Goal: Information Seeking & Learning: Learn about a topic

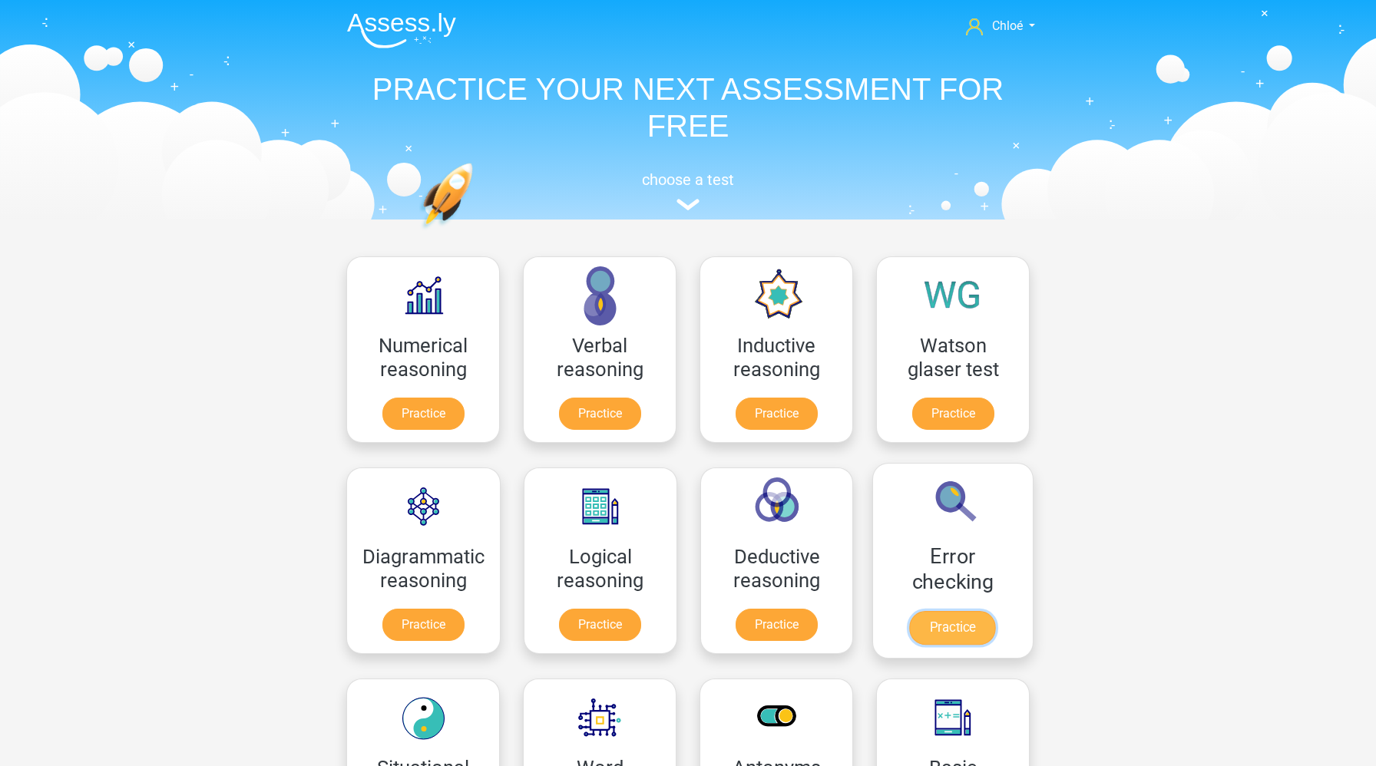
click at [956, 630] on link "Practice" at bounding box center [953, 628] width 86 height 34
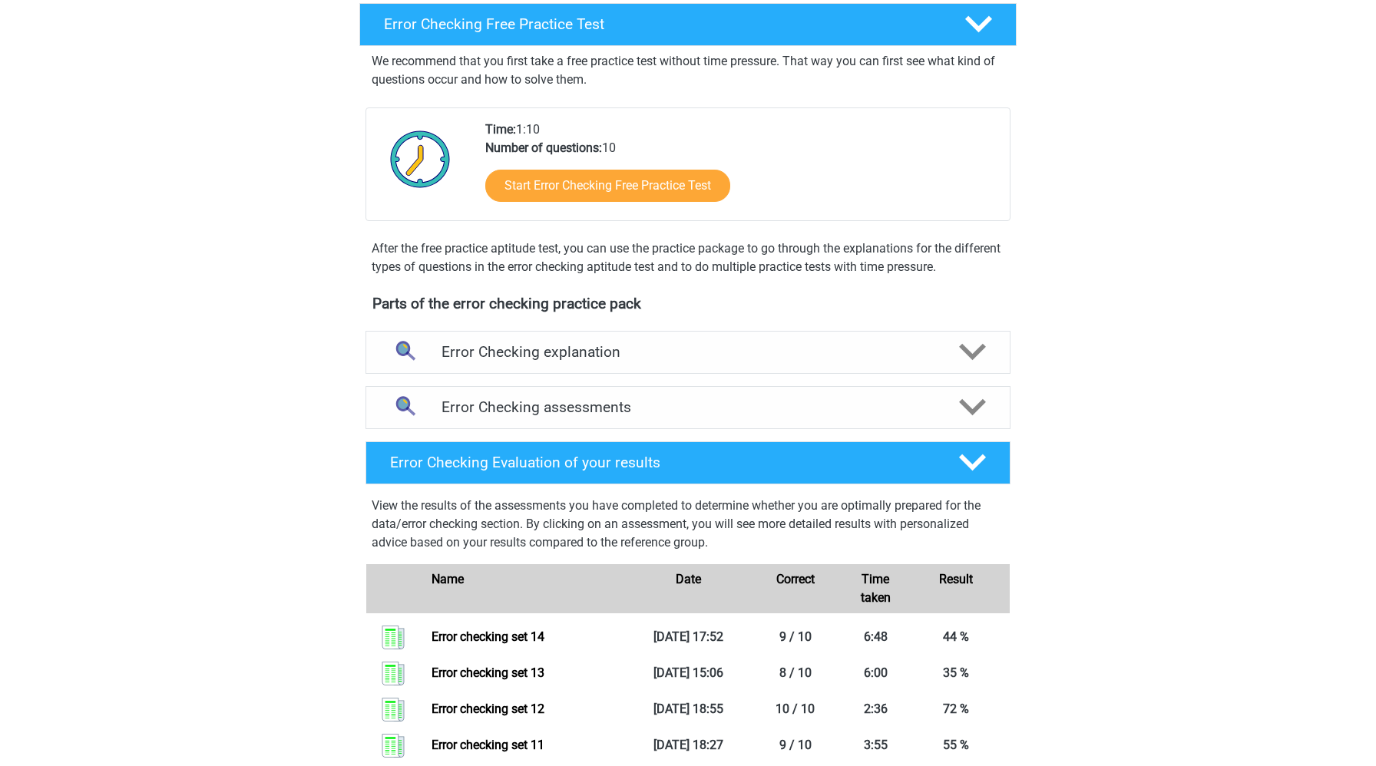
scroll to position [232, 0]
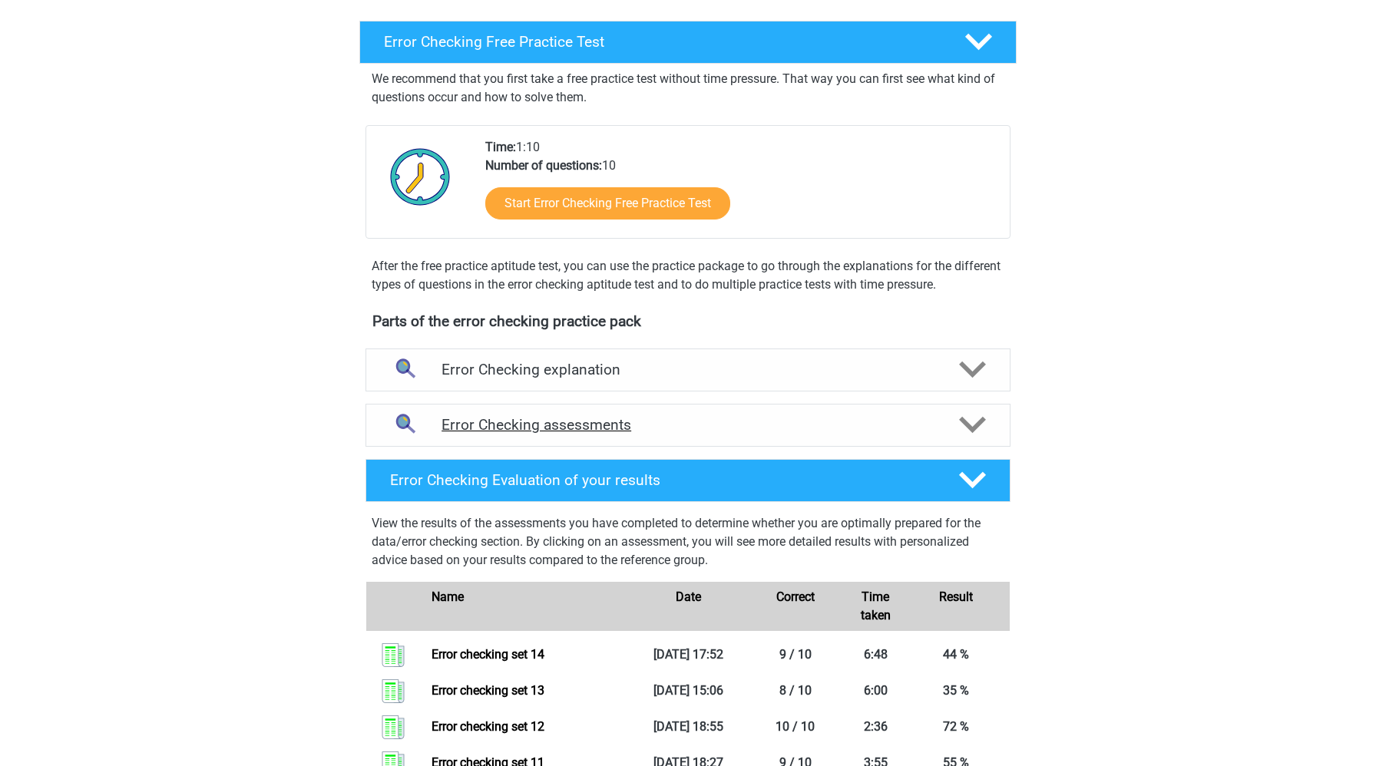
click at [824, 438] on div "Error Checking assessments" at bounding box center [687, 425] width 645 height 43
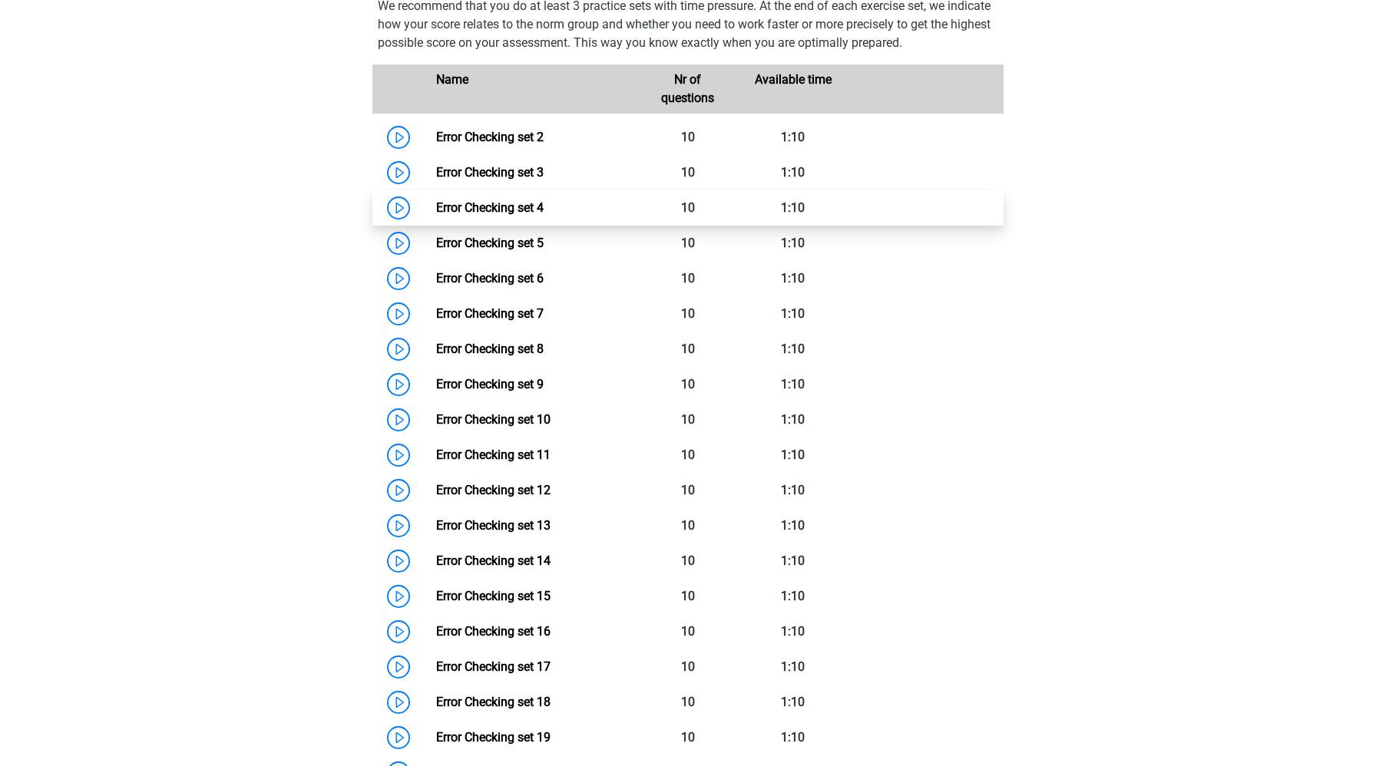
scroll to position [723, 0]
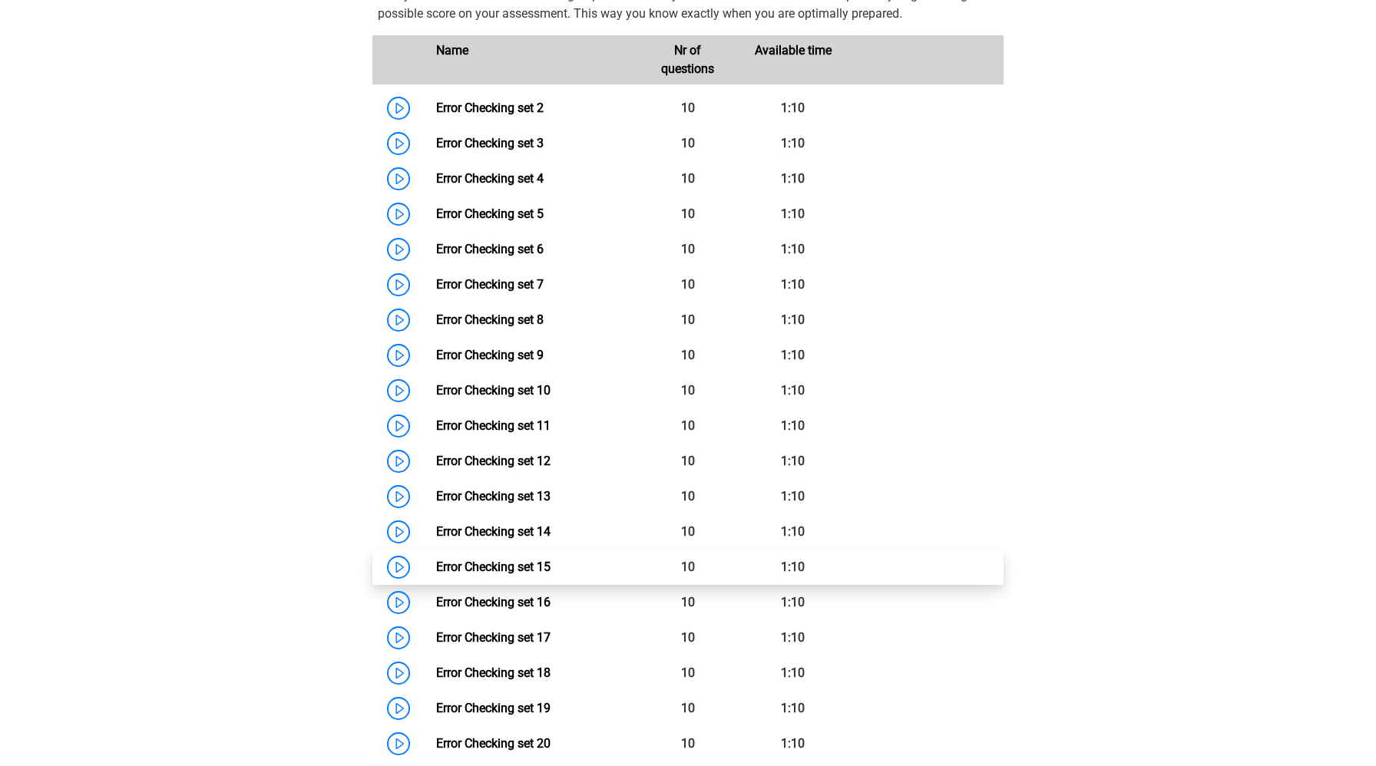
click at [436, 565] on link "Error Checking set 15" at bounding box center [493, 567] width 114 height 15
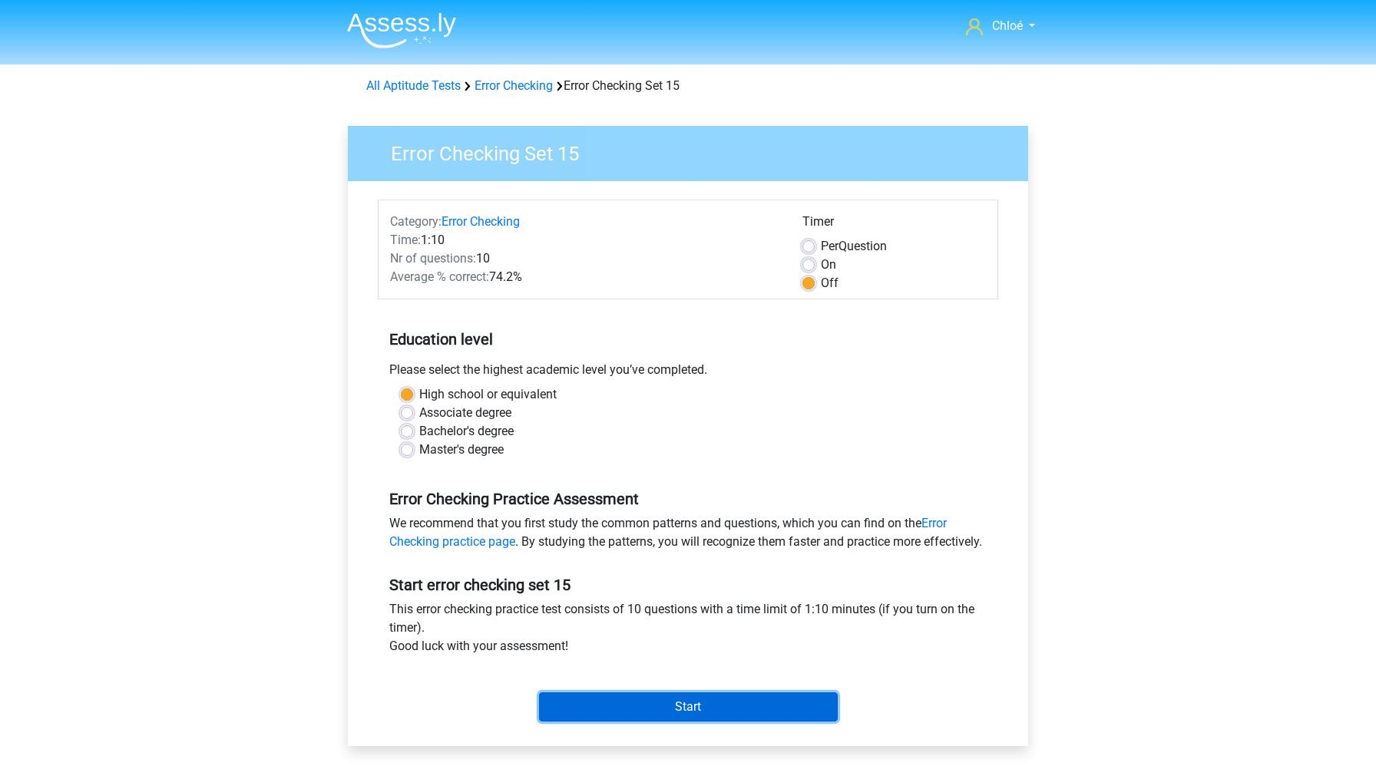
click at [679, 722] on input "Start" at bounding box center [688, 706] width 299 height 29
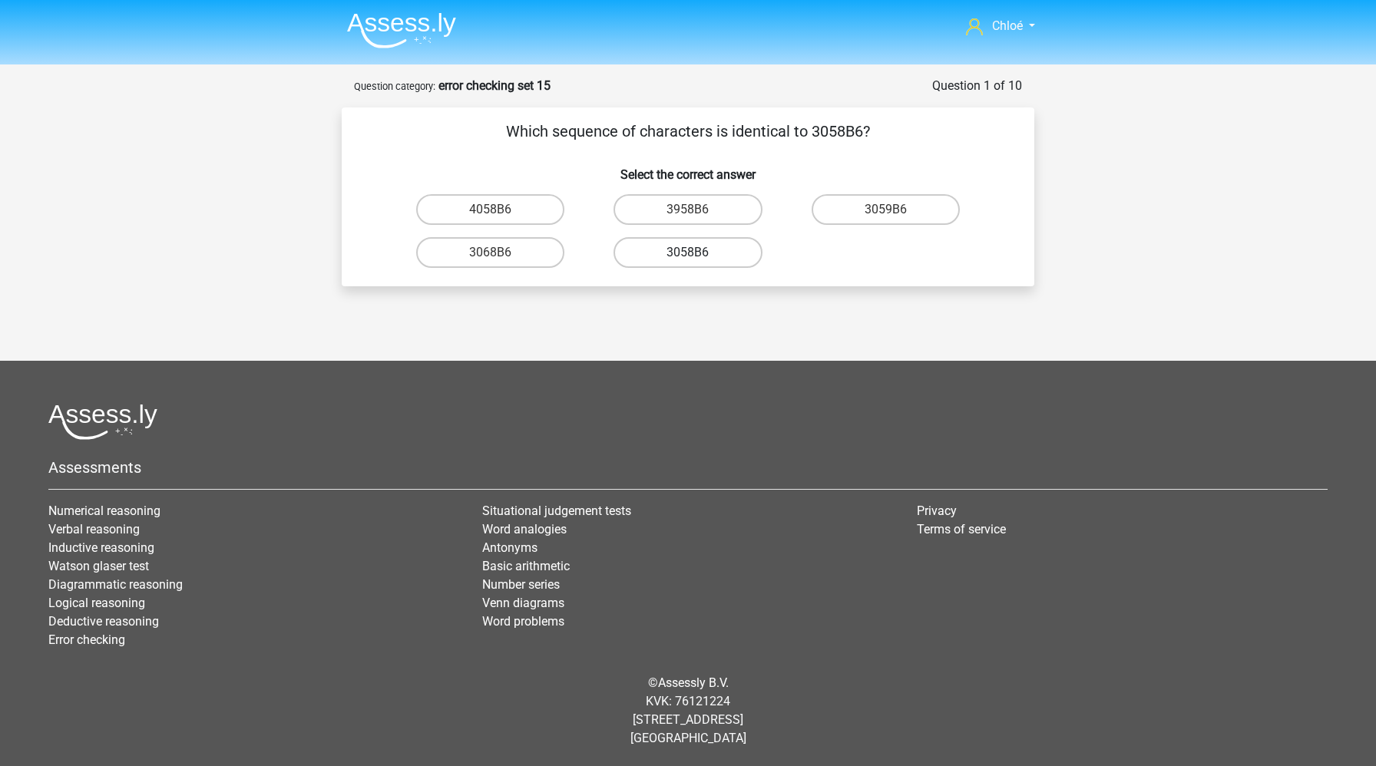
click at [667, 250] on label "3058B6" at bounding box center [687, 252] width 148 height 31
click at [688, 253] on input "3058B6" at bounding box center [693, 258] width 10 height 10
radio input "true"
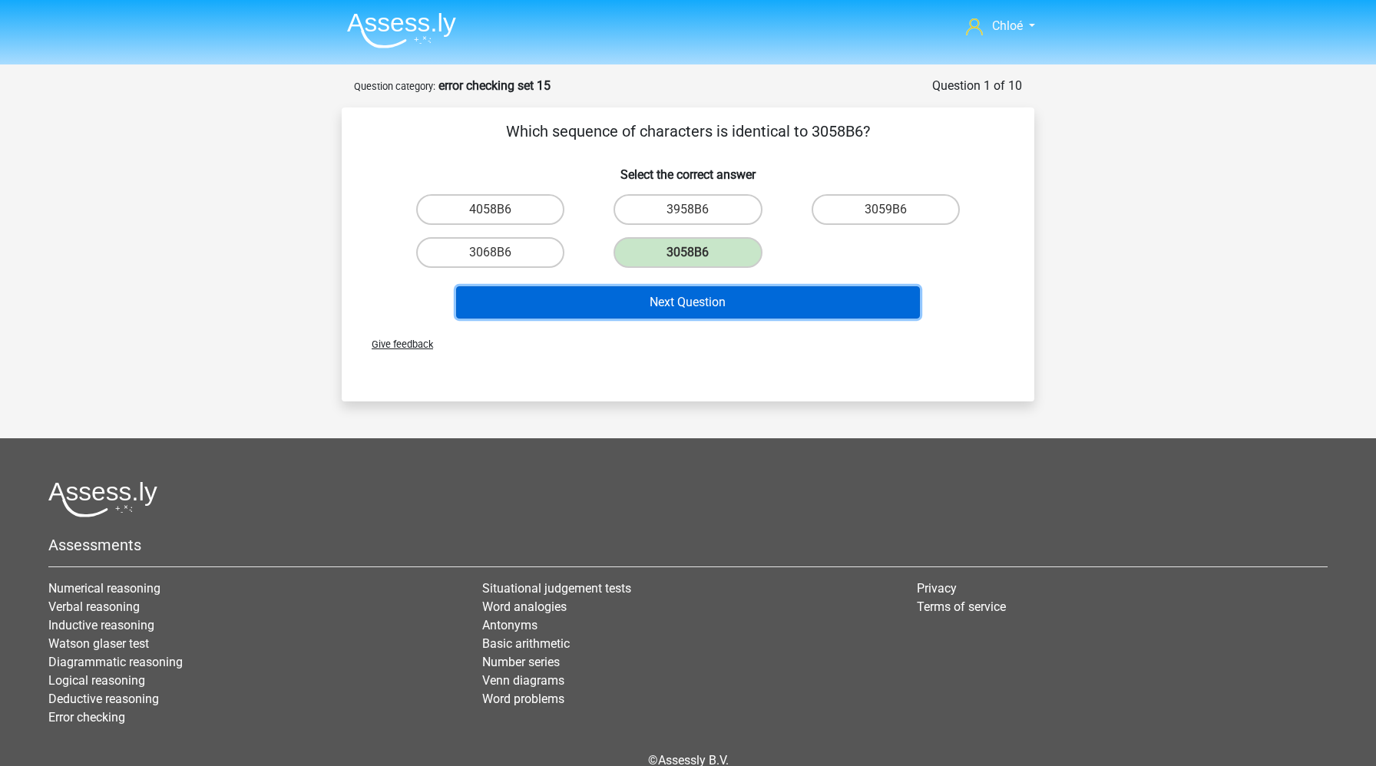
click at [675, 309] on button "Next Question" at bounding box center [688, 302] width 464 height 32
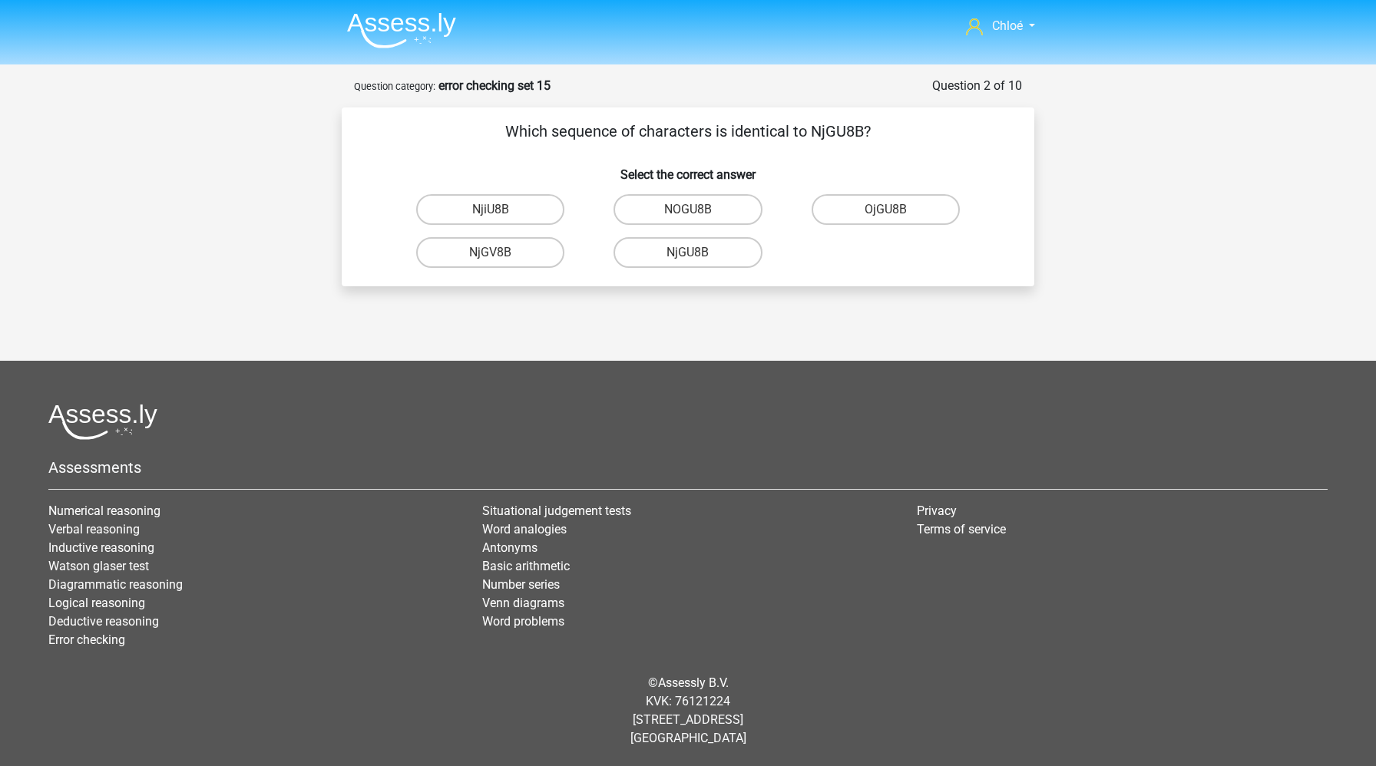
click at [692, 254] on input "NjGU8B" at bounding box center [693, 258] width 10 height 10
radio input "true"
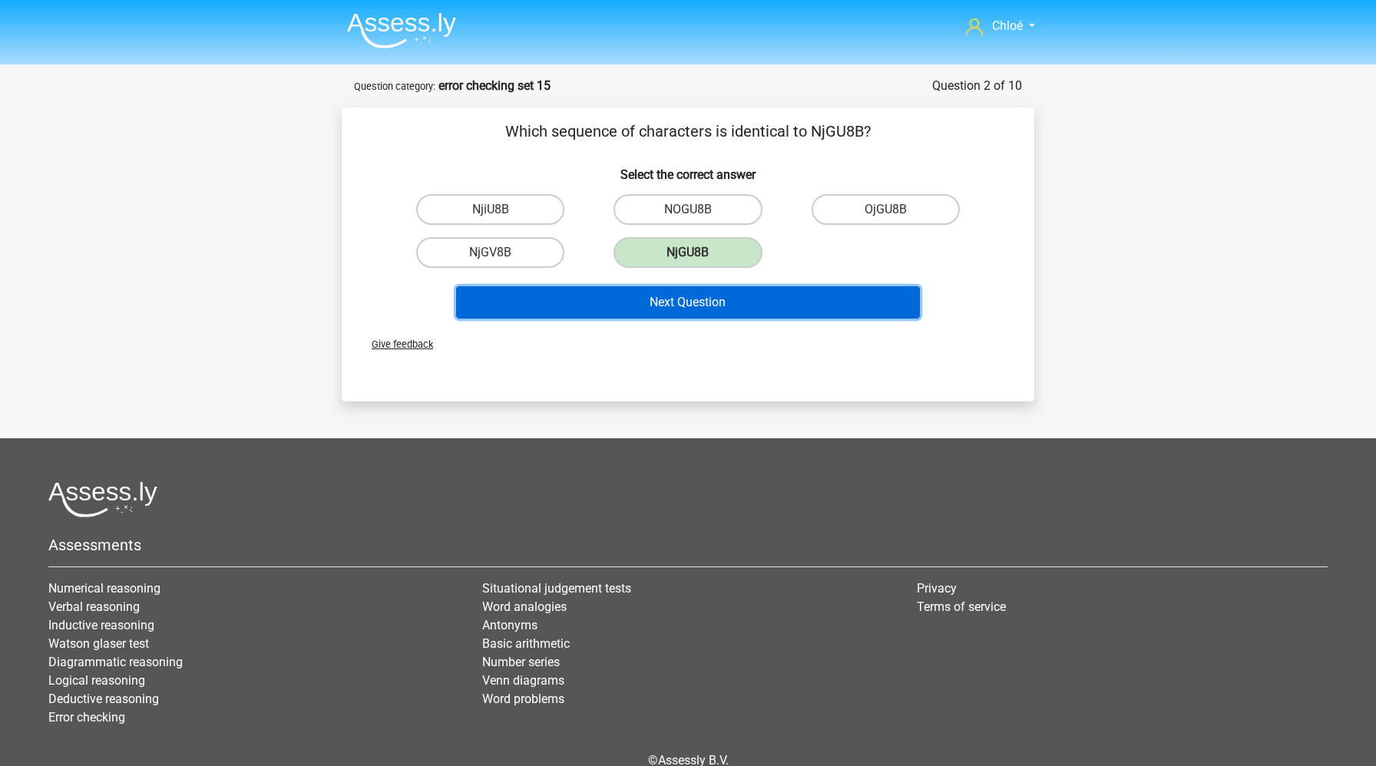
click at [699, 311] on button "Next Question" at bounding box center [688, 302] width 464 height 32
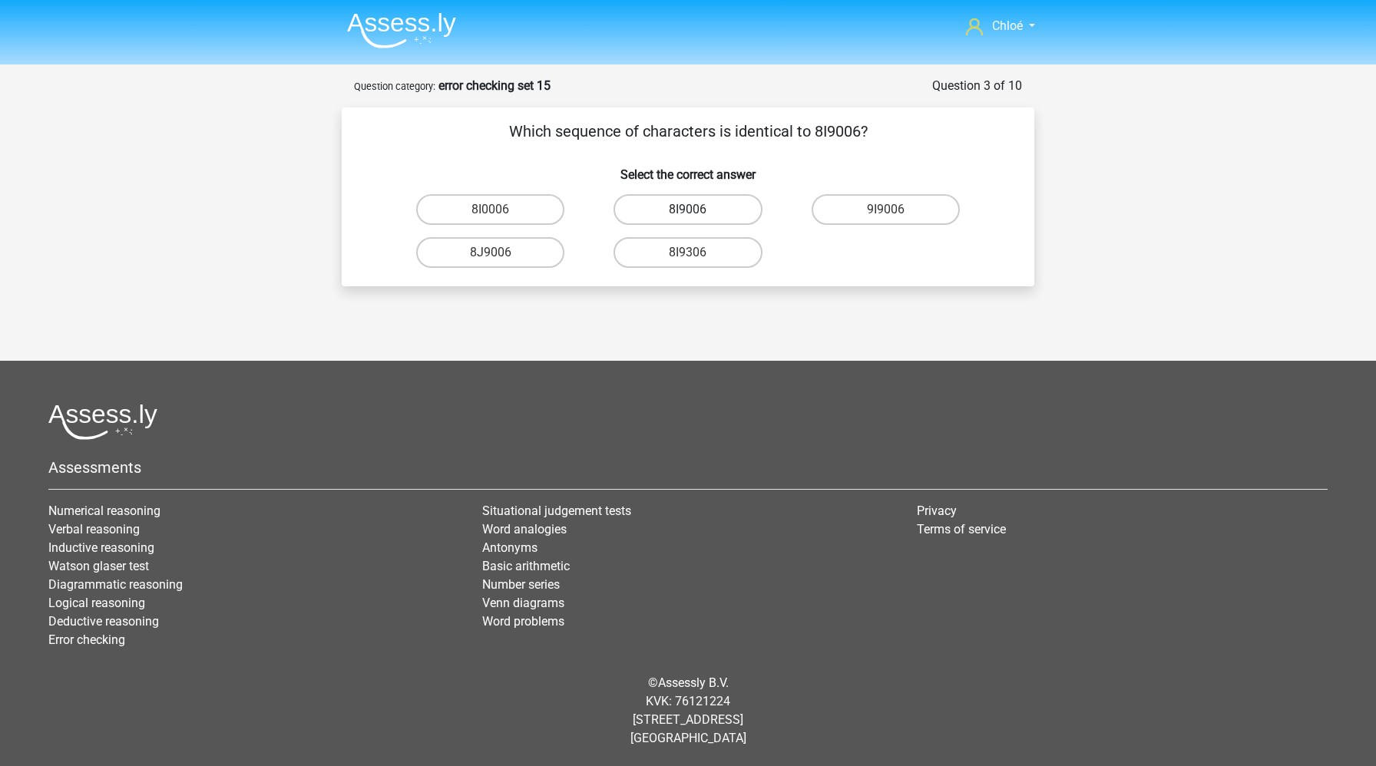
click at [727, 214] on label "8I9006" at bounding box center [687, 209] width 148 height 31
click at [698, 214] on input "8I9006" at bounding box center [693, 215] width 10 height 10
radio input "true"
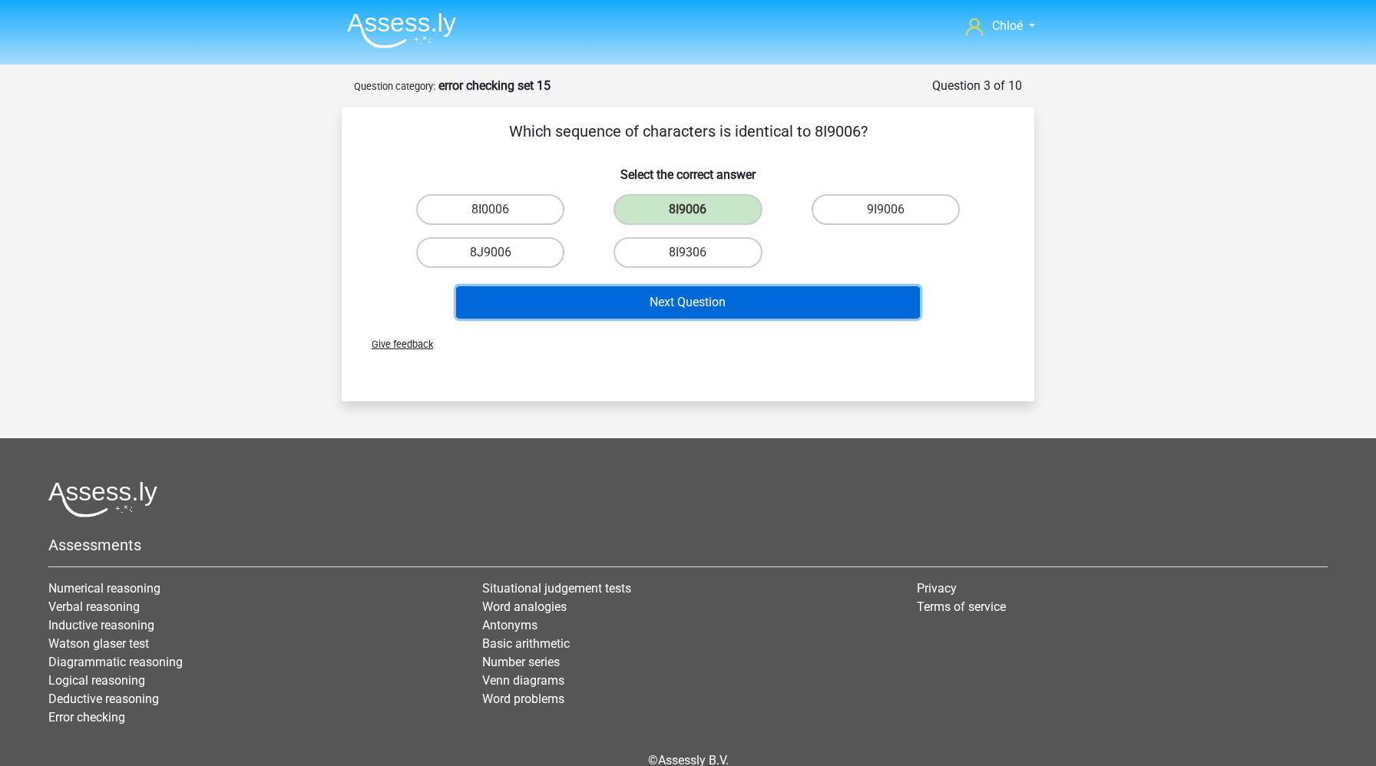
click at [703, 295] on button "Next Question" at bounding box center [688, 302] width 464 height 32
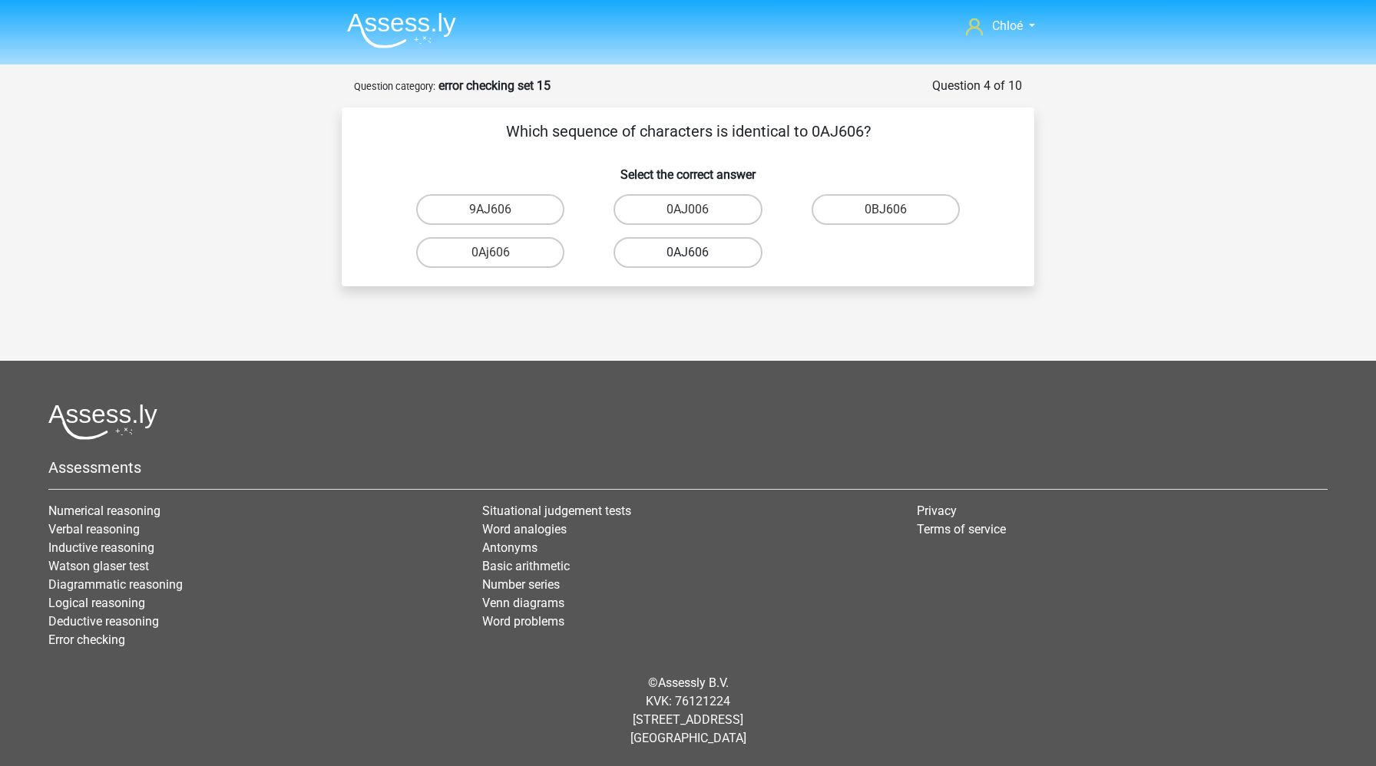
click at [707, 247] on label "0AJ606" at bounding box center [687, 252] width 148 height 31
click at [698, 253] on input "0AJ606" at bounding box center [693, 258] width 10 height 10
radio input "true"
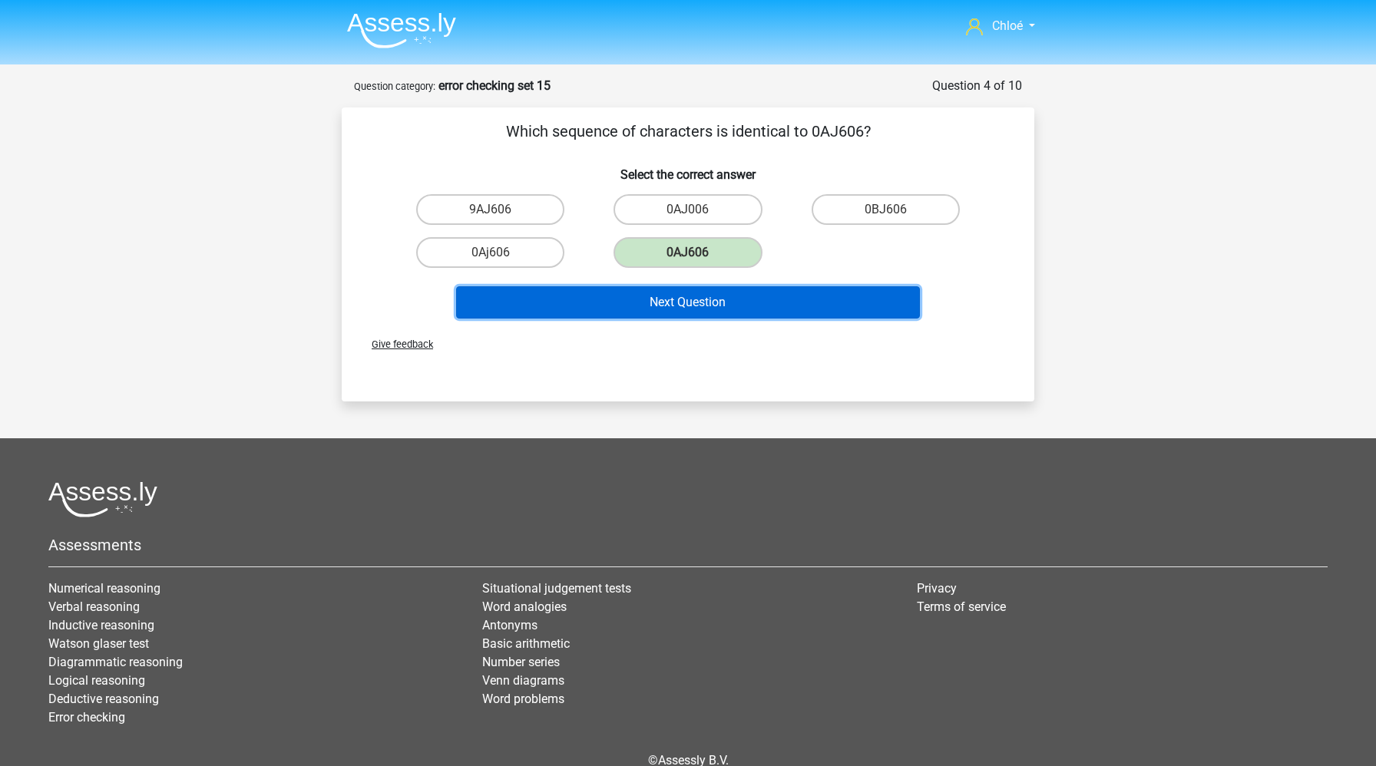
click at [710, 307] on button "Next Question" at bounding box center [688, 302] width 464 height 32
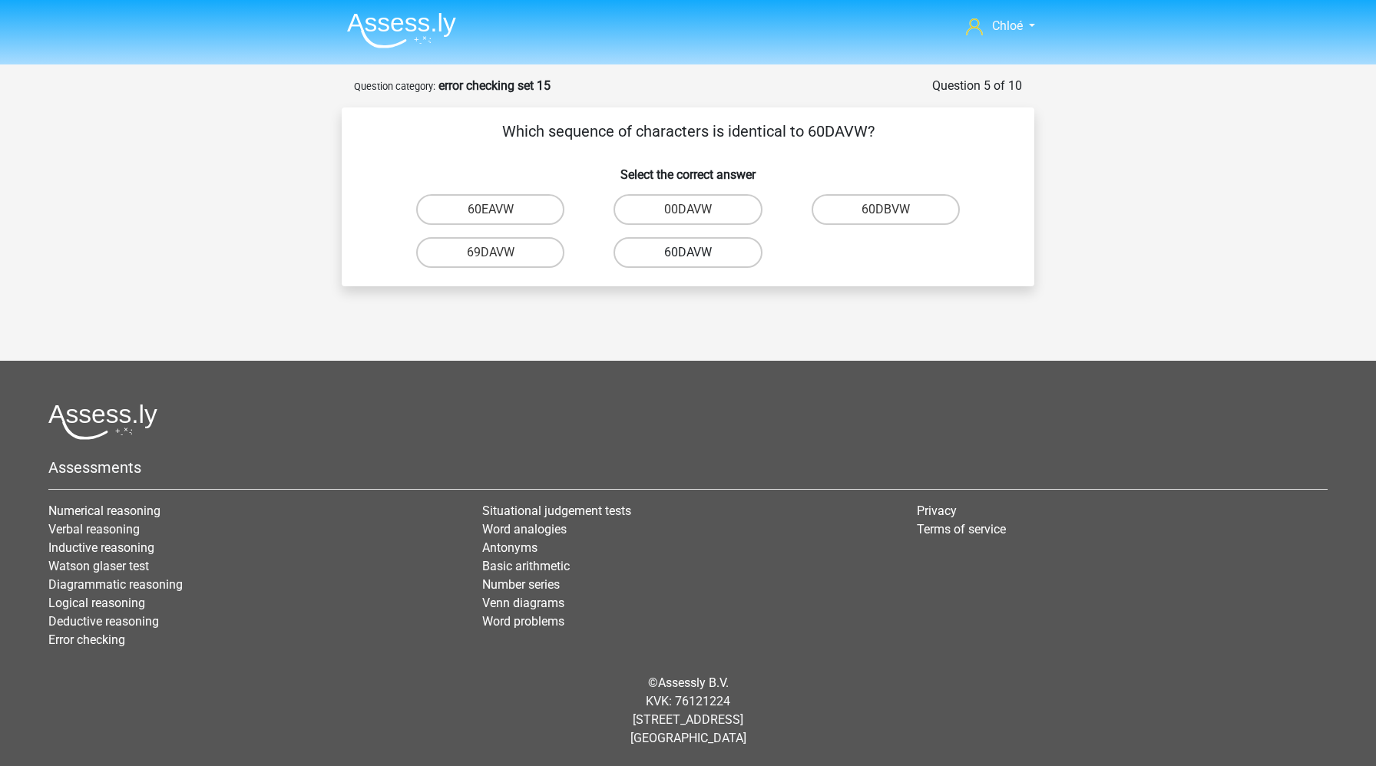
click at [718, 249] on label "60DAVW" at bounding box center [687, 252] width 148 height 31
click at [698, 253] on input "60DAVW" at bounding box center [693, 258] width 10 height 10
radio input "true"
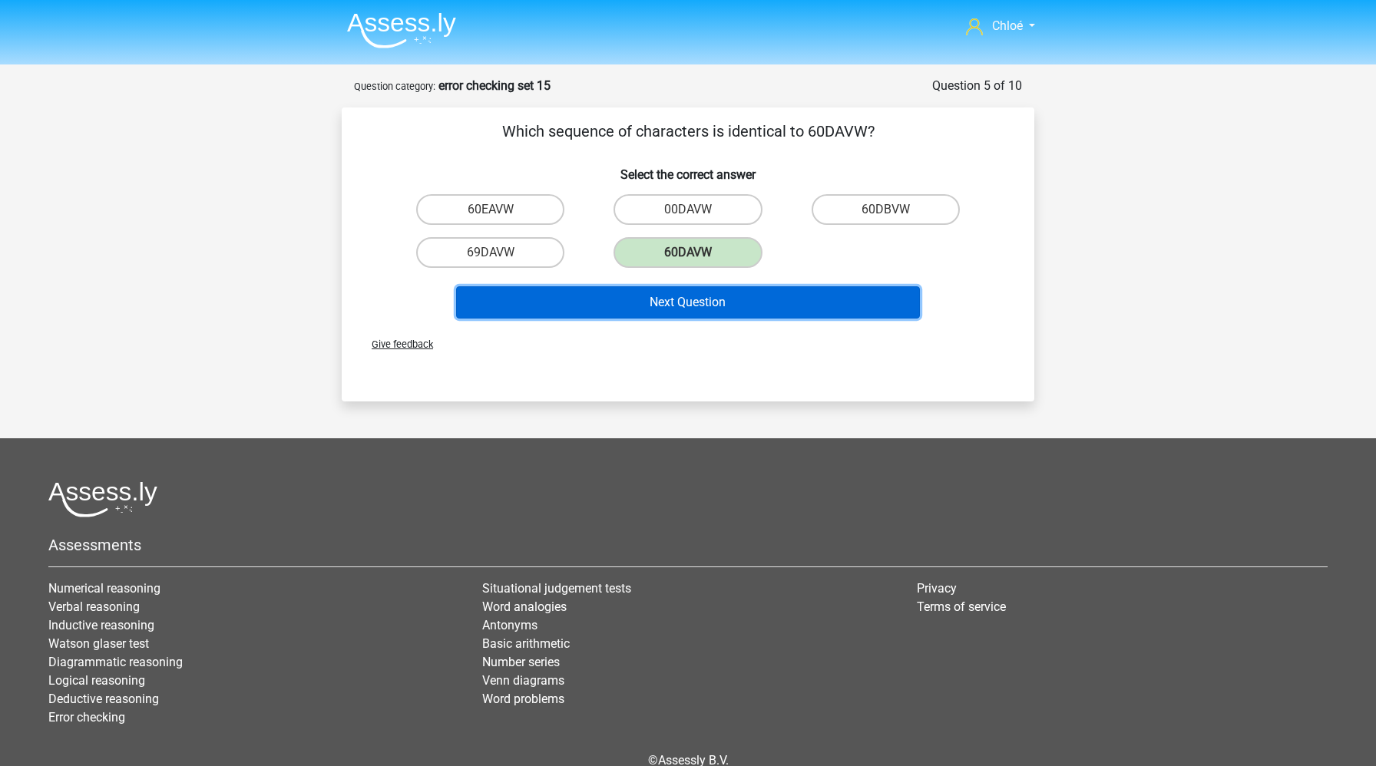
click at [715, 303] on button "Next Question" at bounding box center [688, 302] width 464 height 32
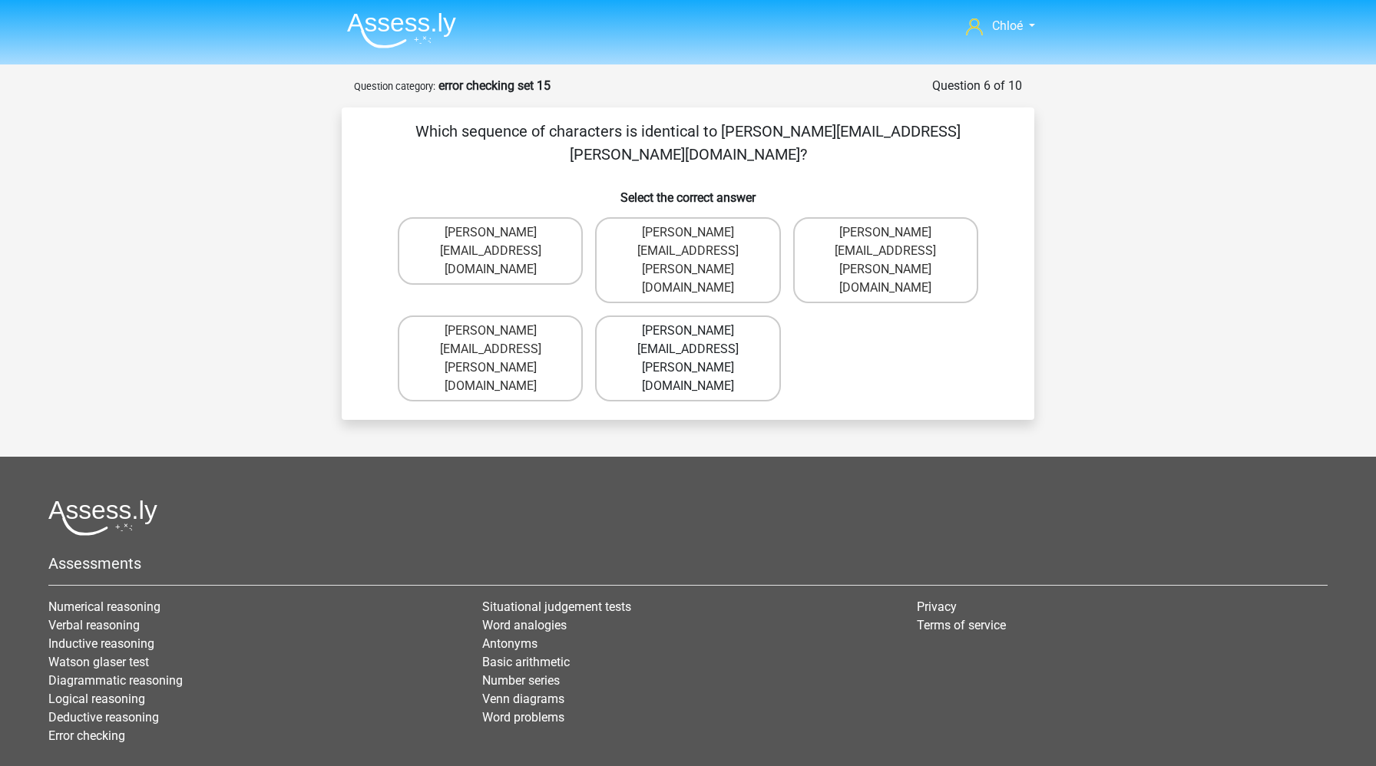
click at [702, 315] on label "Theodore+Grant@Gmail.gr" at bounding box center [687, 358] width 185 height 86
click at [698, 331] on input "Theodore+Grant@Gmail.gr" at bounding box center [693, 336] width 10 height 10
radio input "true"
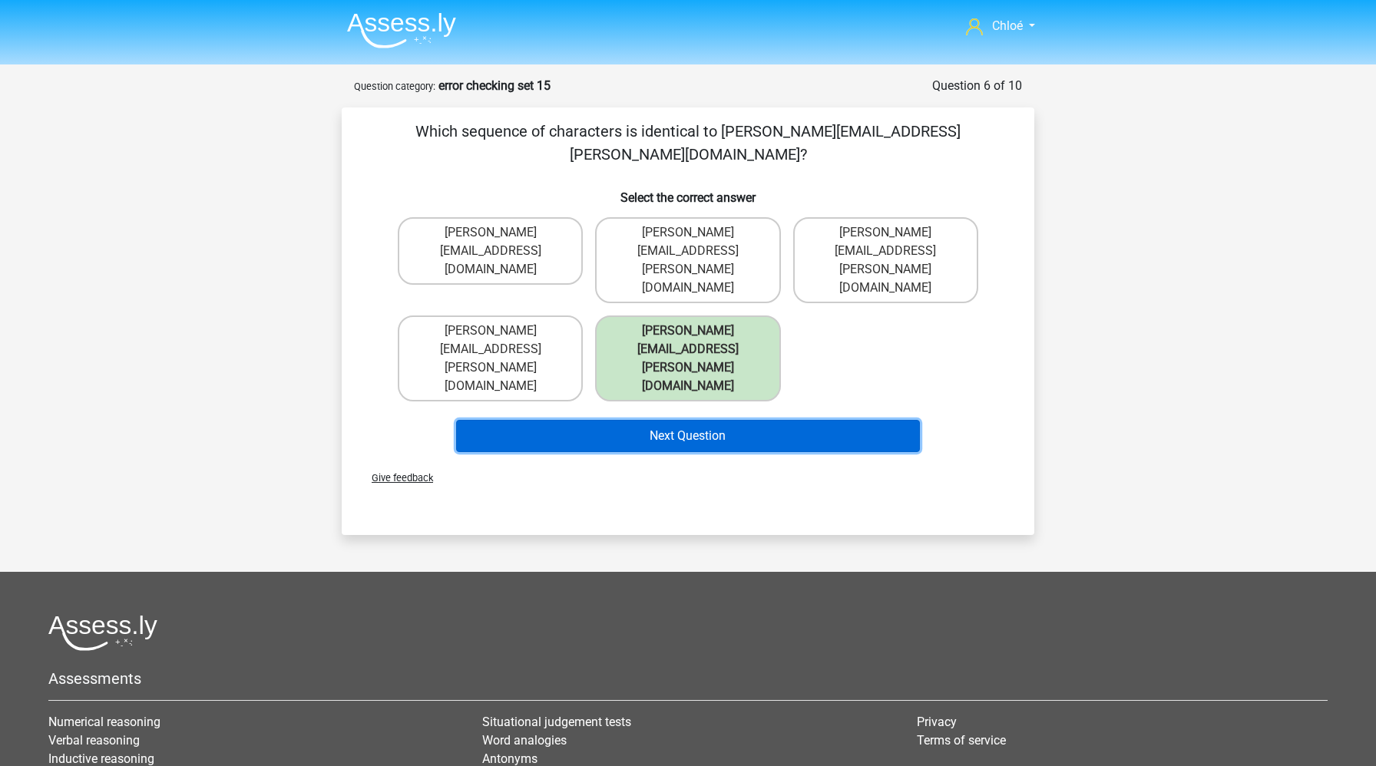
click at [672, 420] on button "Next Question" at bounding box center [688, 436] width 464 height 32
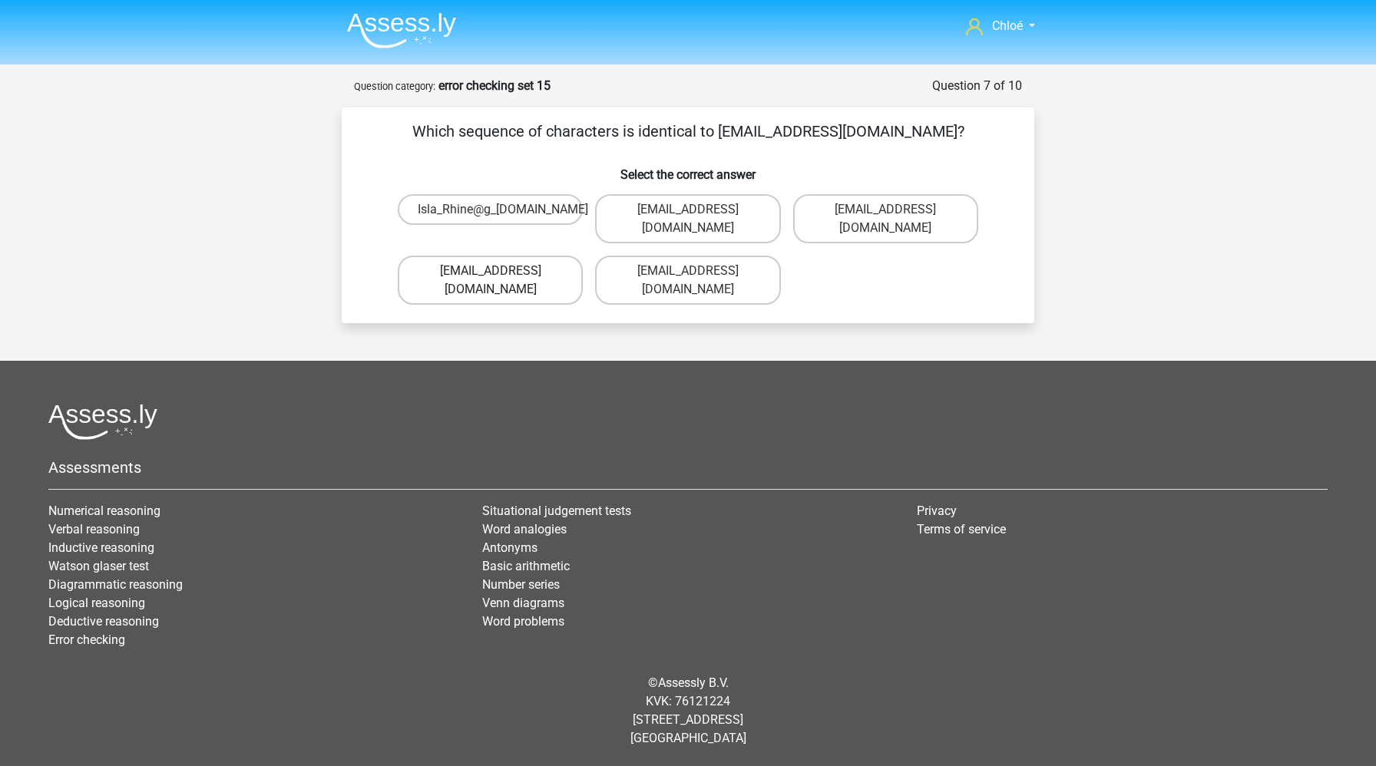
click at [532, 256] on label "Isla_Rhine@g-mail.com.co" at bounding box center [490, 280] width 185 height 49
click at [500, 271] on input "Isla_Rhine@g-mail.com.co" at bounding box center [496, 276] width 10 height 10
radio input "true"
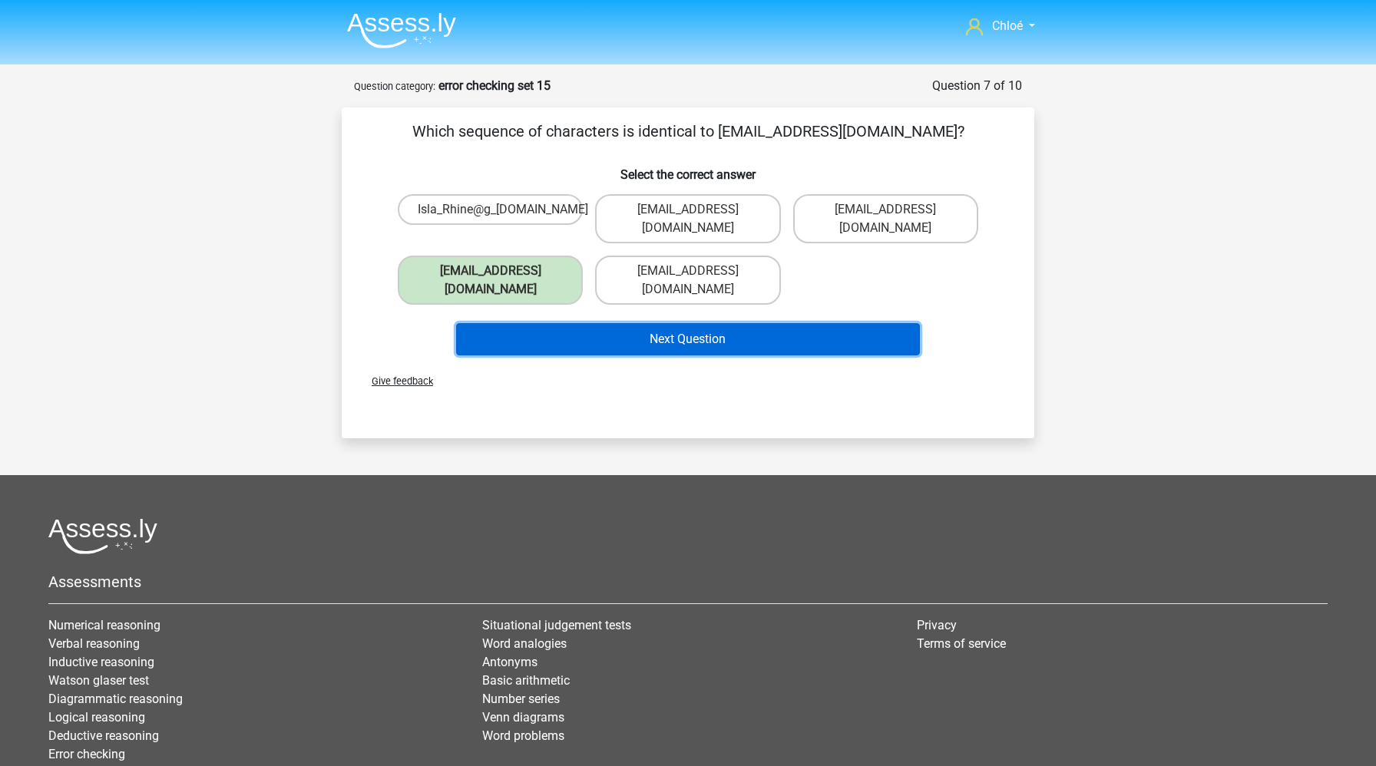
click at [619, 323] on button "Next Question" at bounding box center [688, 339] width 464 height 32
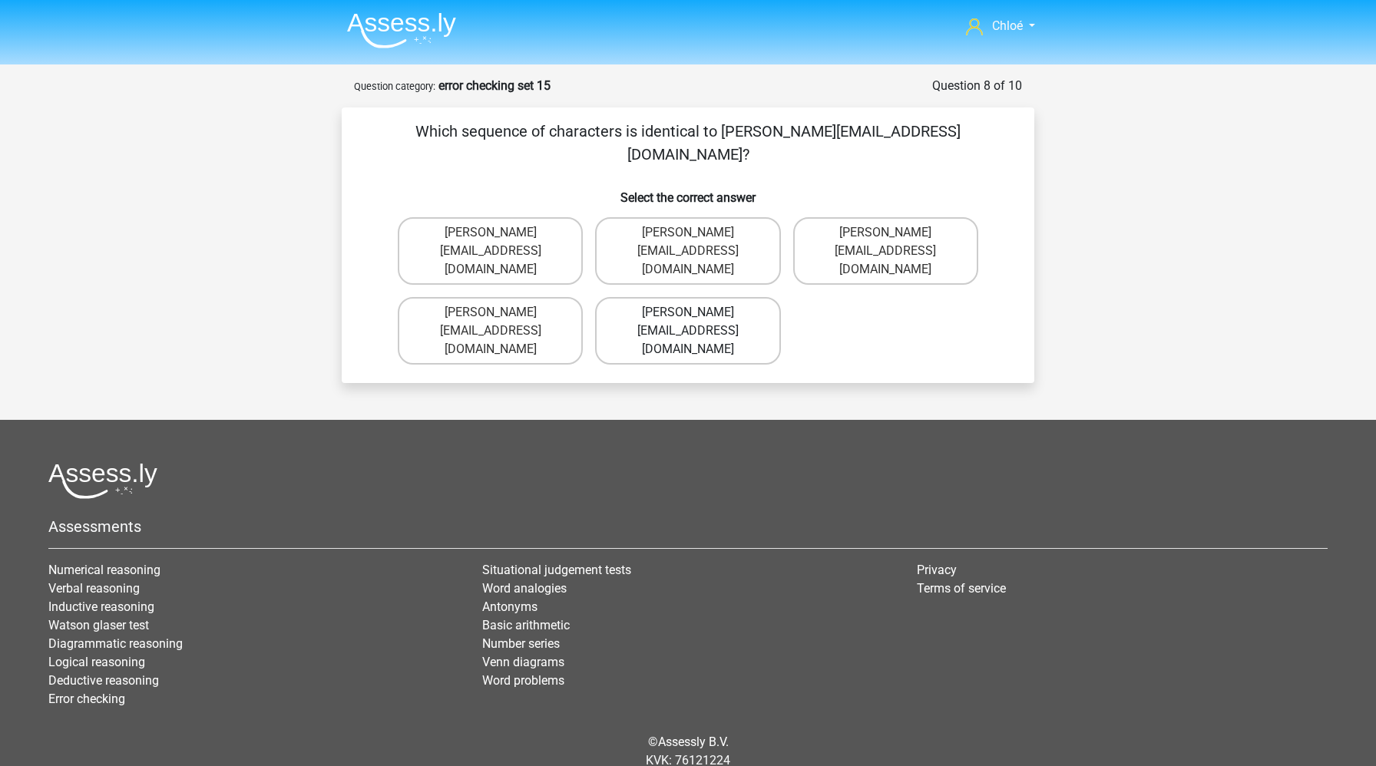
click at [721, 297] on label "Jake-Clay@joymail.gl" at bounding box center [687, 331] width 185 height 68
click at [698, 312] on input "Jake-Clay@joymail.gl" at bounding box center [693, 317] width 10 height 10
radio input "true"
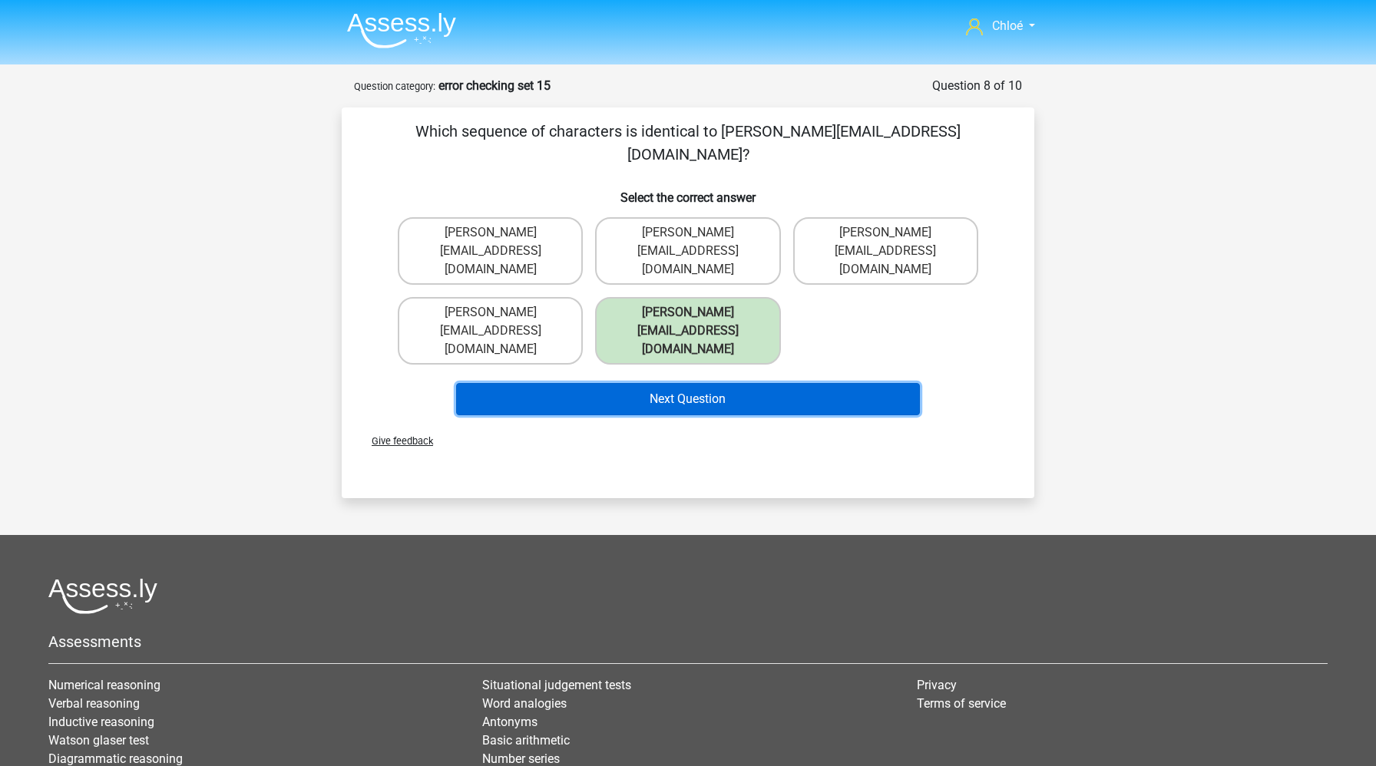
click at [717, 383] on button "Next Question" at bounding box center [688, 399] width 464 height 32
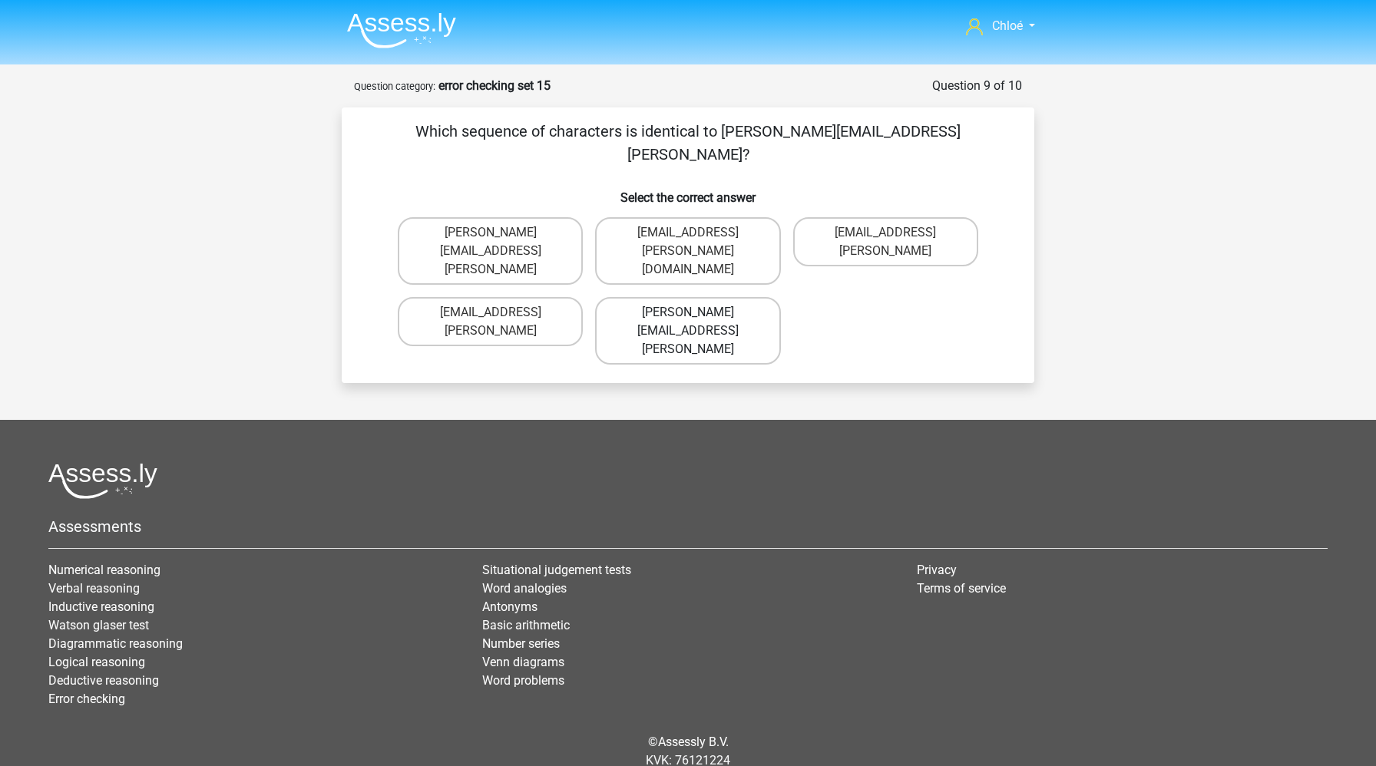
click at [734, 297] on label "Theo.Clarke@hotmale.coo" at bounding box center [687, 331] width 185 height 68
click at [698, 312] on input "Theo.Clarke@hotmale.coo" at bounding box center [693, 317] width 10 height 10
radio input "true"
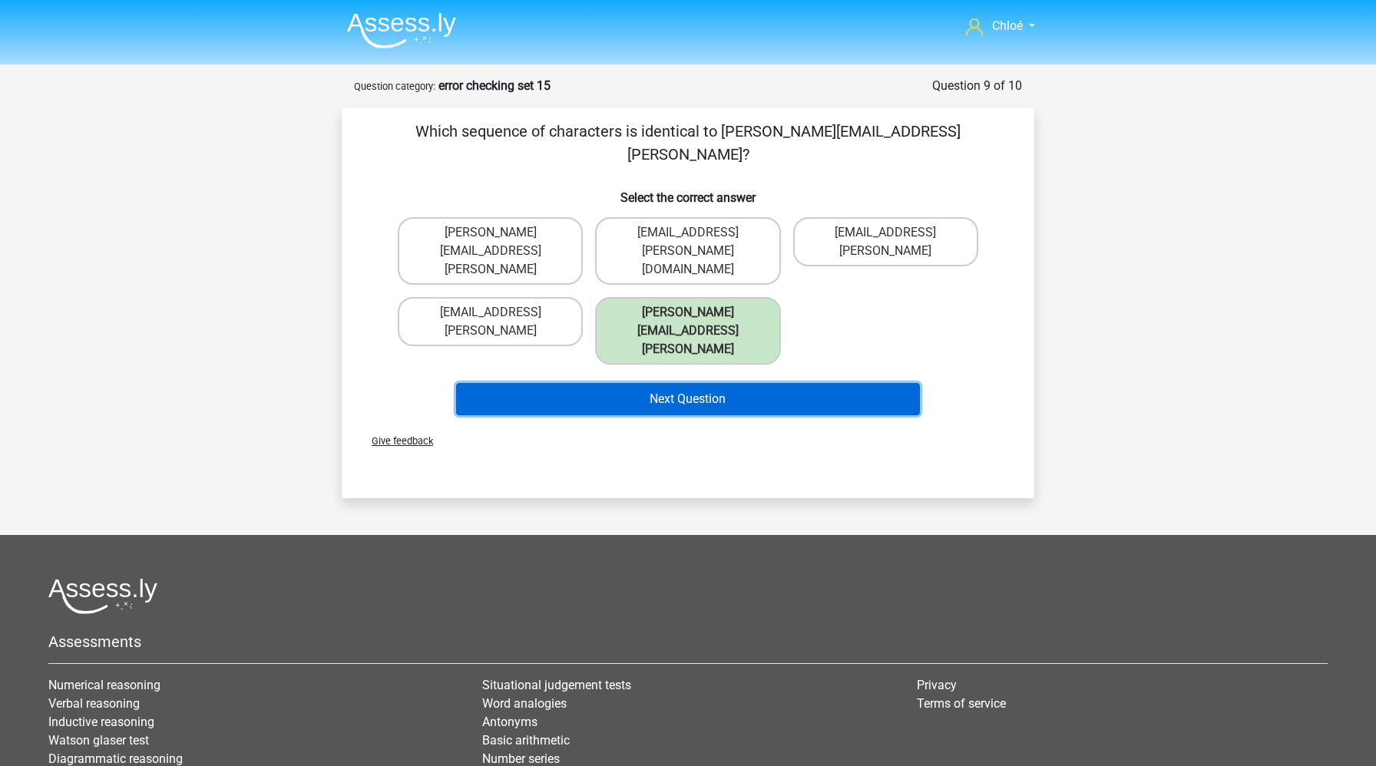
click at [725, 383] on button "Next Question" at bounding box center [688, 399] width 464 height 32
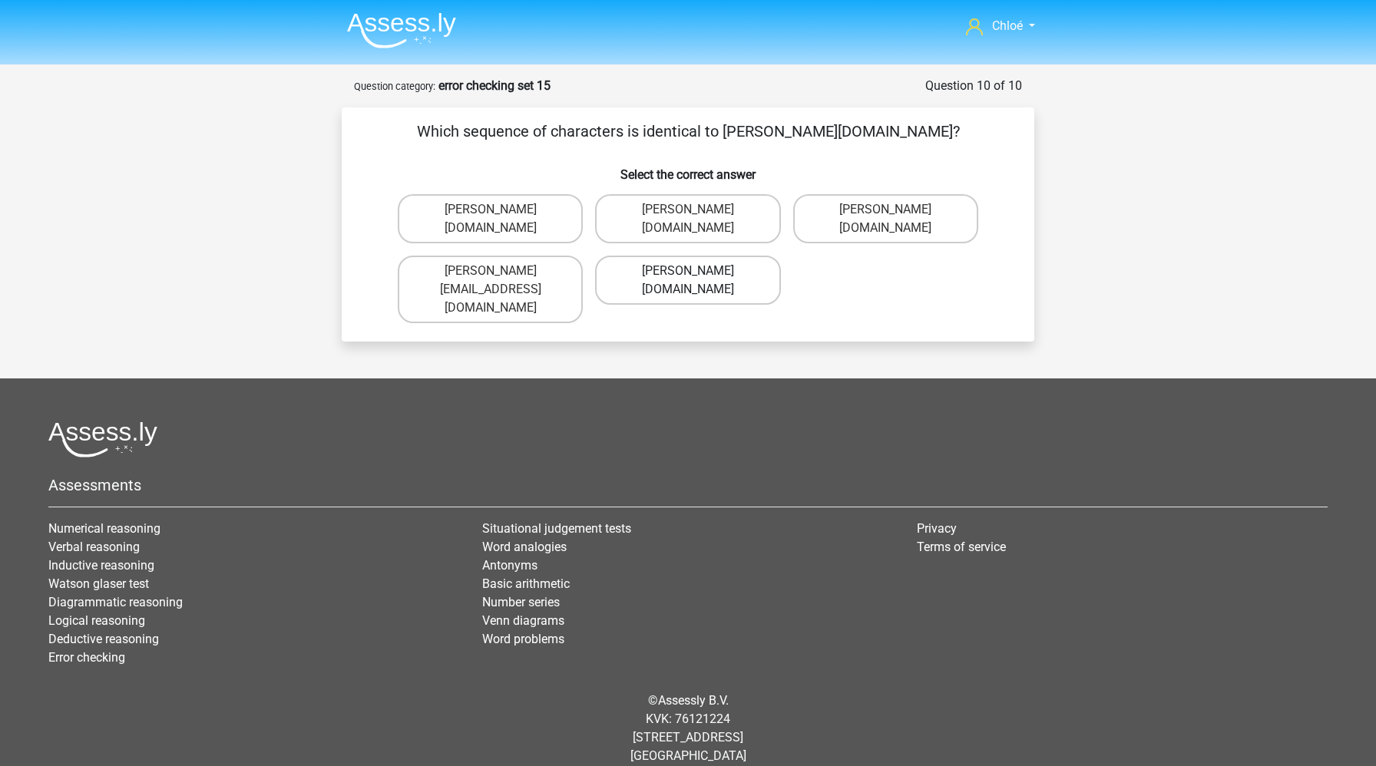
click at [742, 292] on label "David-Chanberlain@g_mail.uk.co" at bounding box center [687, 280] width 185 height 49
click at [698, 281] on input "David-Chanberlain@g_mail.uk.co" at bounding box center [693, 276] width 10 height 10
radio input "true"
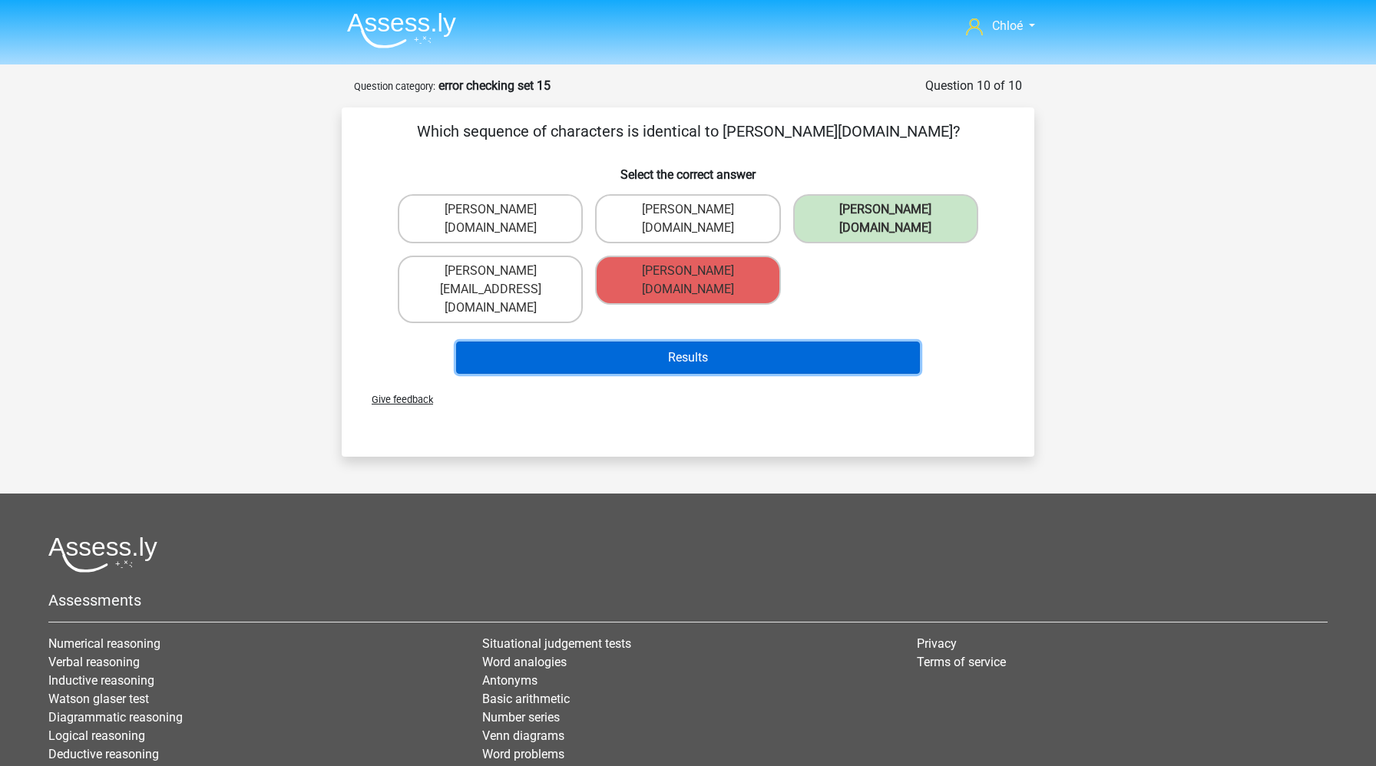
click at [714, 342] on button "Results" at bounding box center [688, 358] width 464 height 32
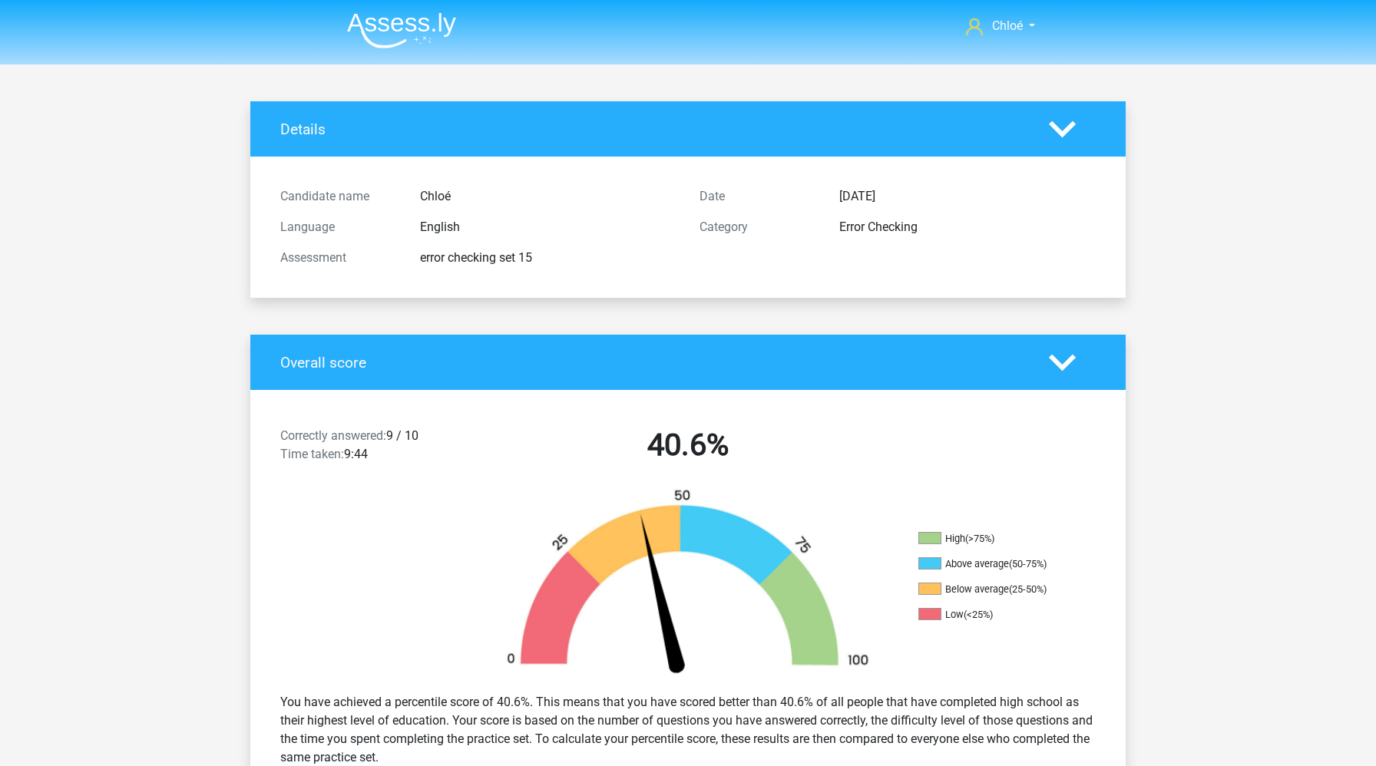
click at [377, 35] on img at bounding box center [401, 30] width 109 height 36
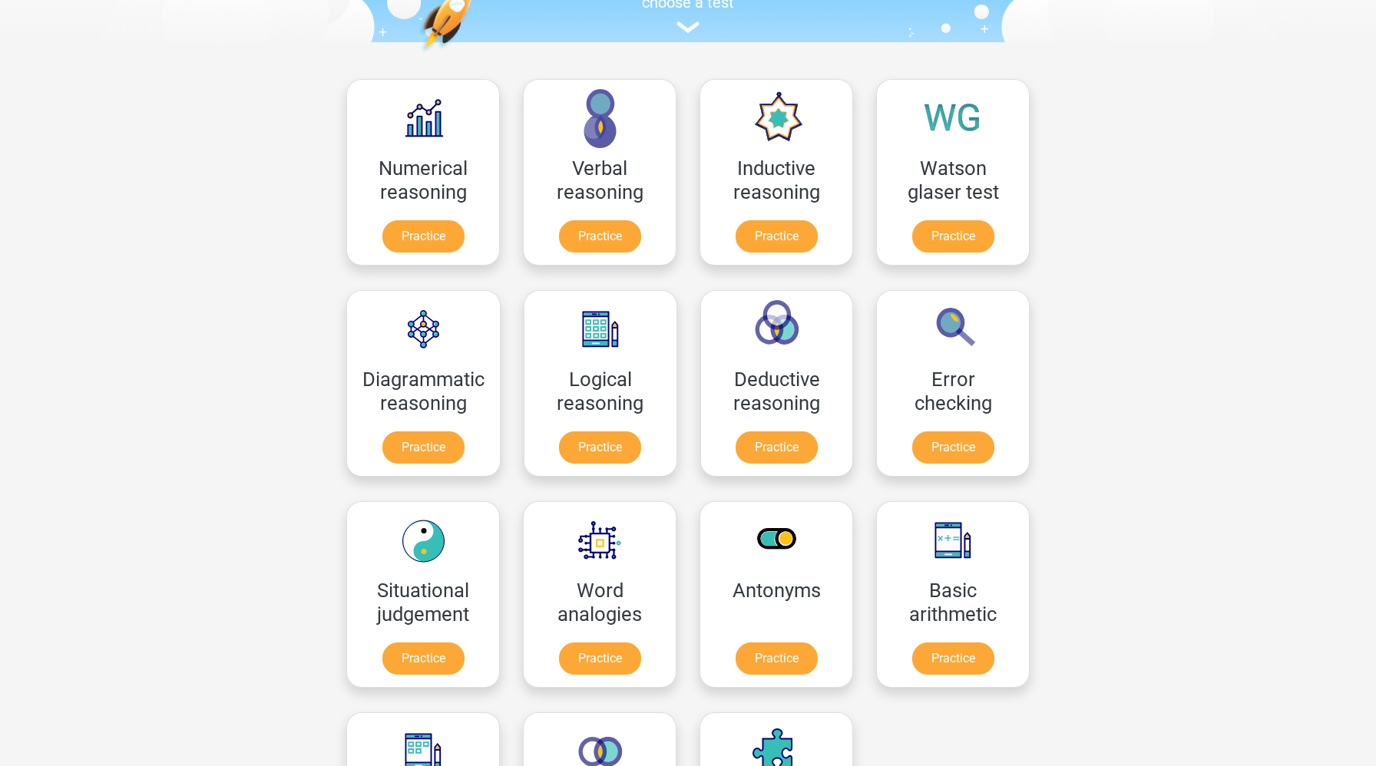
scroll to position [288, 0]
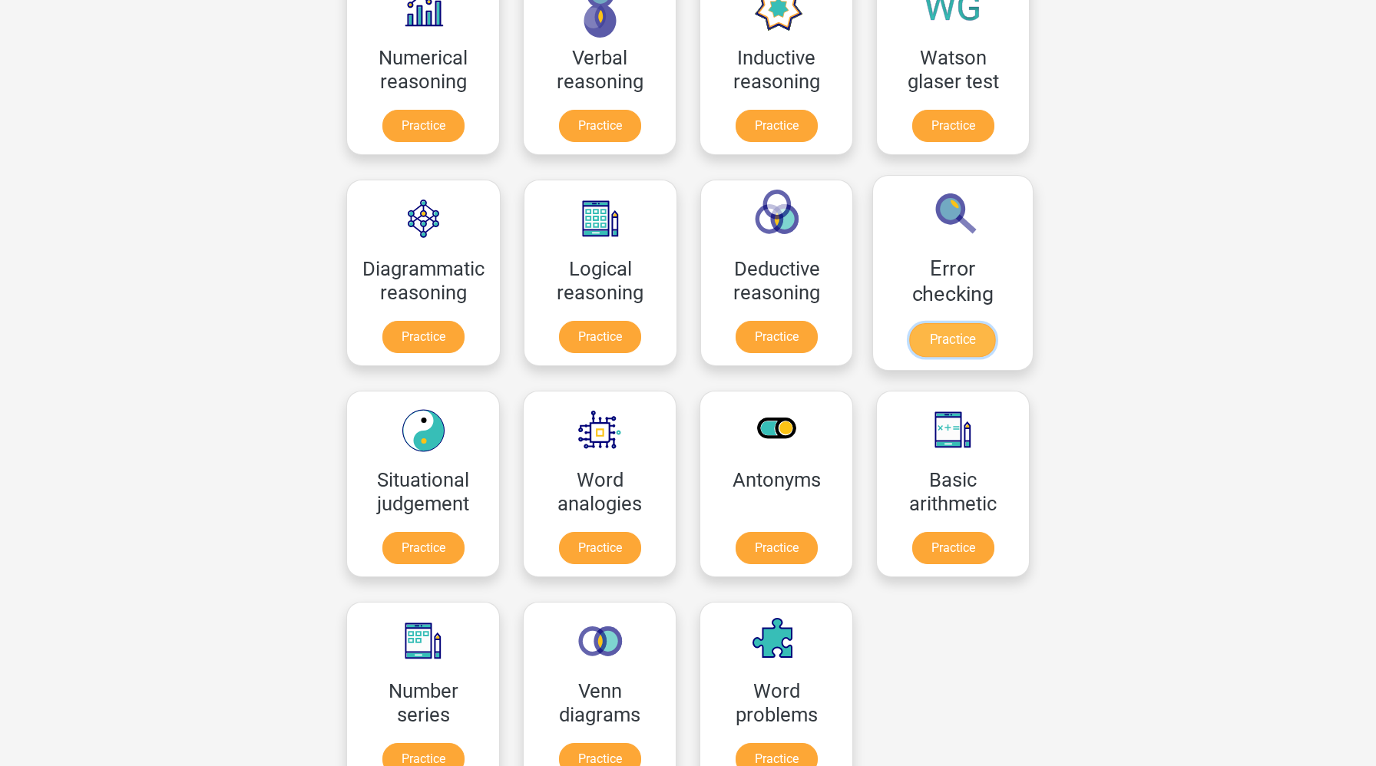
click at [983, 342] on link "Practice" at bounding box center [953, 340] width 86 height 34
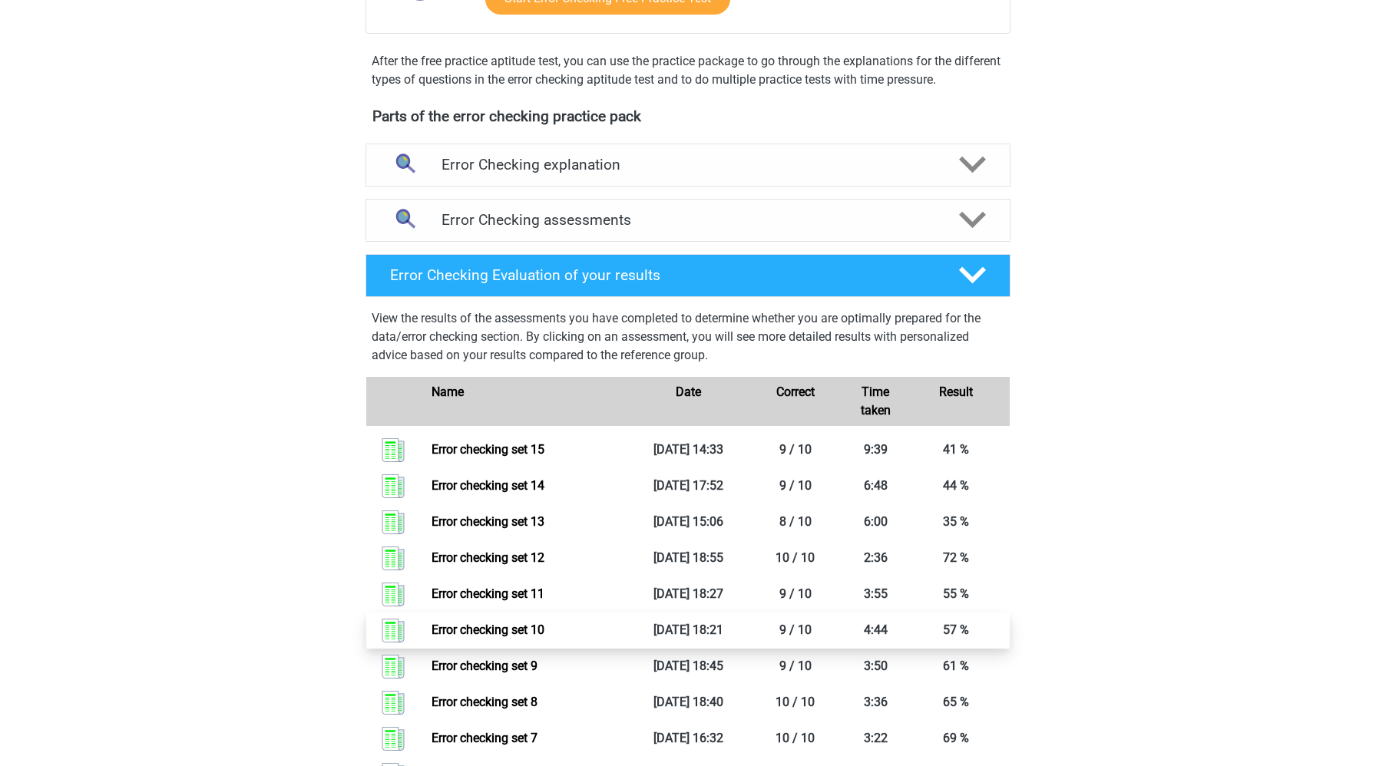
scroll to position [432, 0]
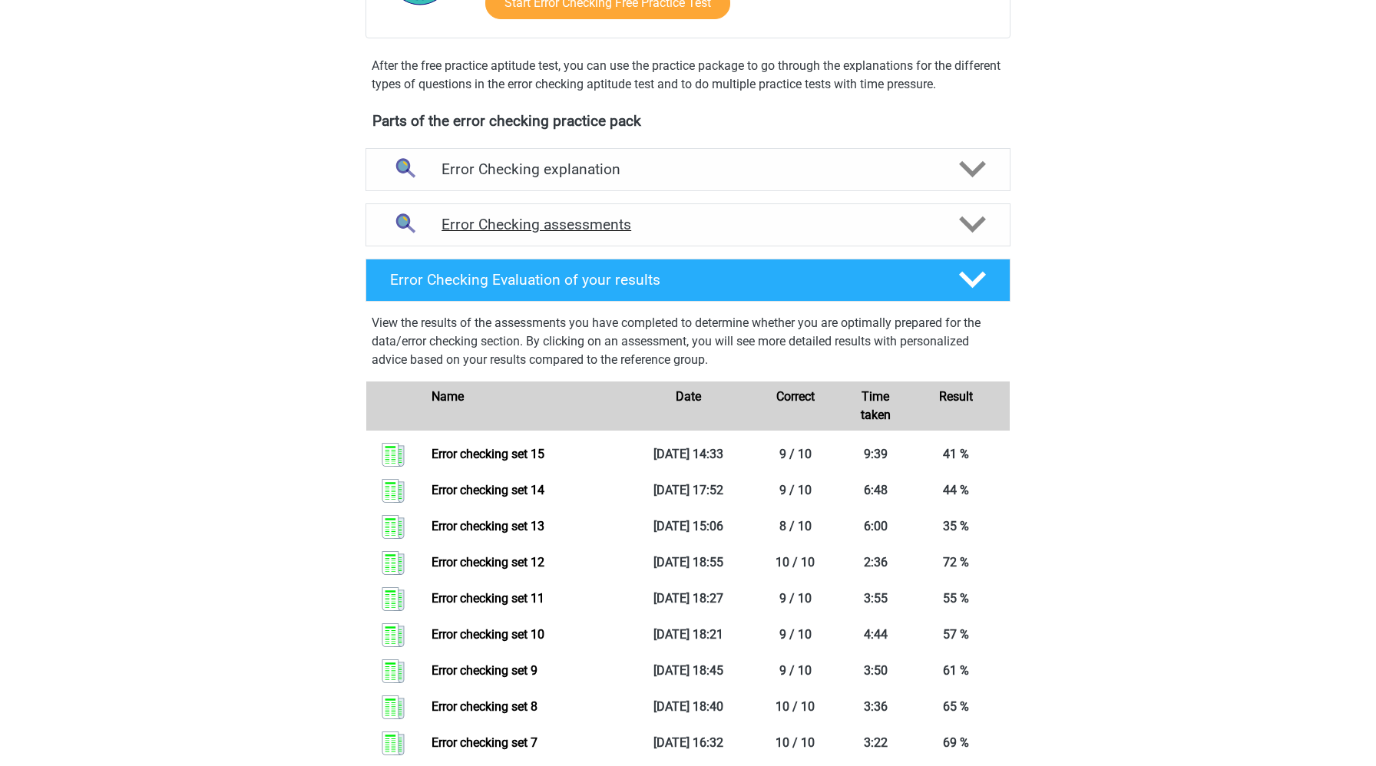
click at [727, 214] on div "Error Checking assessments" at bounding box center [687, 224] width 645 height 43
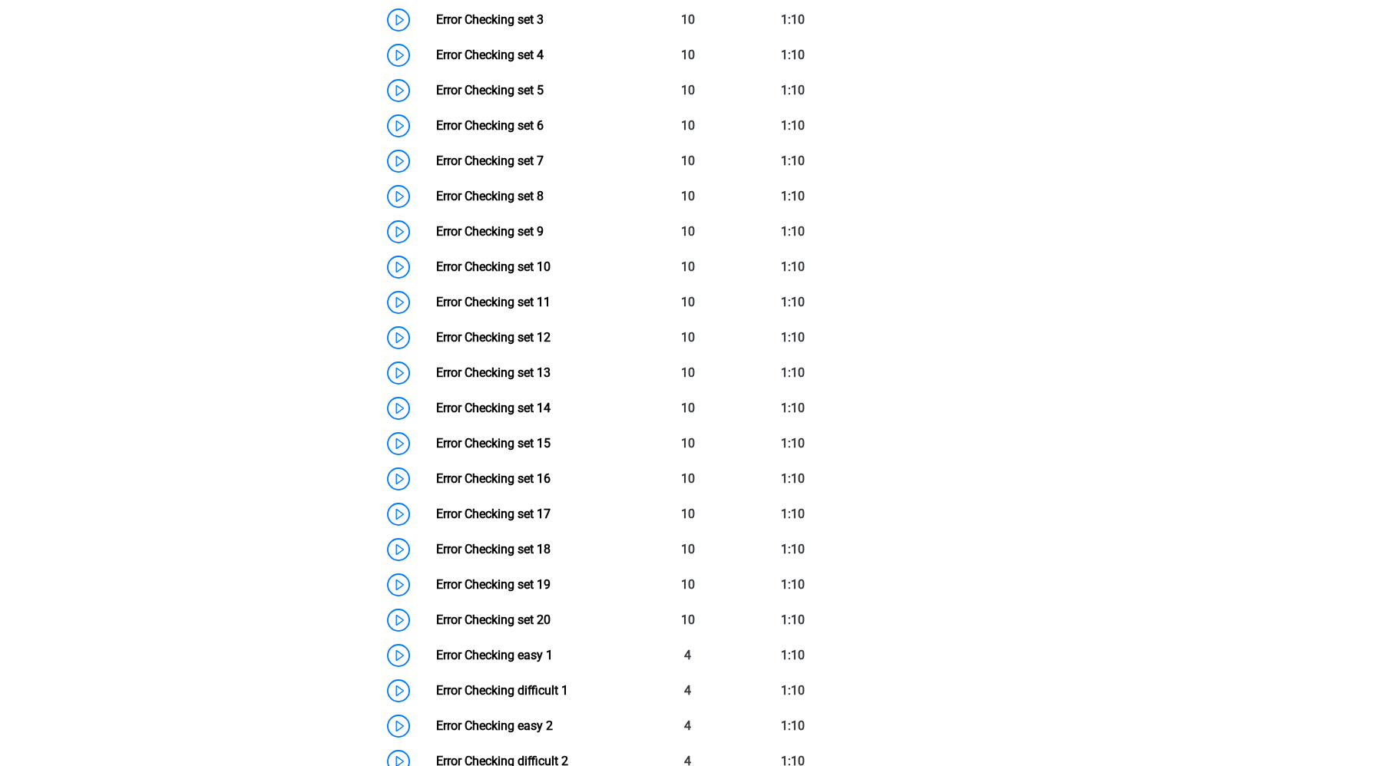
scroll to position [877, 0]
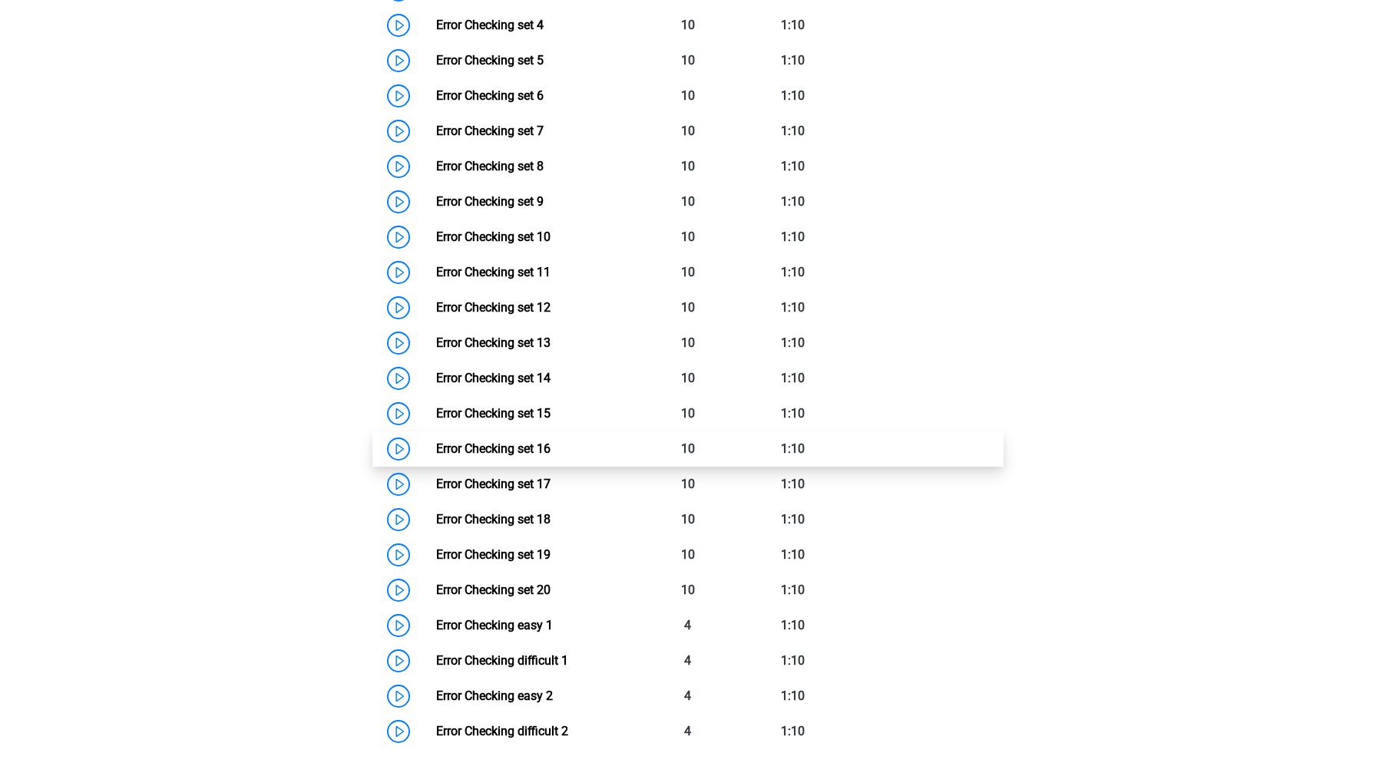
click at [436, 448] on link "Error Checking set 16" at bounding box center [493, 448] width 114 height 15
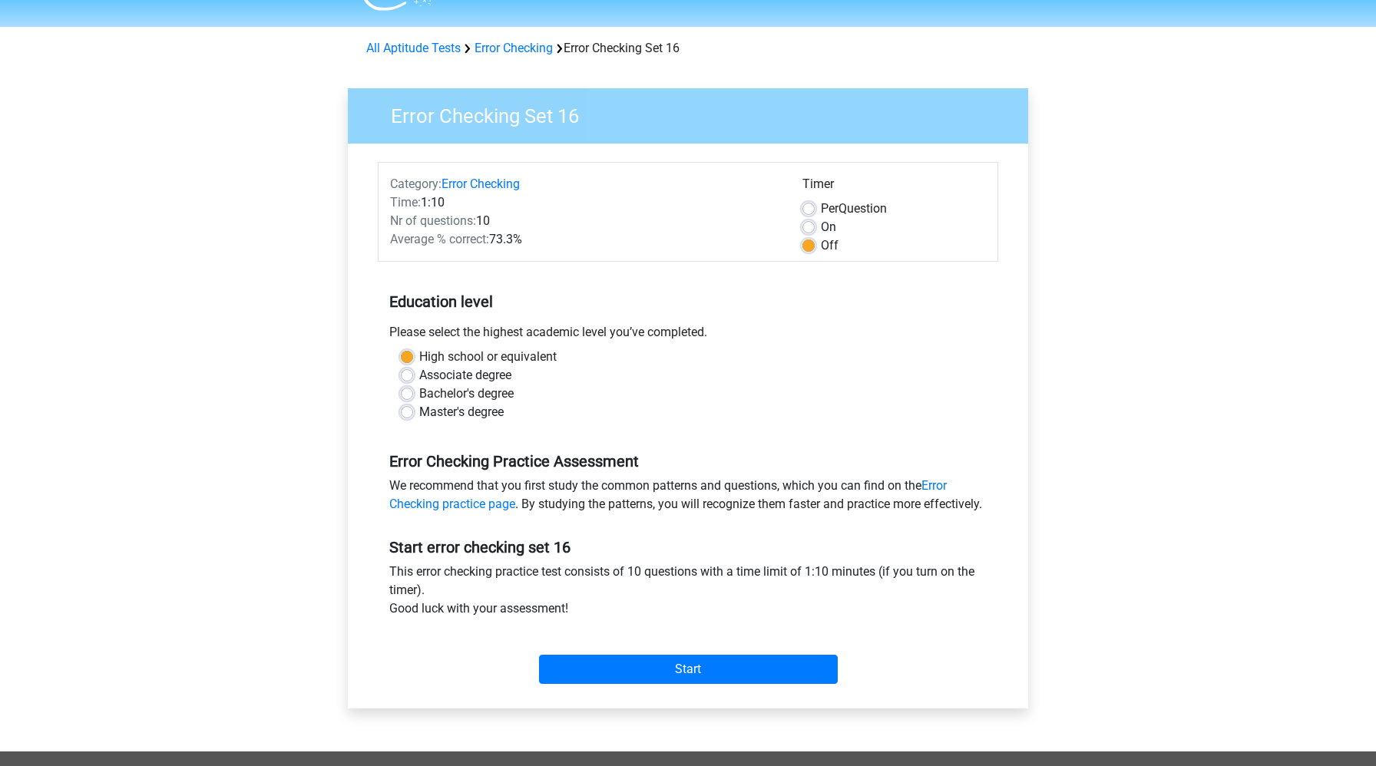
scroll to position [50, 0]
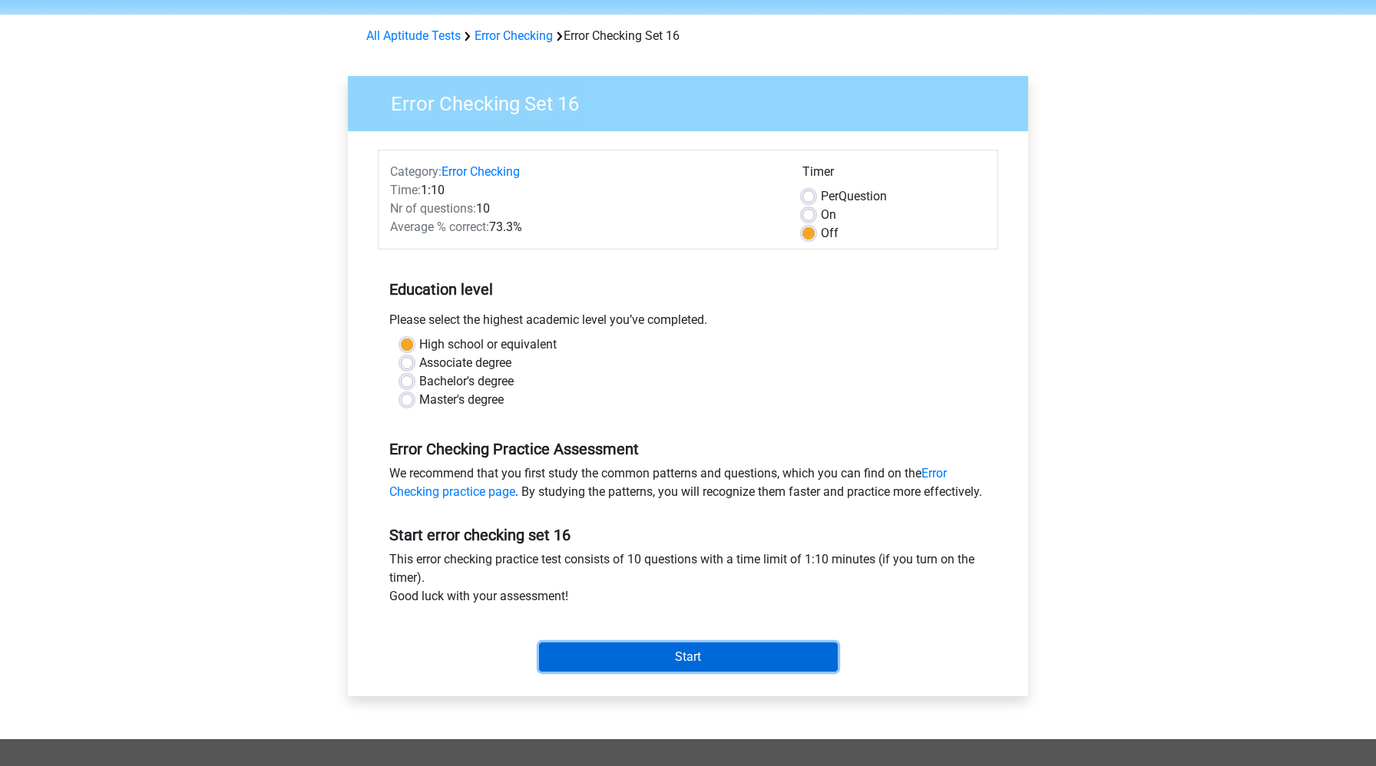
click at [613, 672] on input "Start" at bounding box center [688, 656] width 299 height 29
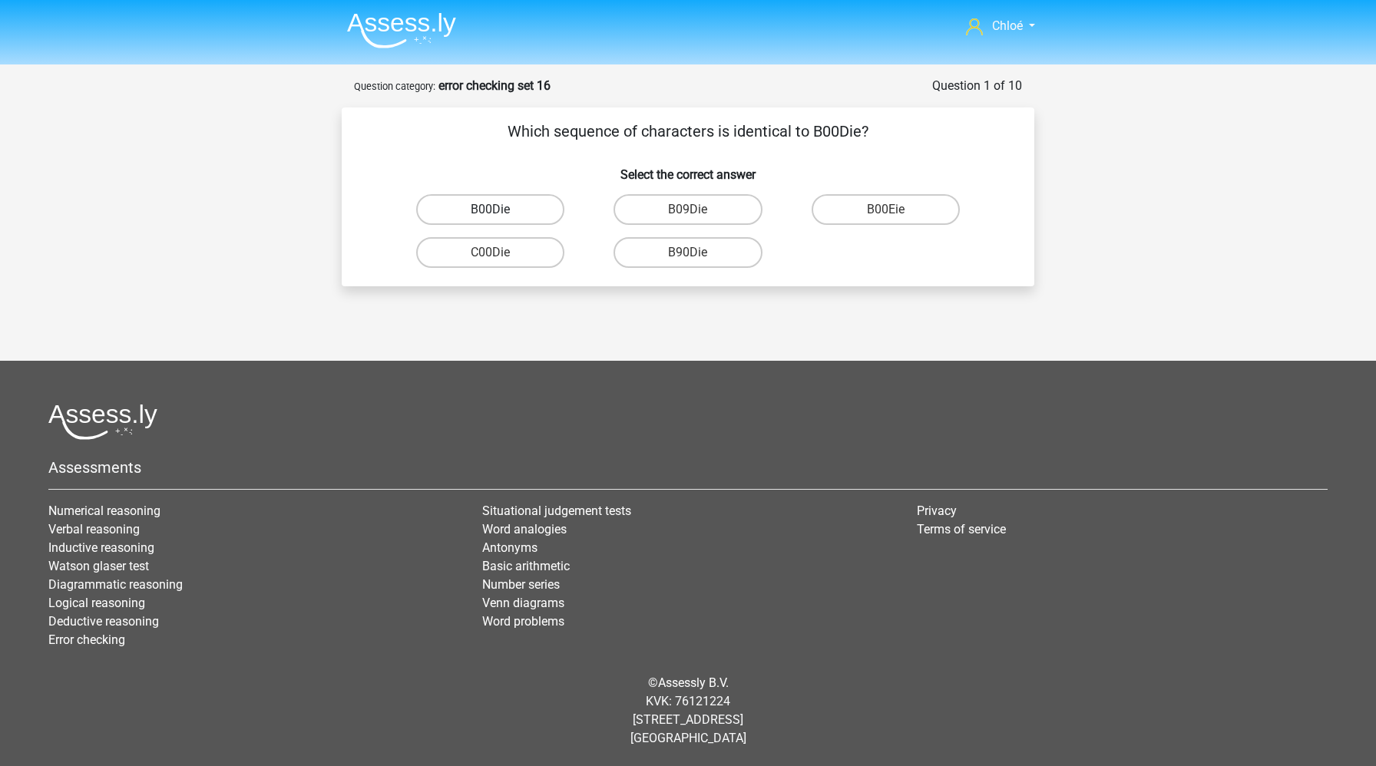
click at [505, 212] on label "B00Die" at bounding box center [490, 209] width 148 height 31
click at [500, 212] on input "B00Die" at bounding box center [496, 215] width 10 height 10
radio input "true"
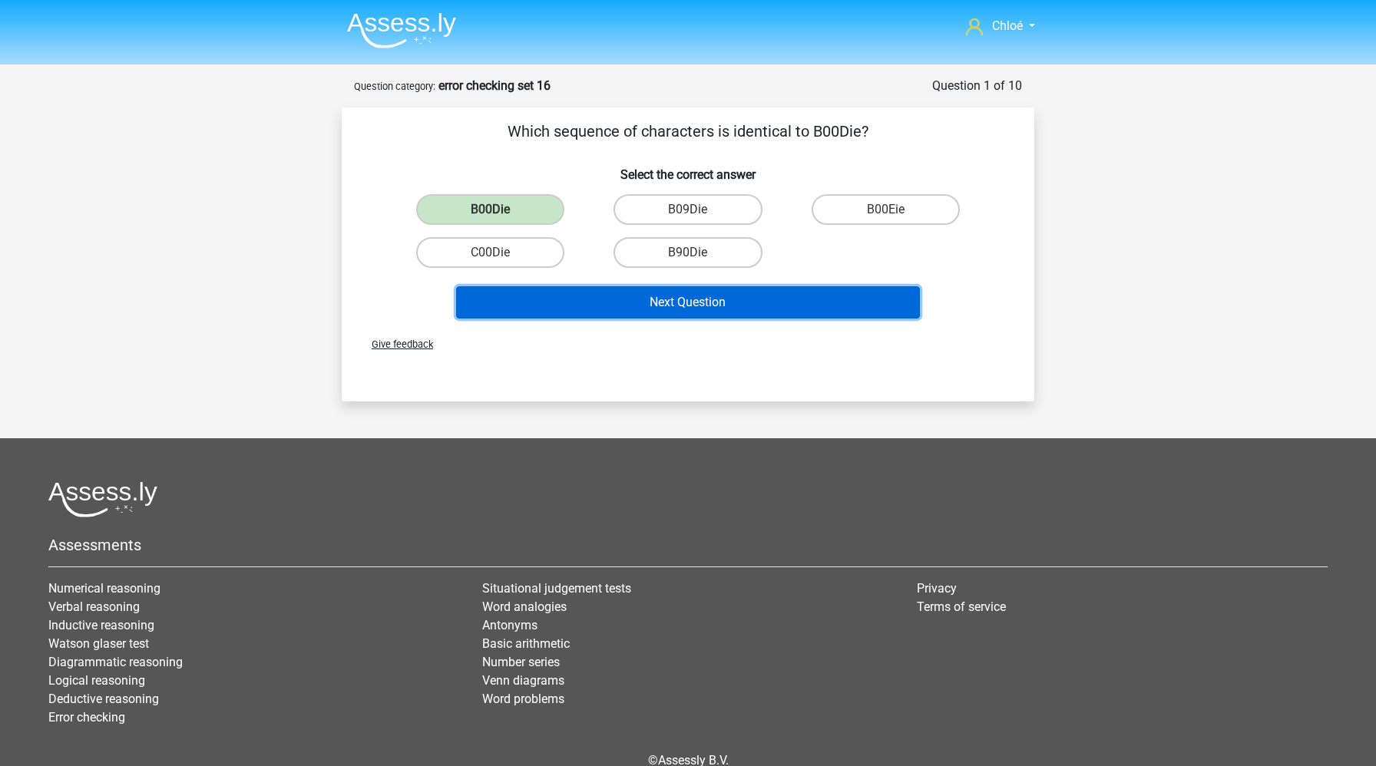
click at [537, 309] on button "Next Question" at bounding box center [688, 302] width 464 height 32
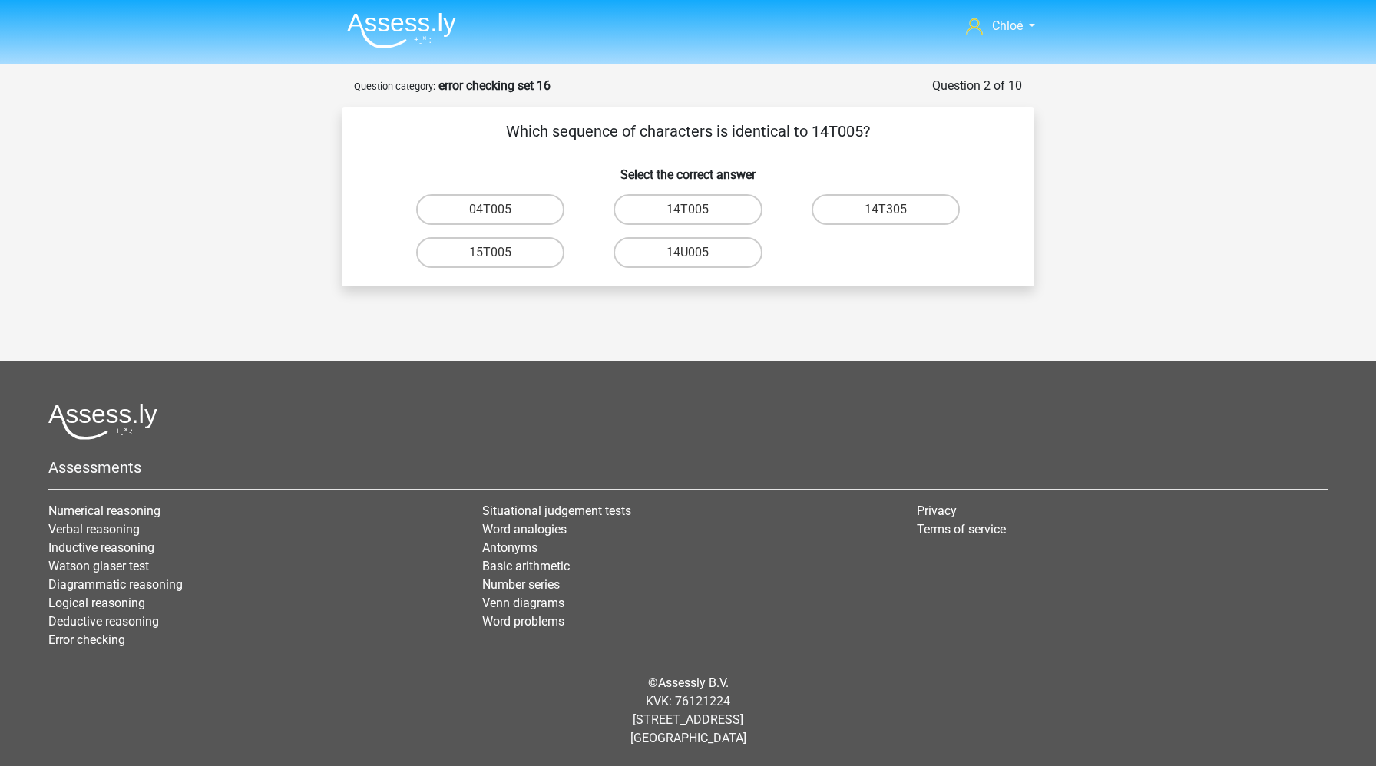
click at [688, 215] on input "14T005" at bounding box center [693, 215] width 10 height 10
radio input "true"
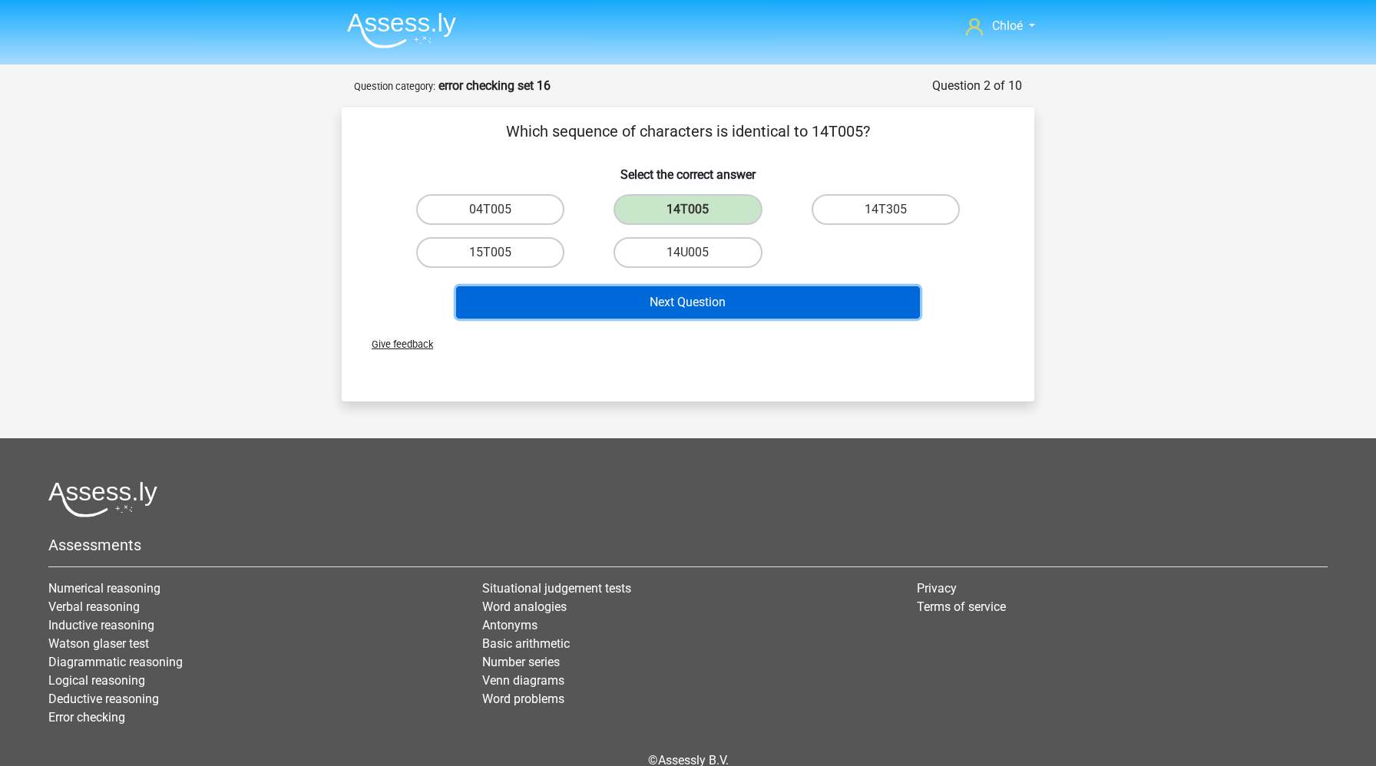
click at [679, 296] on button "Next Question" at bounding box center [688, 302] width 464 height 32
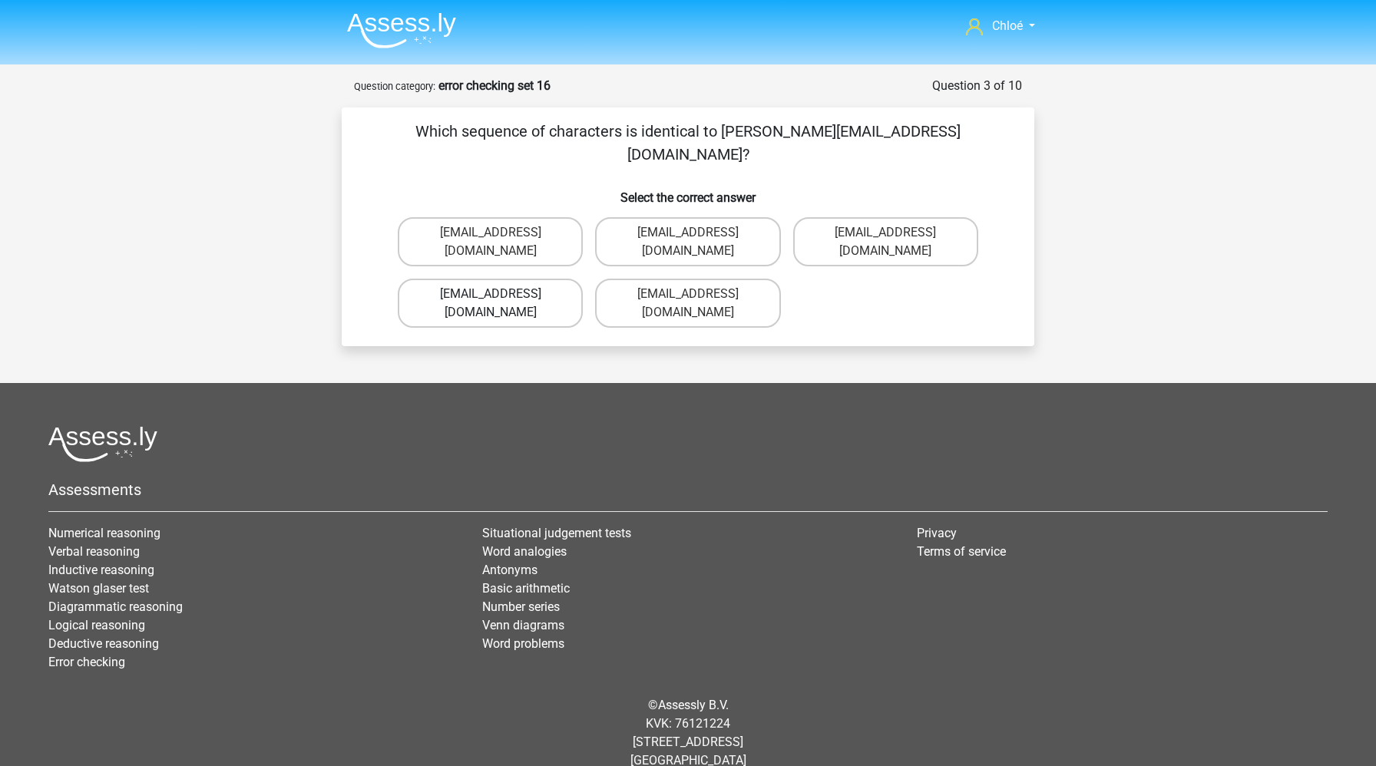
click at [478, 279] on label "Leo_Bellamy@jointmail.br" at bounding box center [490, 303] width 185 height 49
click at [491, 294] on input "Leo_Bellamy@jointmail.br" at bounding box center [496, 299] width 10 height 10
radio input "true"
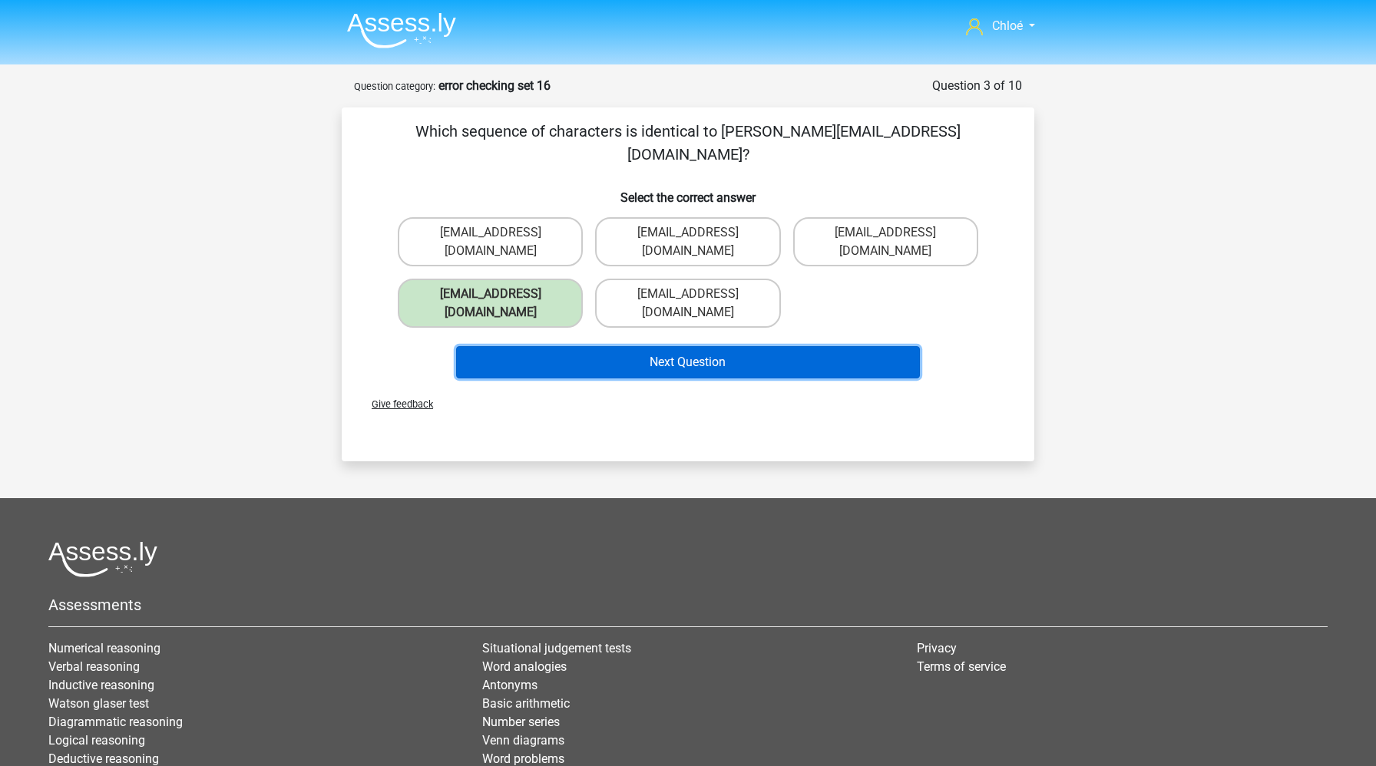
click at [583, 346] on button "Next Question" at bounding box center [688, 362] width 464 height 32
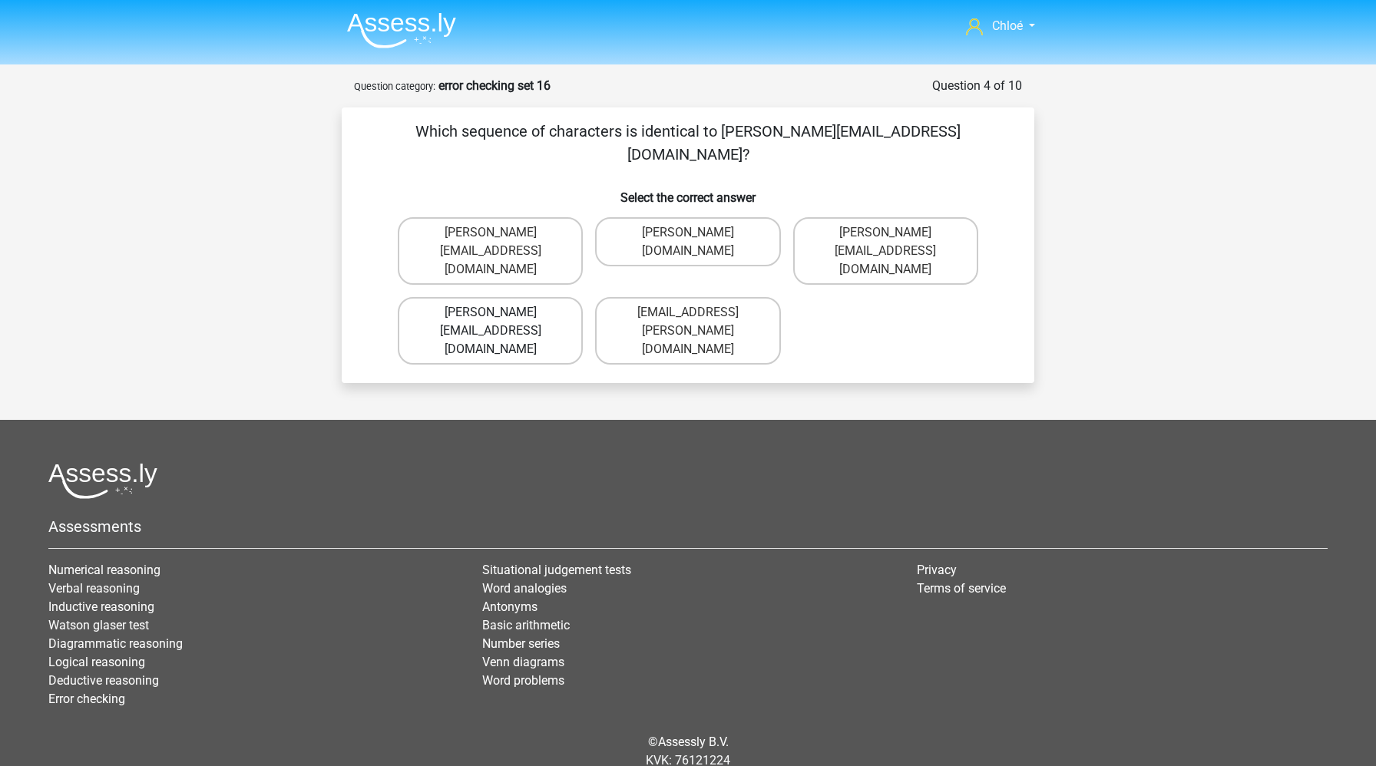
click at [529, 297] on label "Oliver-Smith@g-mail.gr" at bounding box center [490, 331] width 185 height 68
click at [500, 312] on input "Oliver-Smith@g-mail.gr" at bounding box center [496, 317] width 10 height 10
radio input "true"
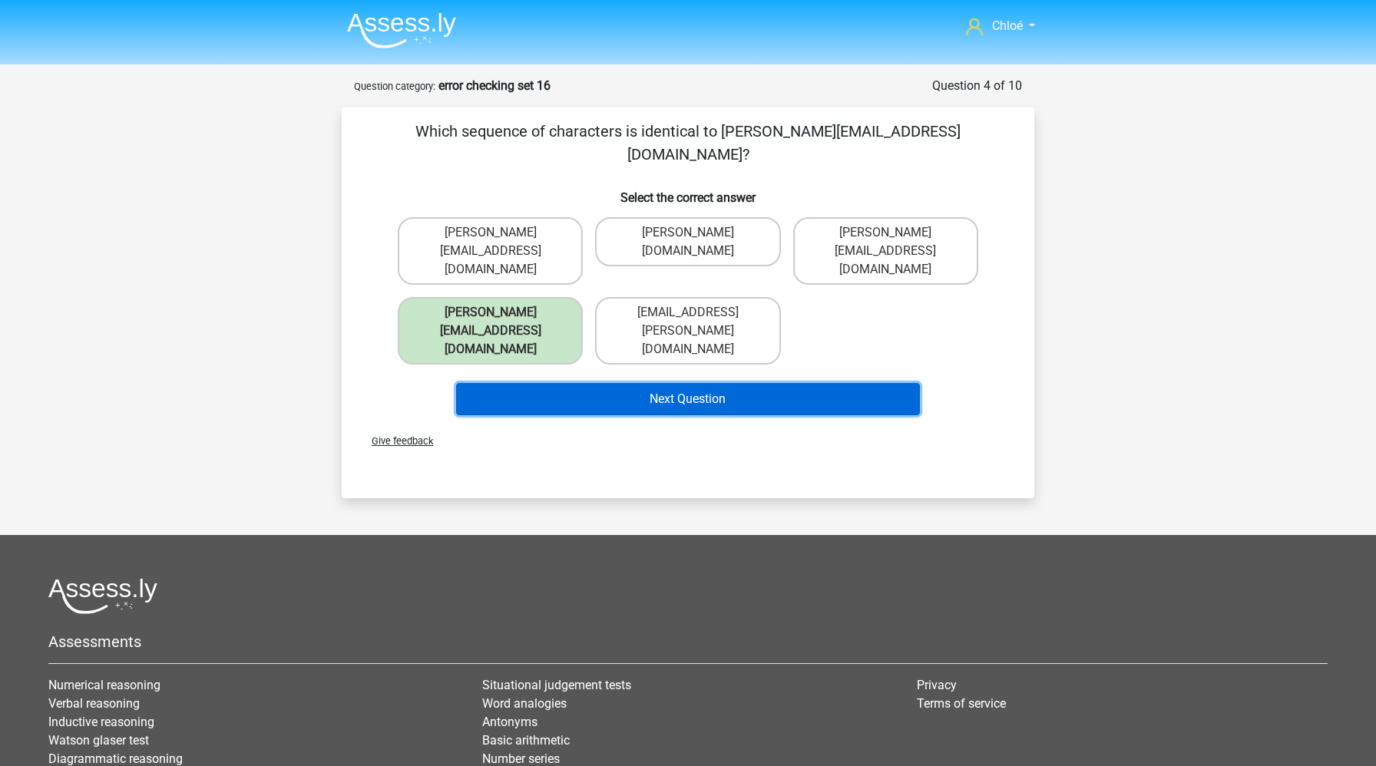
click at [596, 383] on button "Next Question" at bounding box center [688, 399] width 464 height 32
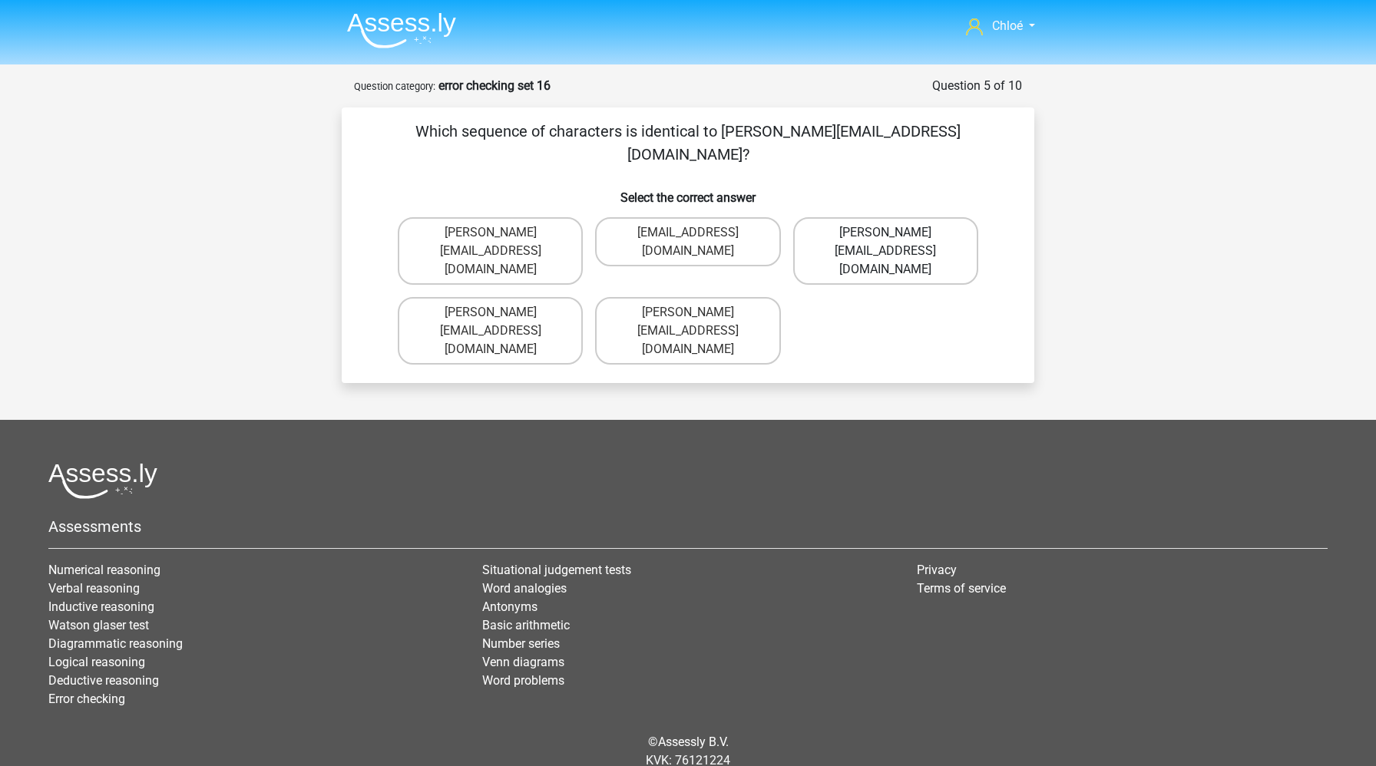
click at [836, 217] on label "Richard_Taylor@joymail.com.co" at bounding box center [885, 251] width 185 height 68
click at [885, 233] on input "Richard_Taylor@joymail.com.co" at bounding box center [890, 238] width 10 height 10
radio input "true"
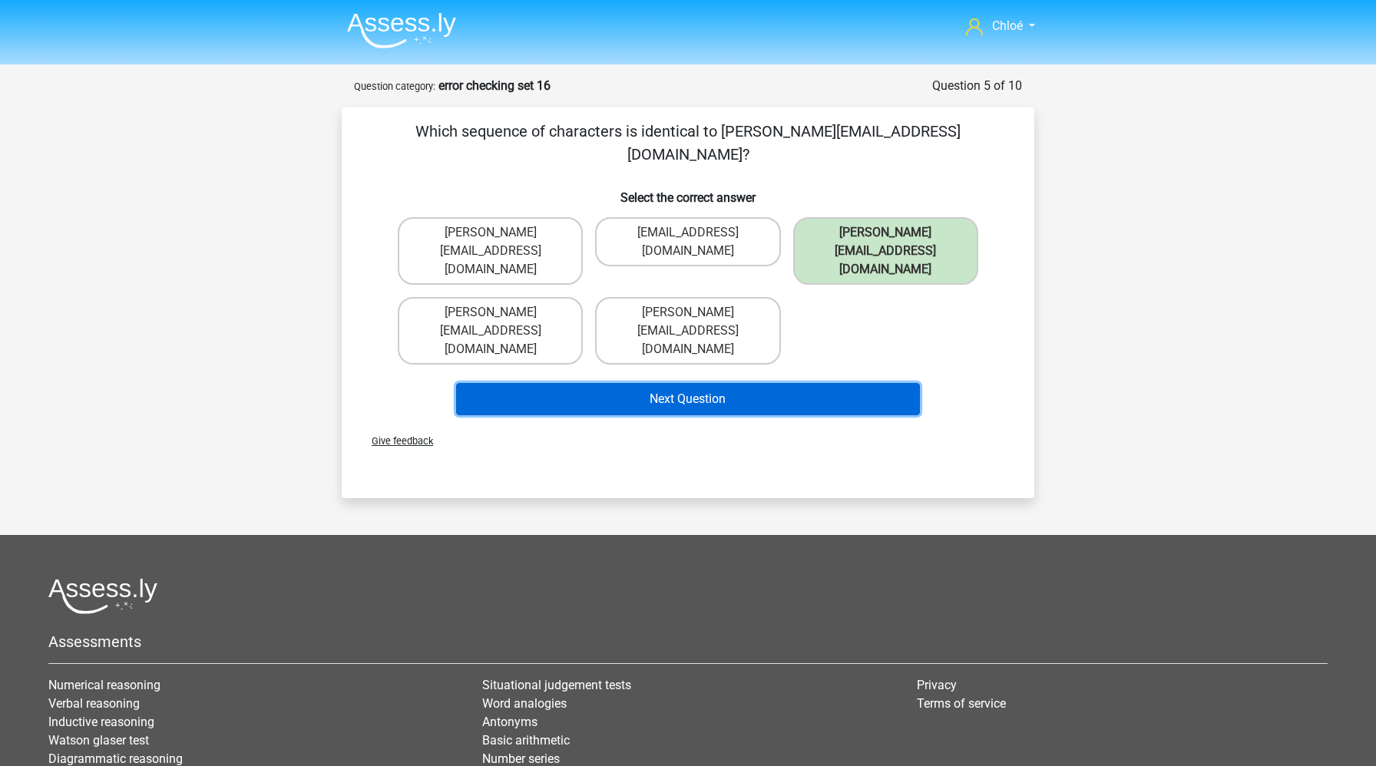
click at [778, 383] on button "Next Question" at bounding box center [688, 399] width 464 height 32
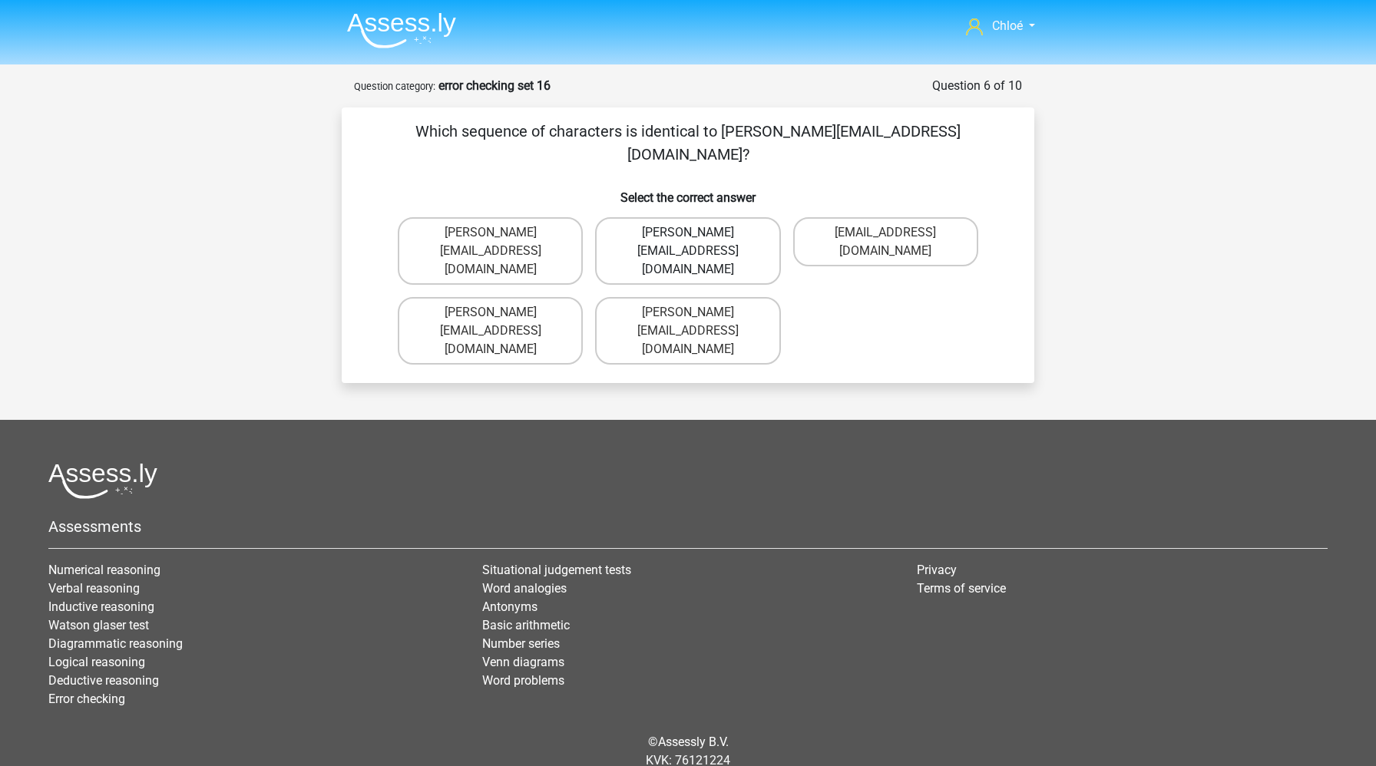
click at [731, 228] on label "Rosie-Redknapp@Gmail.co.uk" at bounding box center [687, 251] width 185 height 68
click at [698, 233] on input "Rosie-Redknapp@Gmail.co.uk" at bounding box center [693, 238] width 10 height 10
radio input "true"
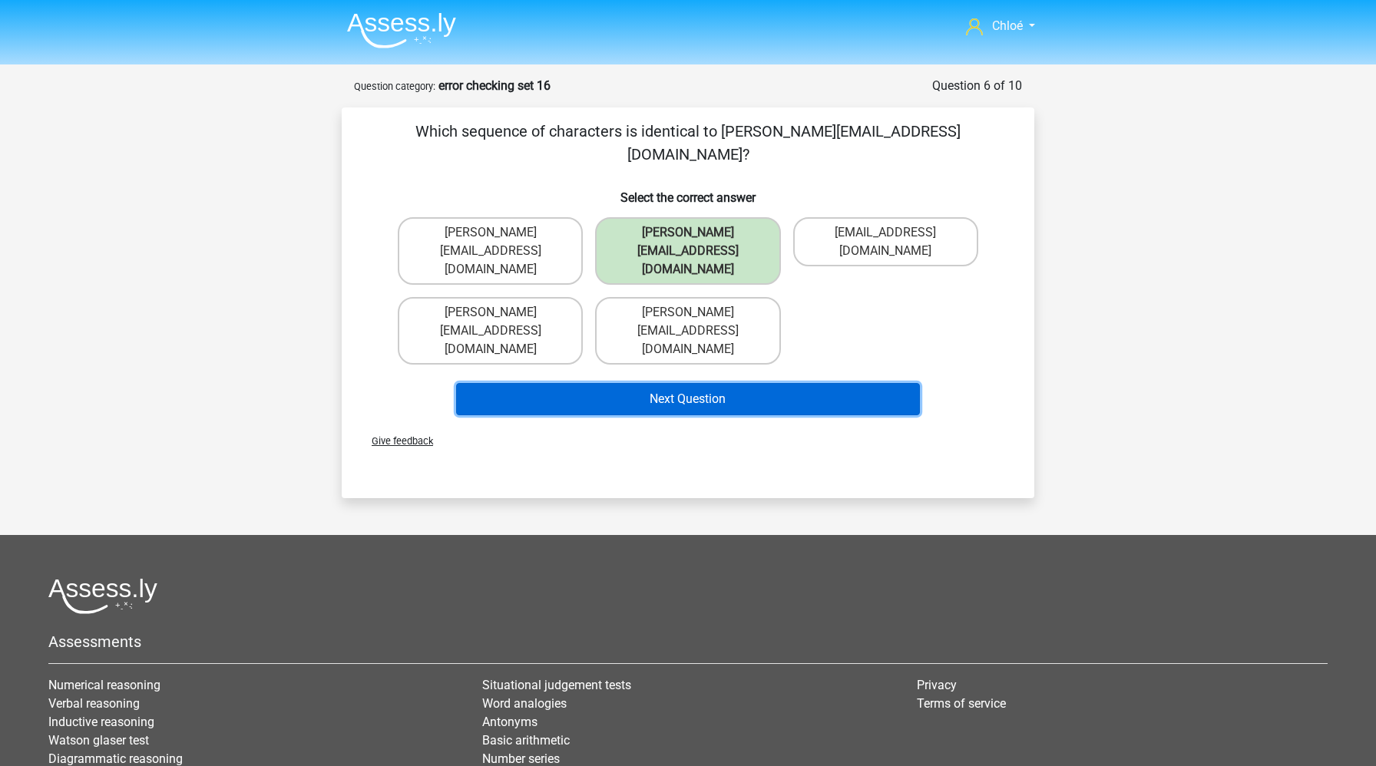
click at [715, 383] on button "Next Question" at bounding box center [688, 399] width 464 height 32
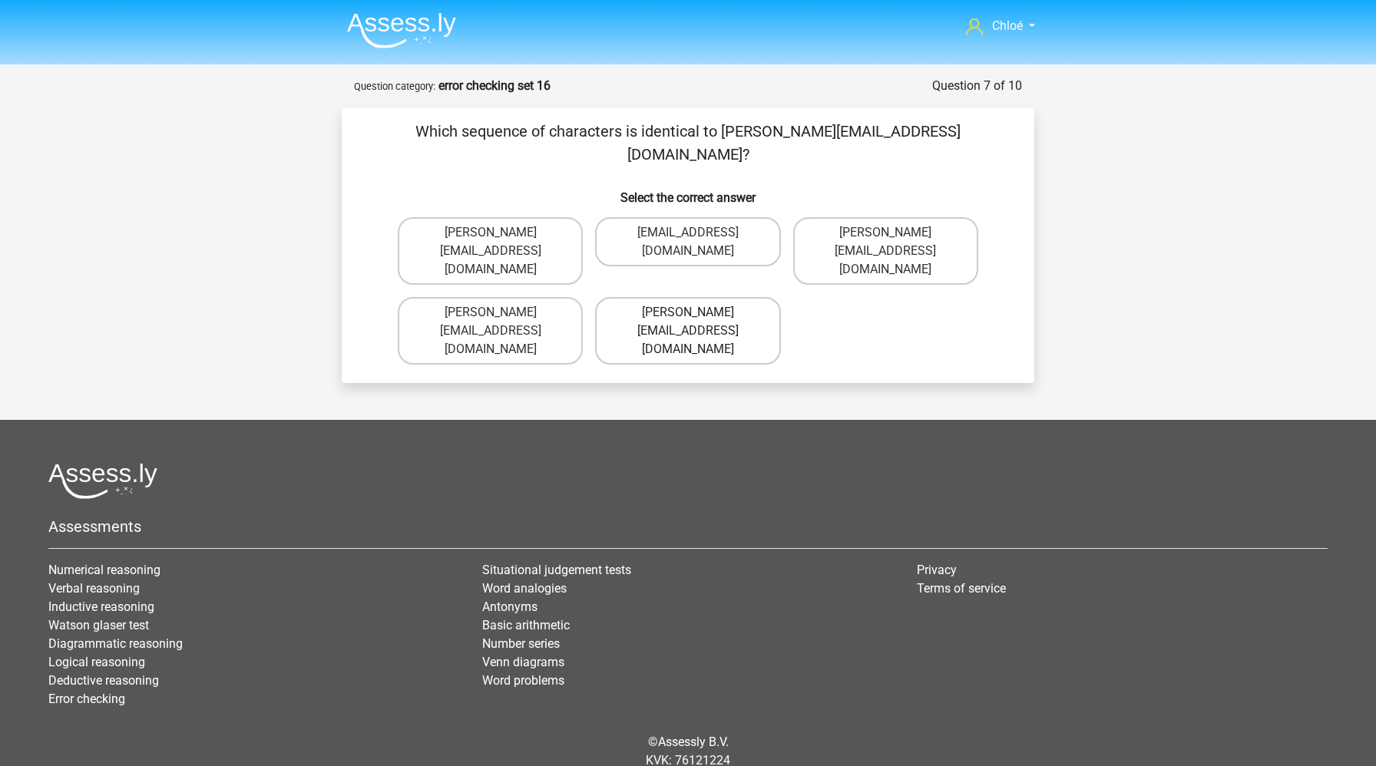
click at [727, 297] on label "Michael_Rhine@joinmail.br" at bounding box center [687, 331] width 185 height 68
click at [698, 312] on input "Michael_Rhine@joinmail.br" at bounding box center [693, 317] width 10 height 10
radio input "true"
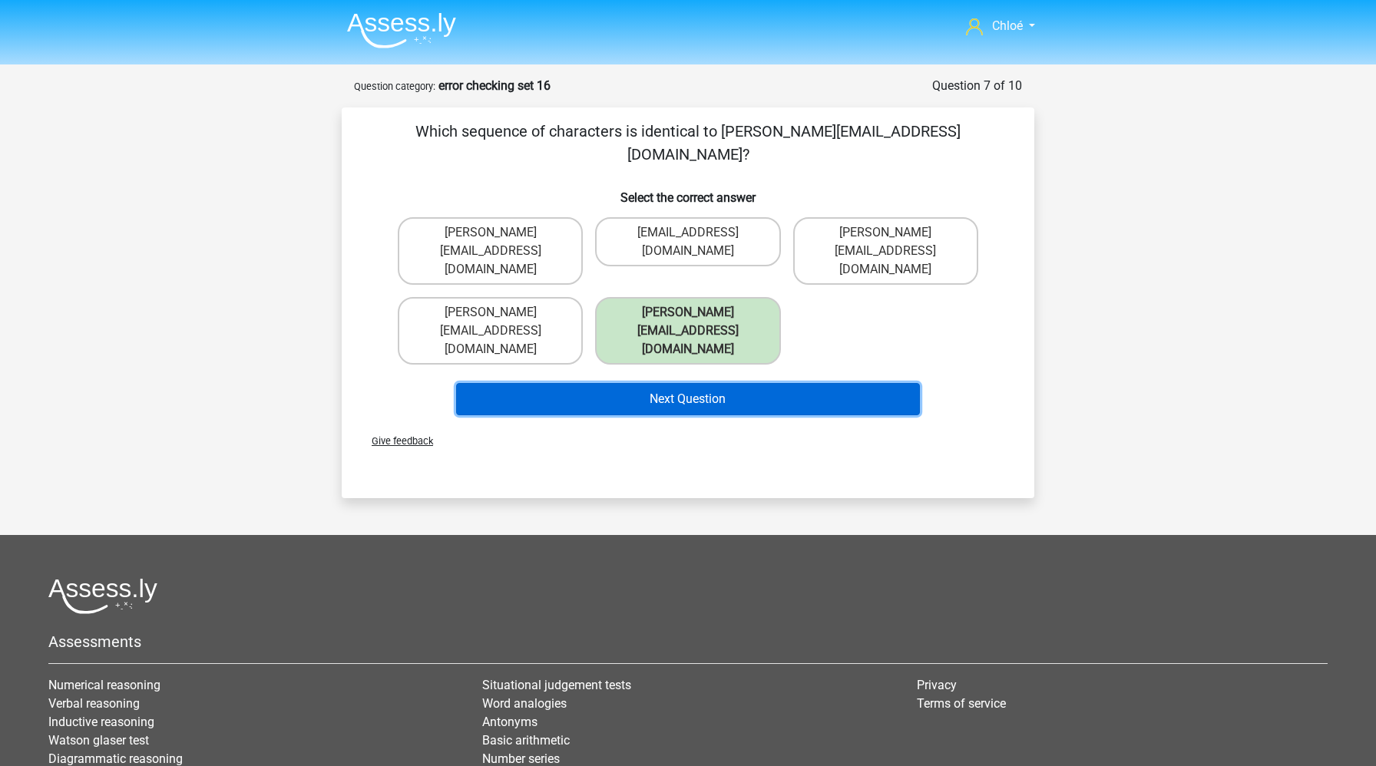
click at [721, 383] on button "Next Question" at bounding box center [688, 399] width 464 height 32
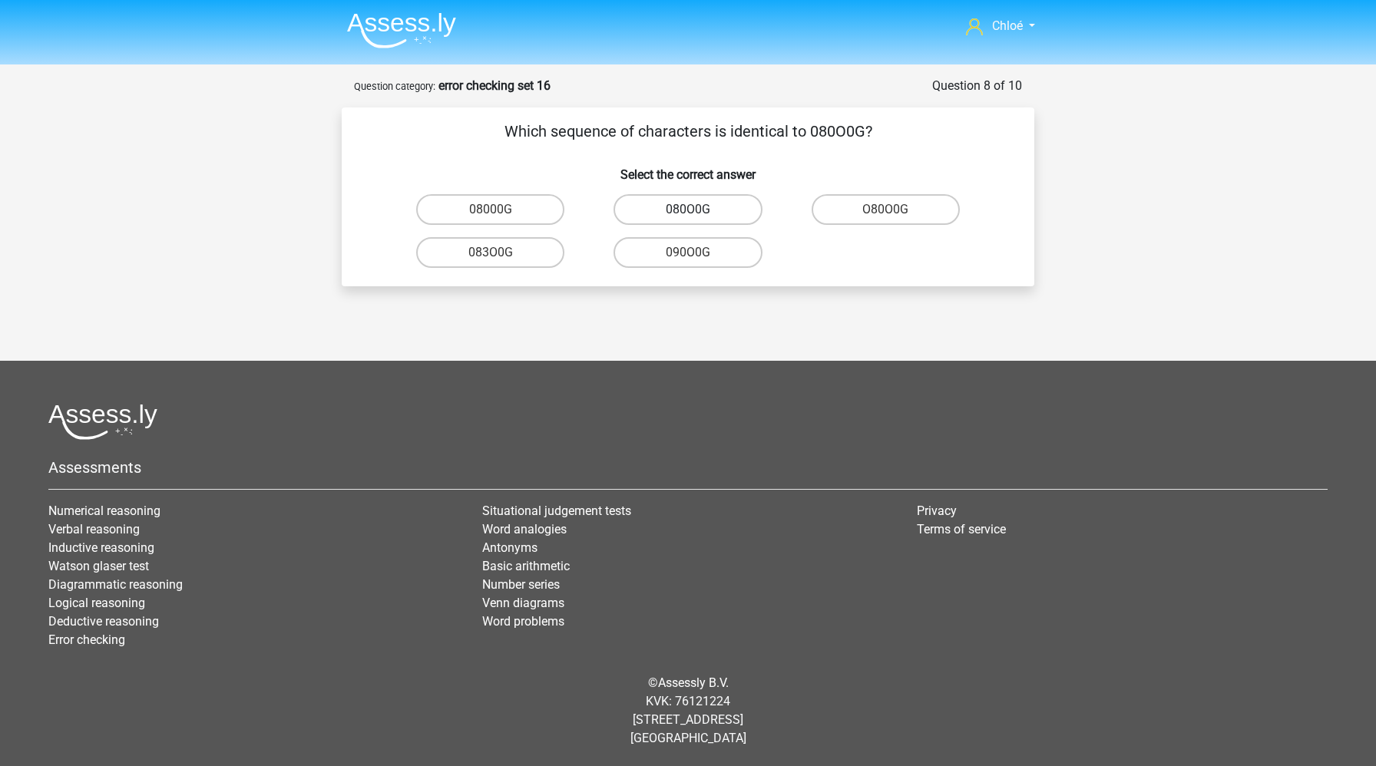
click at [699, 207] on label "080O0G" at bounding box center [687, 209] width 148 height 31
click at [698, 210] on input "080O0G" at bounding box center [693, 215] width 10 height 10
radio input "true"
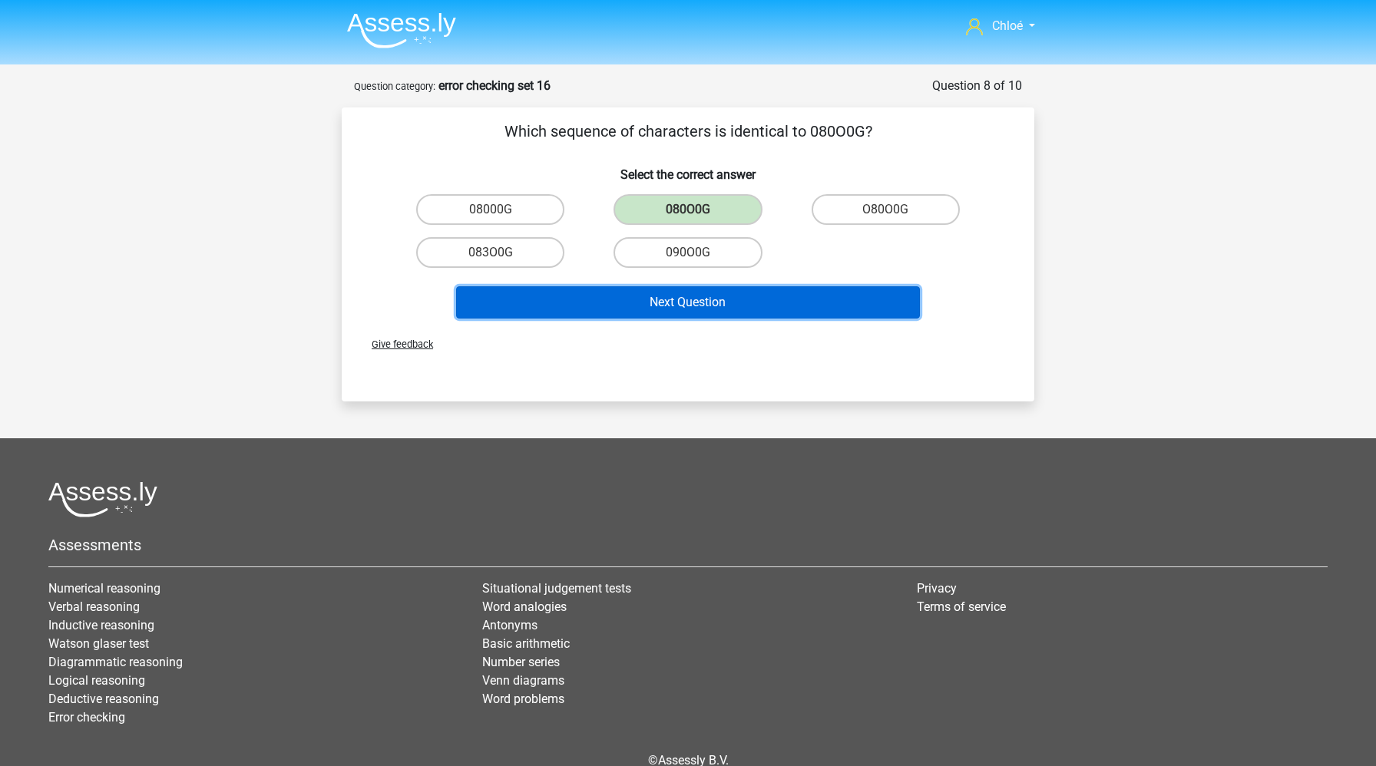
click at [682, 304] on button "Next Question" at bounding box center [688, 302] width 464 height 32
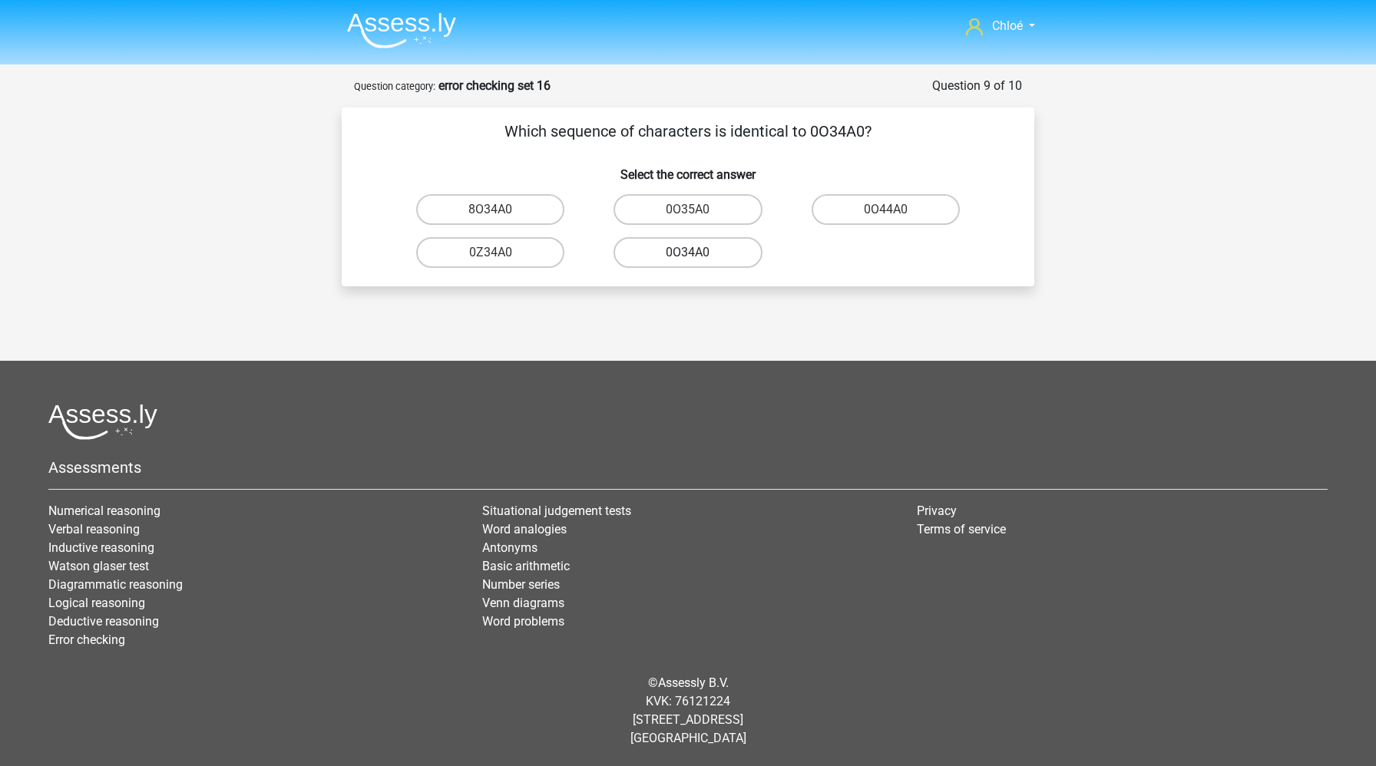
click at [702, 255] on label "0O34A0" at bounding box center [687, 252] width 148 height 31
click at [698, 255] on input "0O34A0" at bounding box center [693, 258] width 10 height 10
radio input "true"
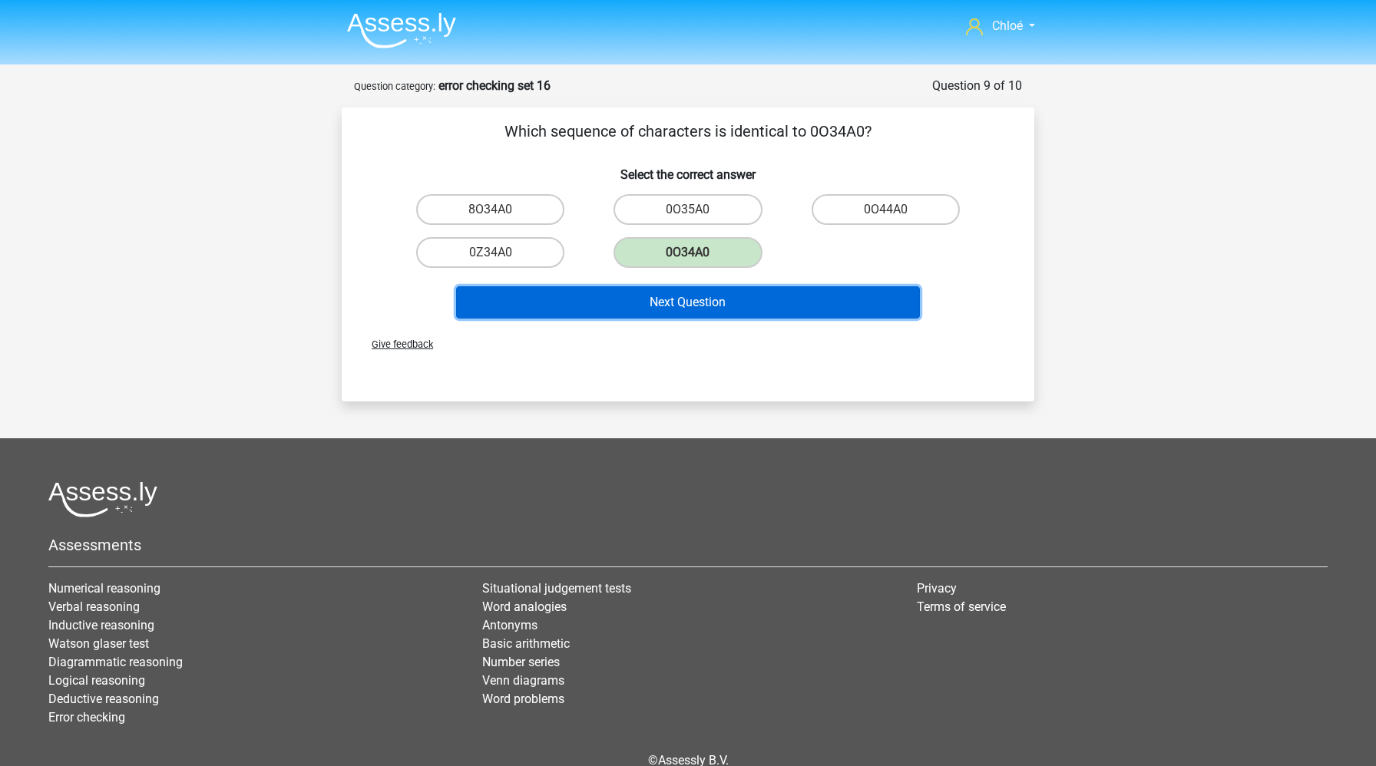
click at [693, 300] on button "Next Question" at bounding box center [688, 302] width 464 height 32
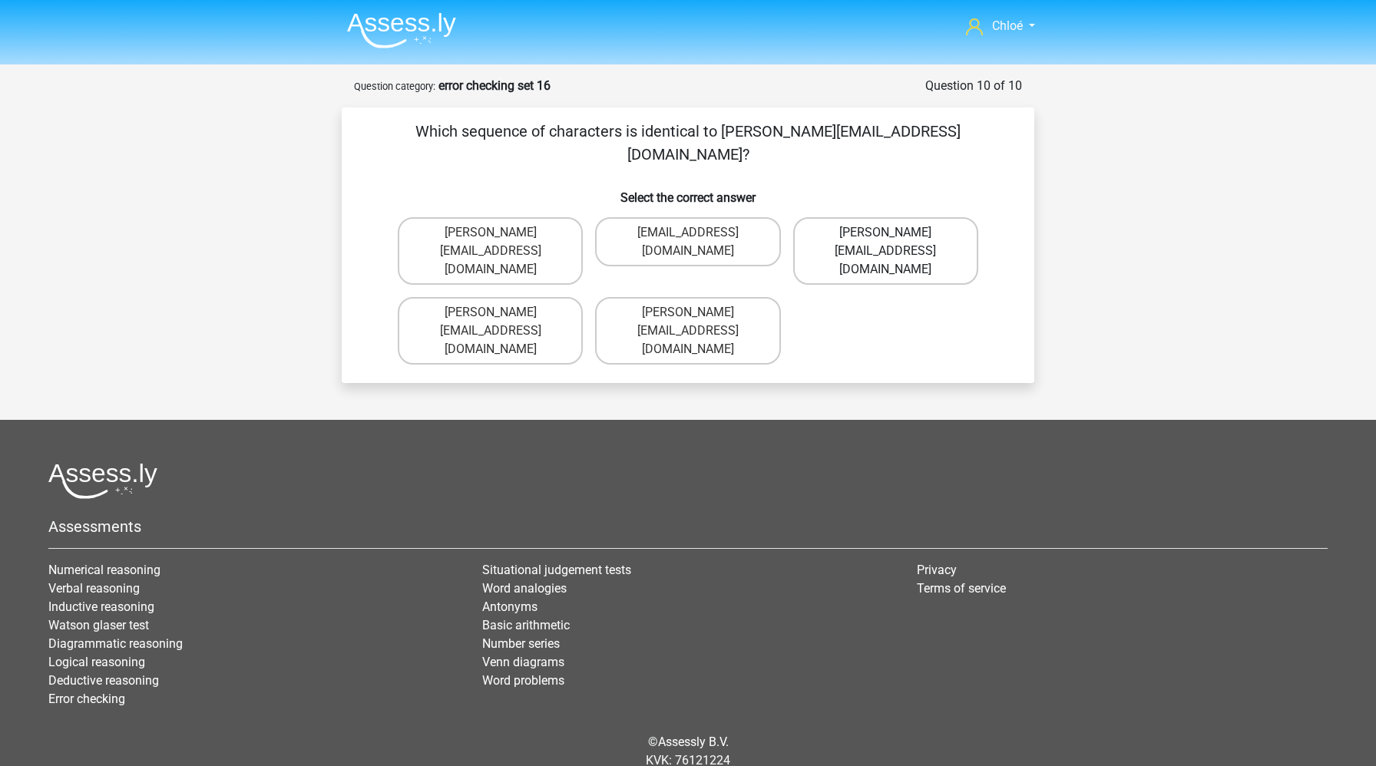
click at [863, 217] on label "Evelyn_Howard@hotmail.uk.co" at bounding box center [885, 251] width 185 height 68
click at [885, 233] on input "Evelyn_Howard@hotmail.uk.co" at bounding box center [890, 238] width 10 height 10
radio input "true"
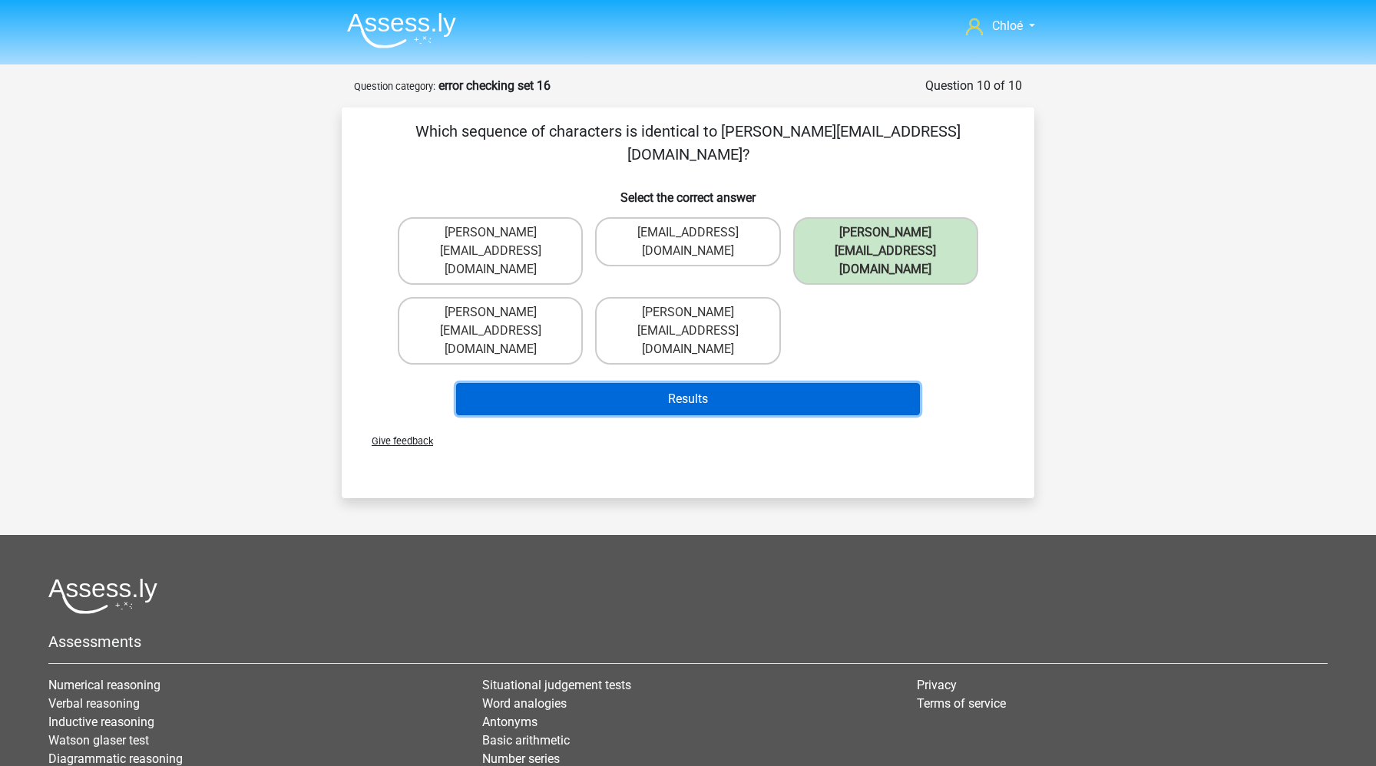
click at [781, 383] on button "Results" at bounding box center [688, 399] width 464 height 32
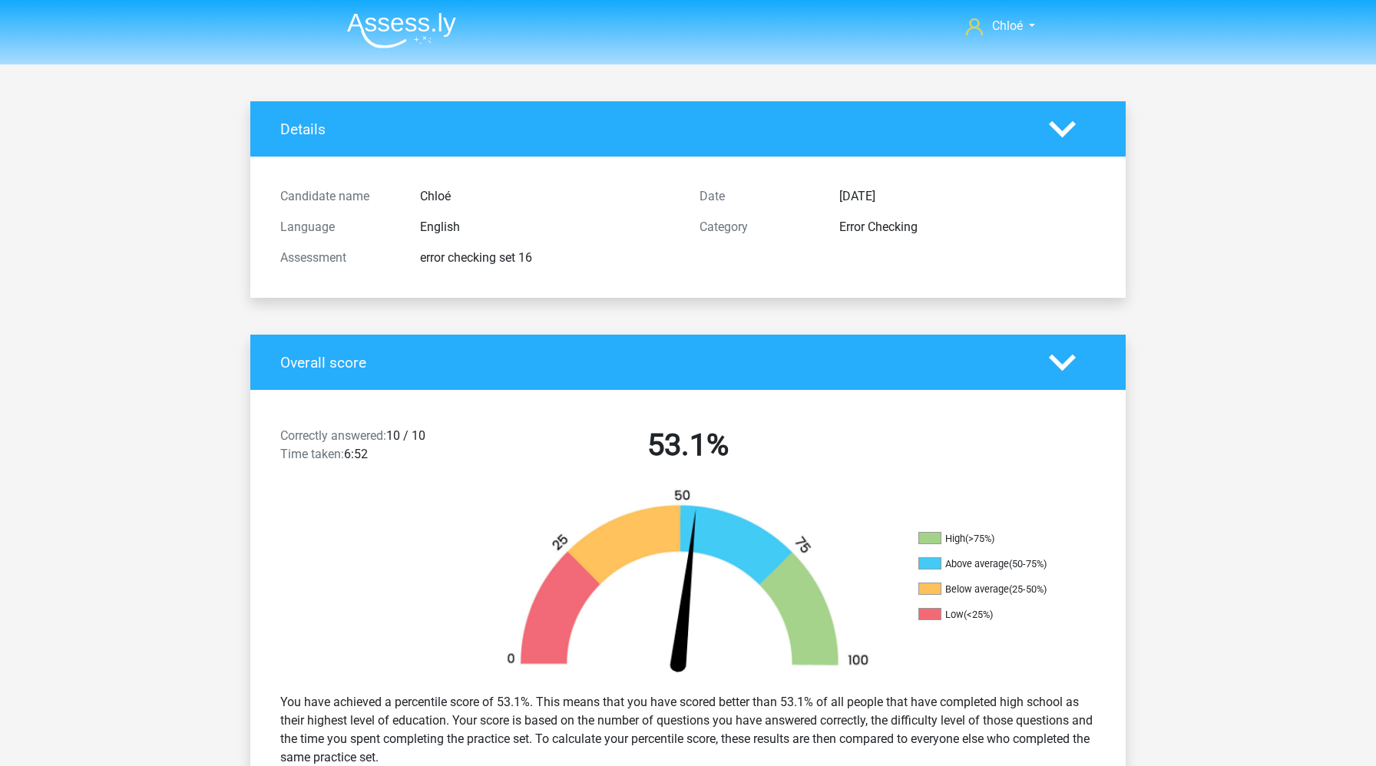
click at [400, 32] on img at bounding box center [401, 30] width 109 height 36
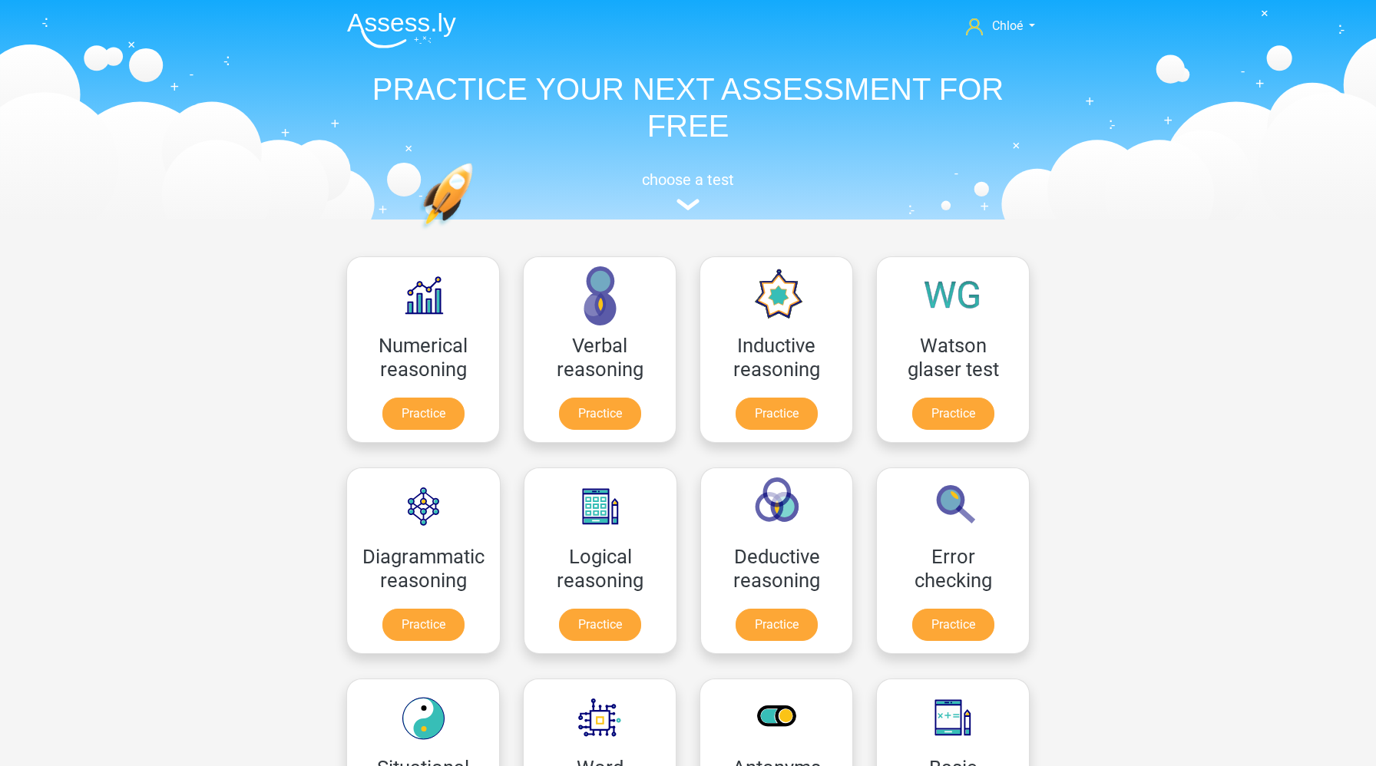
click at [425, 27] on img at bounding box center [401, 30] width 109 height 36
click at [416, 22] on img at bounding box center [401, 30] width 109 height 36
click at [368, 29] on img at bounding box center [401, 30] width 109 height 36
click at [946, 622] on link "Practice" at bounding box center [953, 628] width 86 height 34
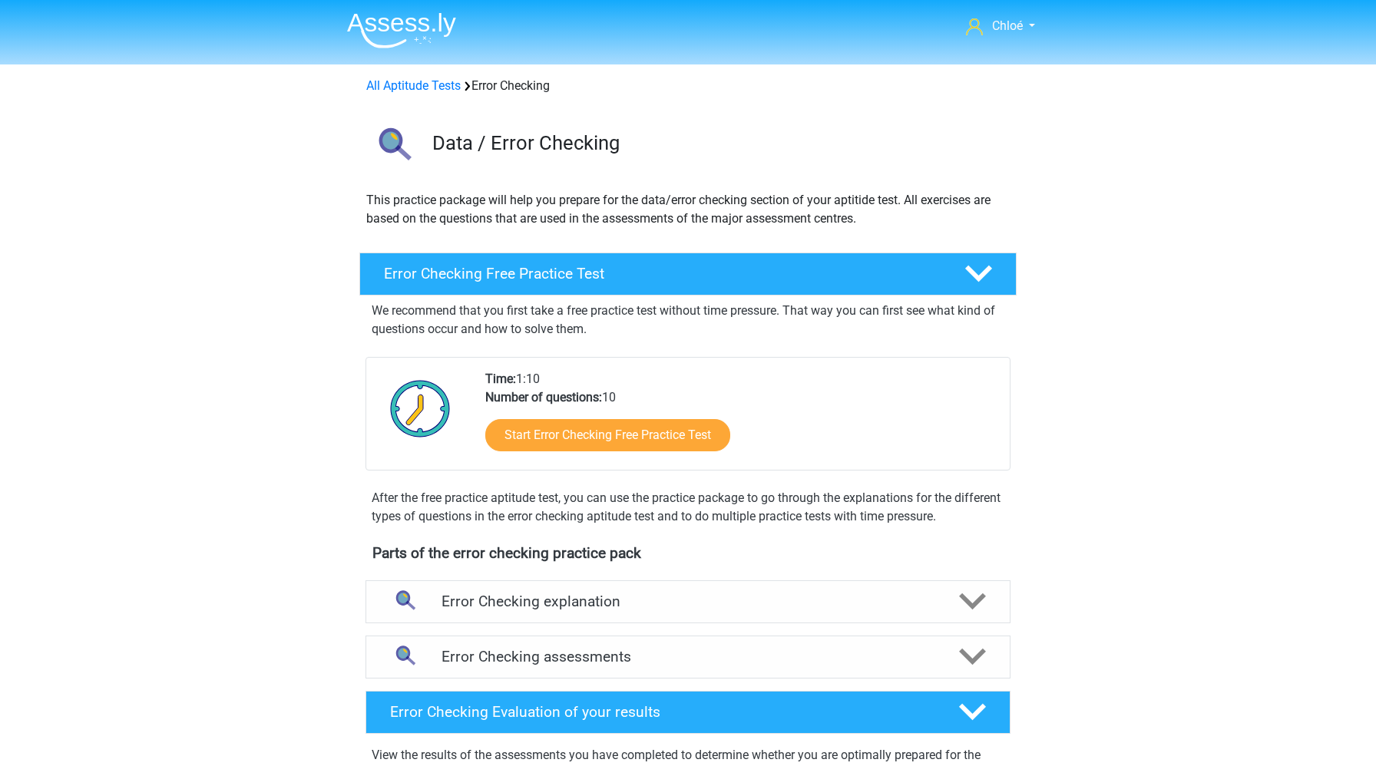
click at [396, 12] on img at bounding box center [401, 30] width 109 height 36
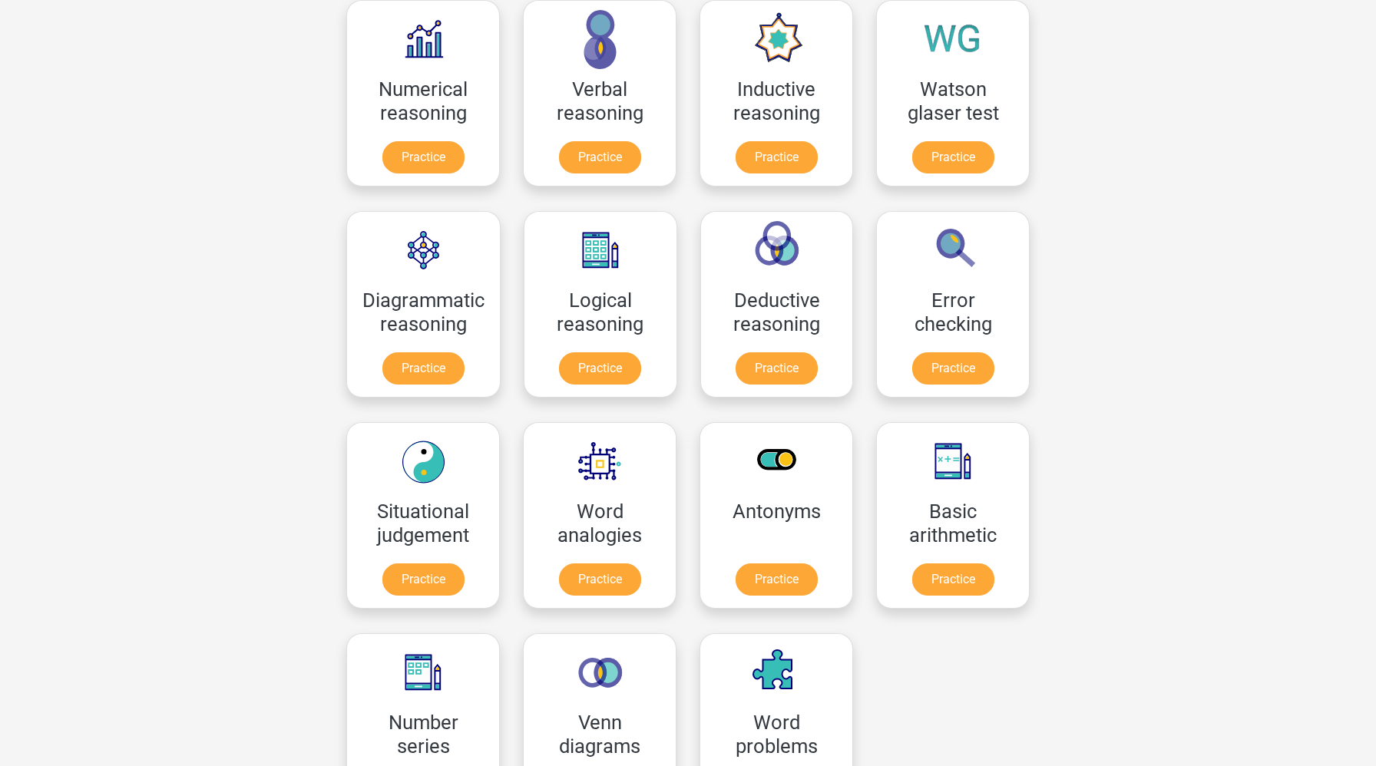
scroll to position [266, 0]
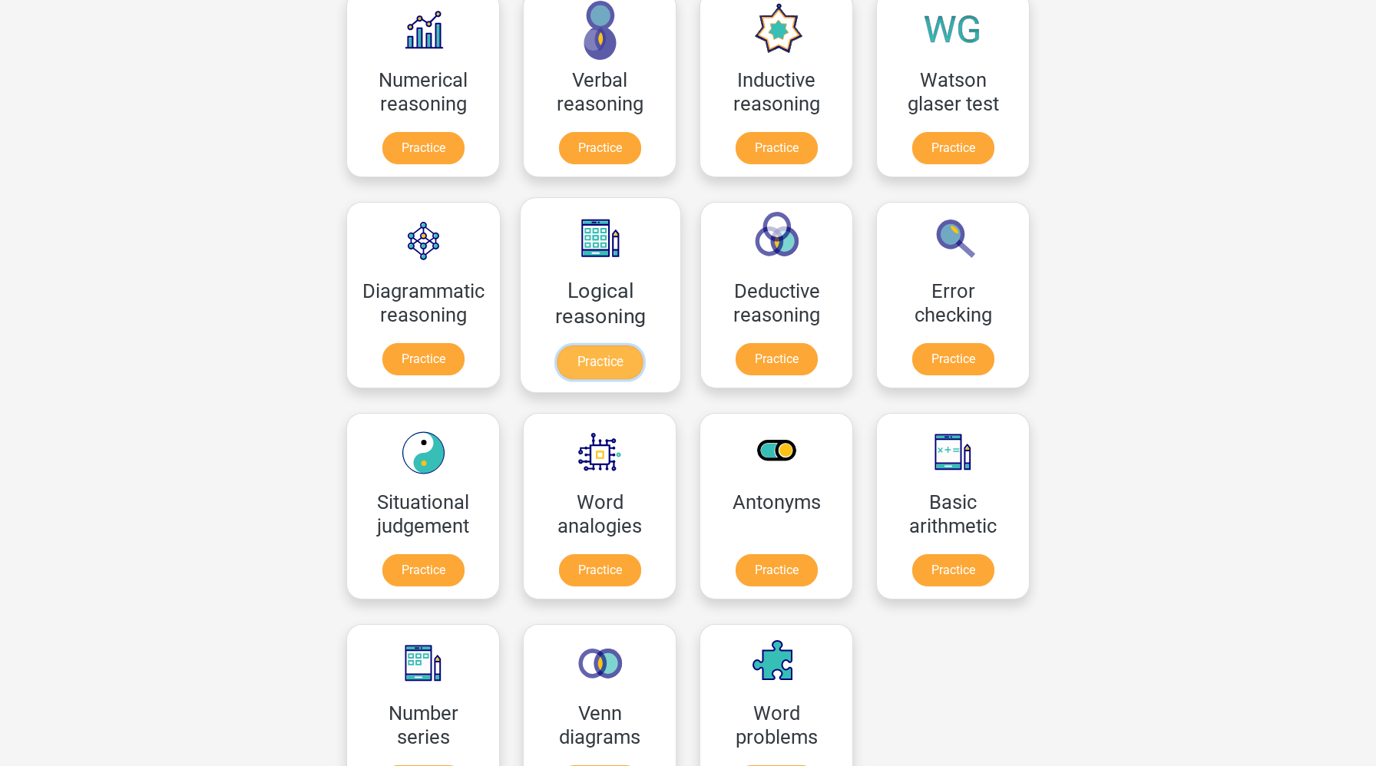
click at [616, 356] on link "Practice" at bounding box center [600, 362] width 86 height 34
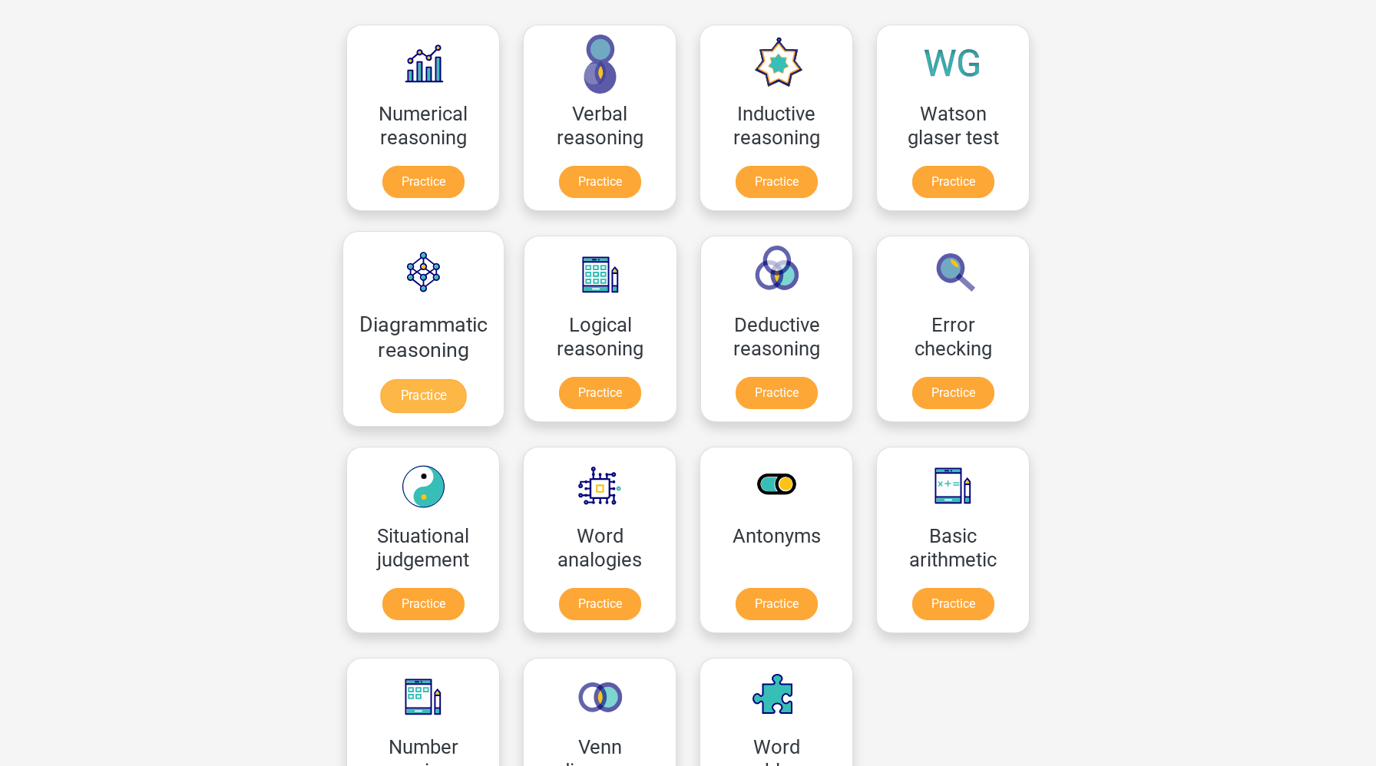
scroll to position [233, 0]
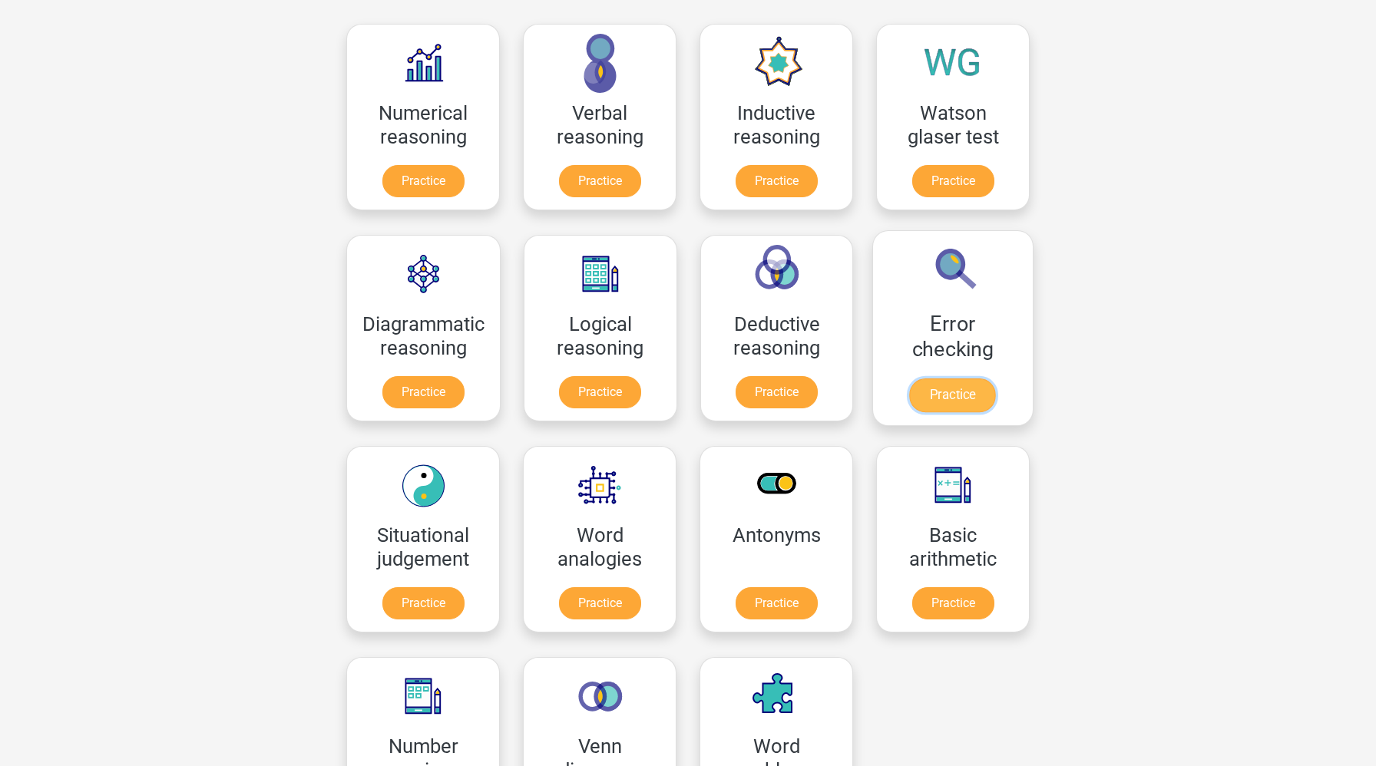
click at [965, 402] on link "Practice" at bounding box center [953, 395] width 86 height 34
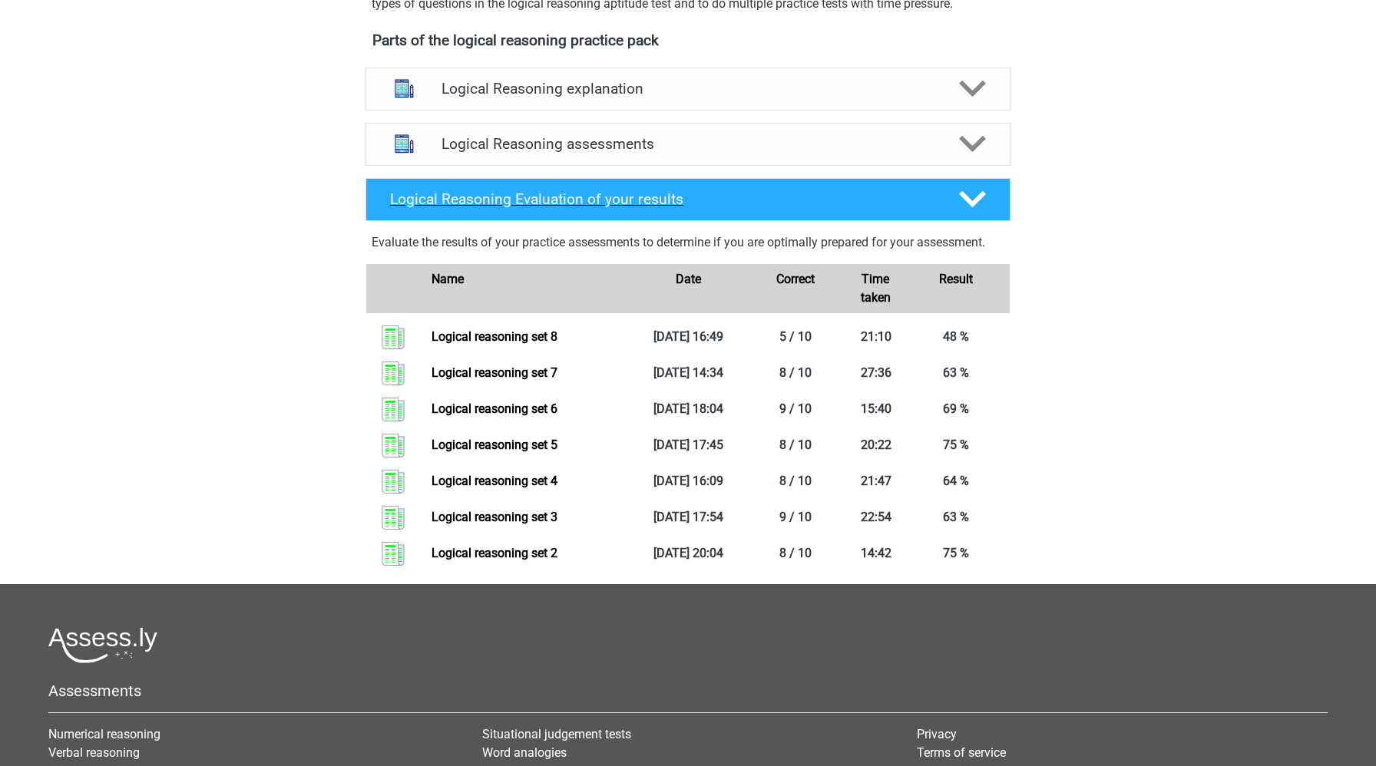
scroll to position [511, 0]
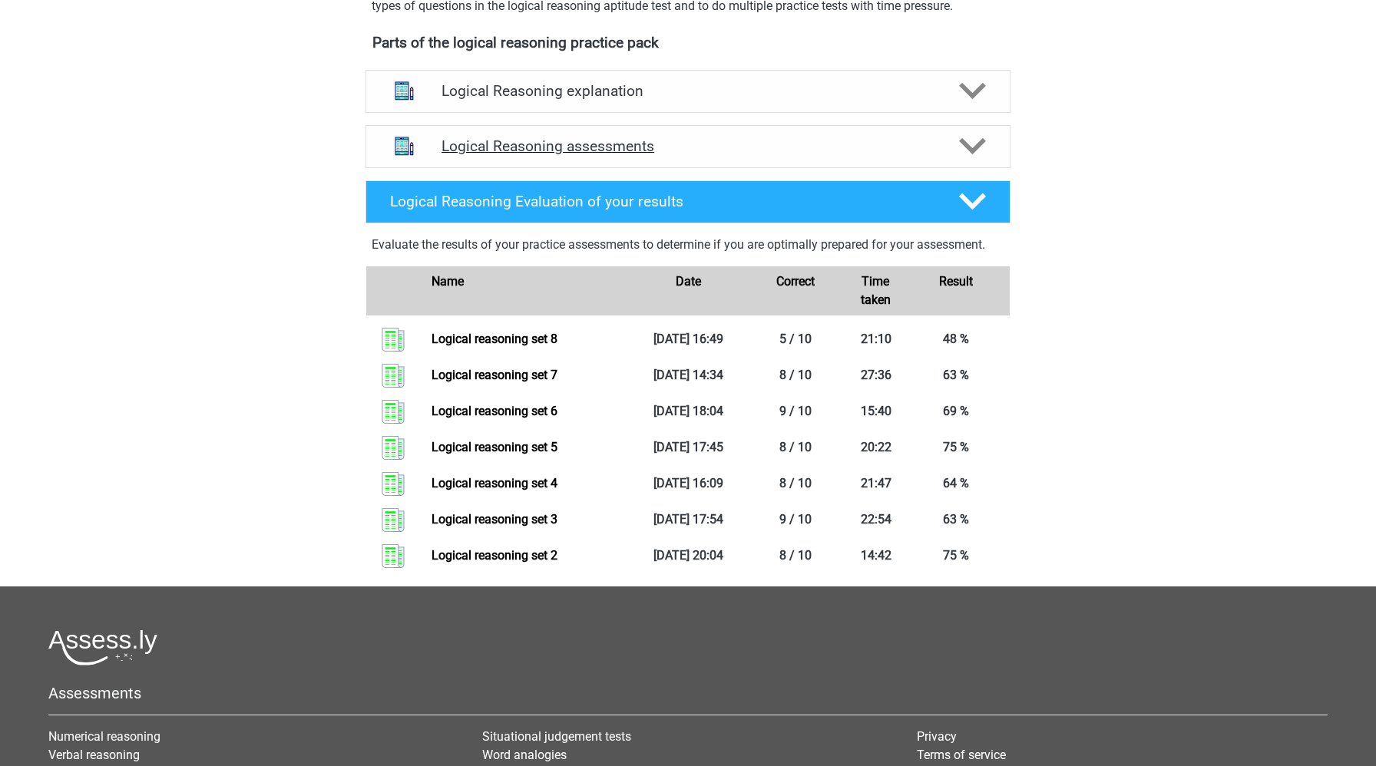
click at [606, 155] on h4 "Logical Reasoning assessments" at bounding box center [687, 146] width 493 height 18
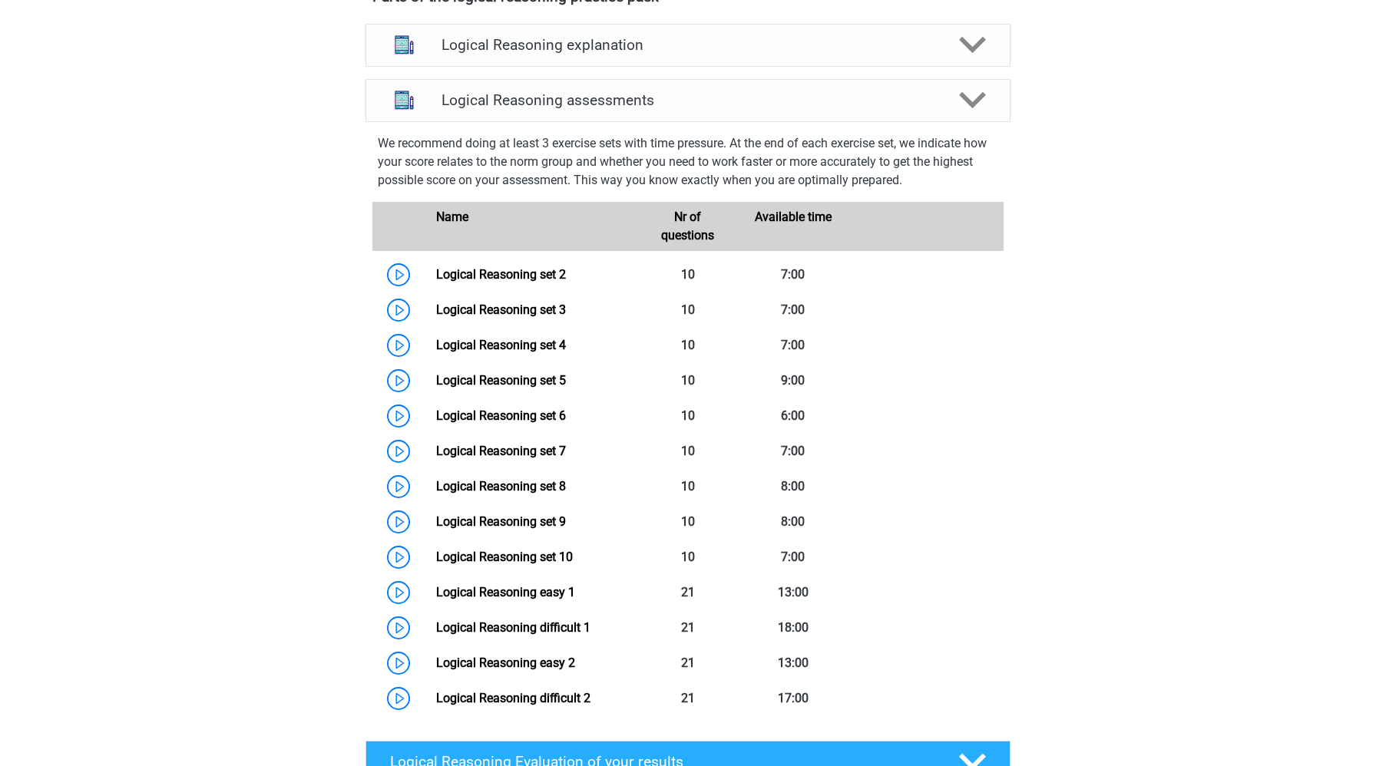
scroll to position [0, 0]
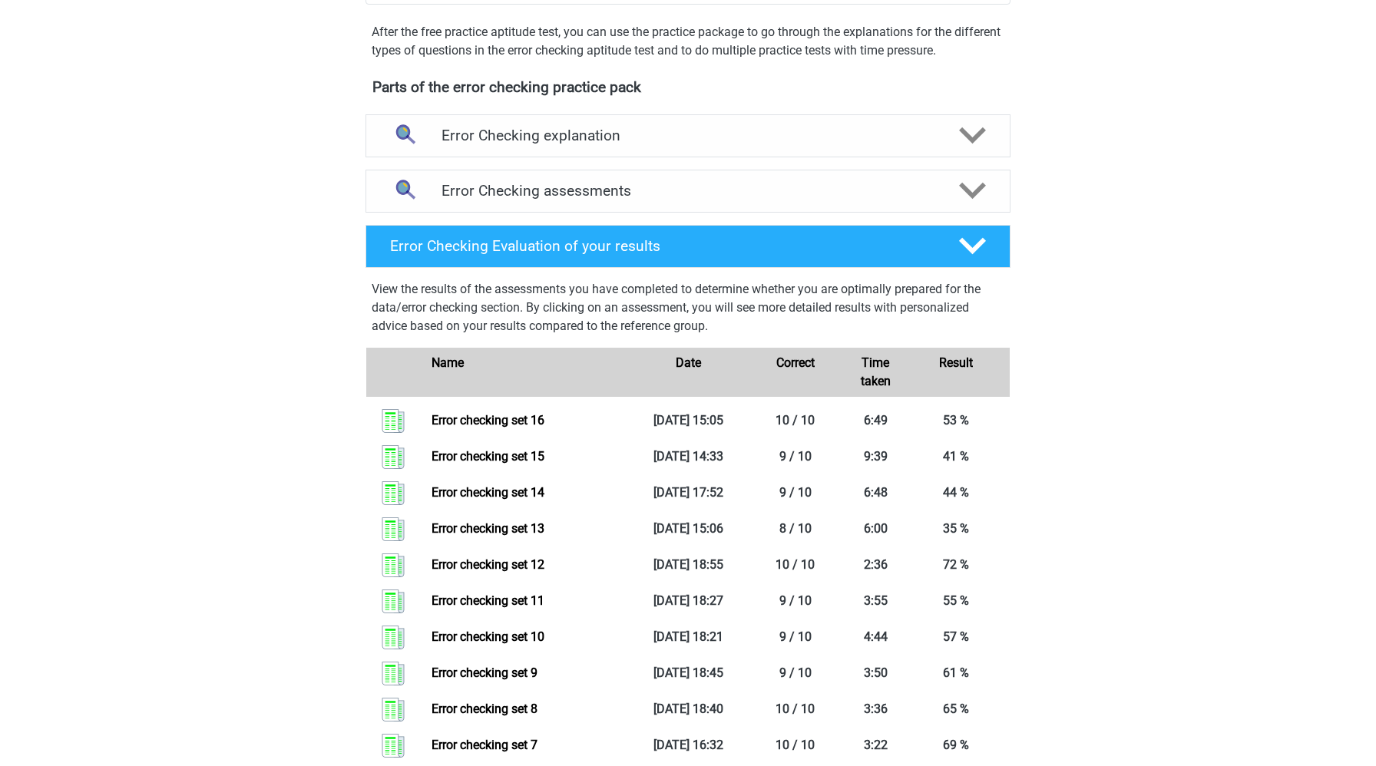
scroll to position [465, 0]
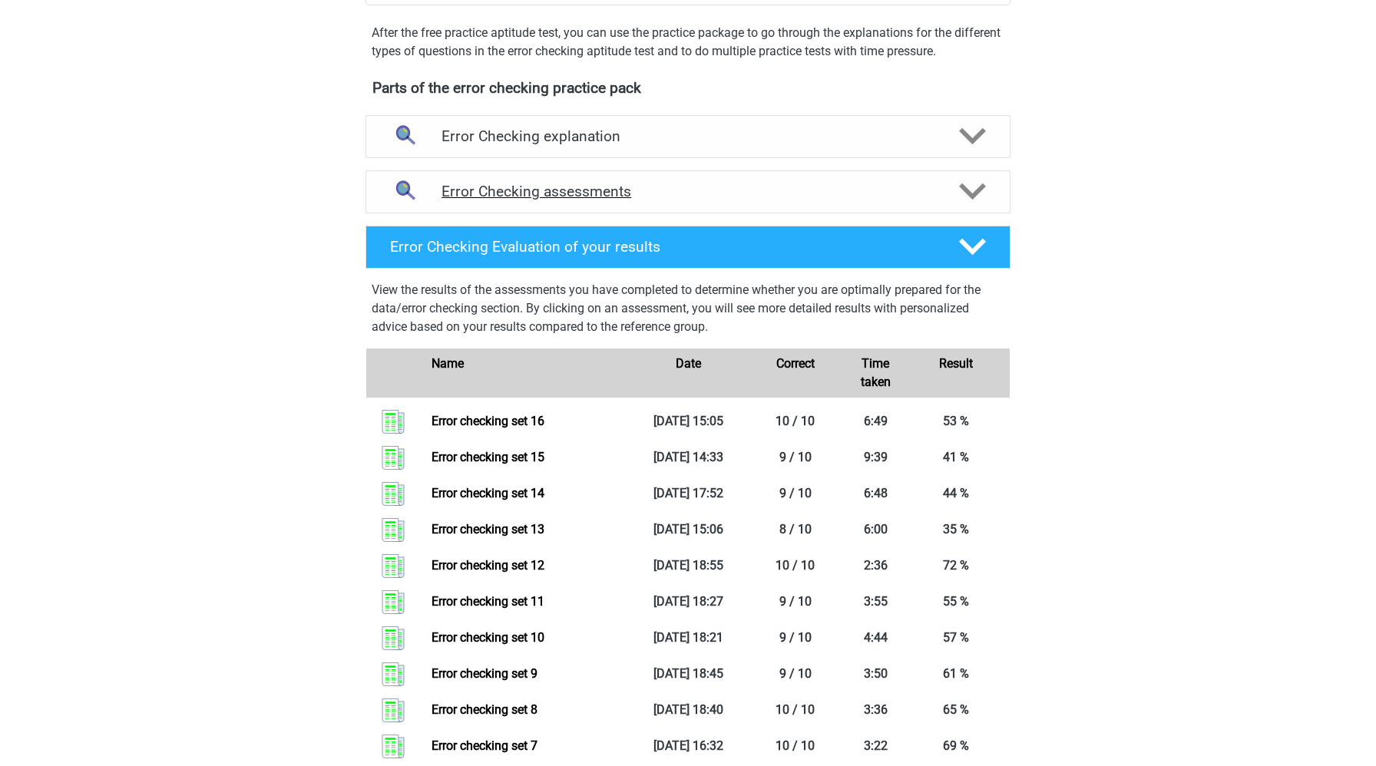
click at [972, 200] on icon at bounding box center [972, 191] width 27 height 27
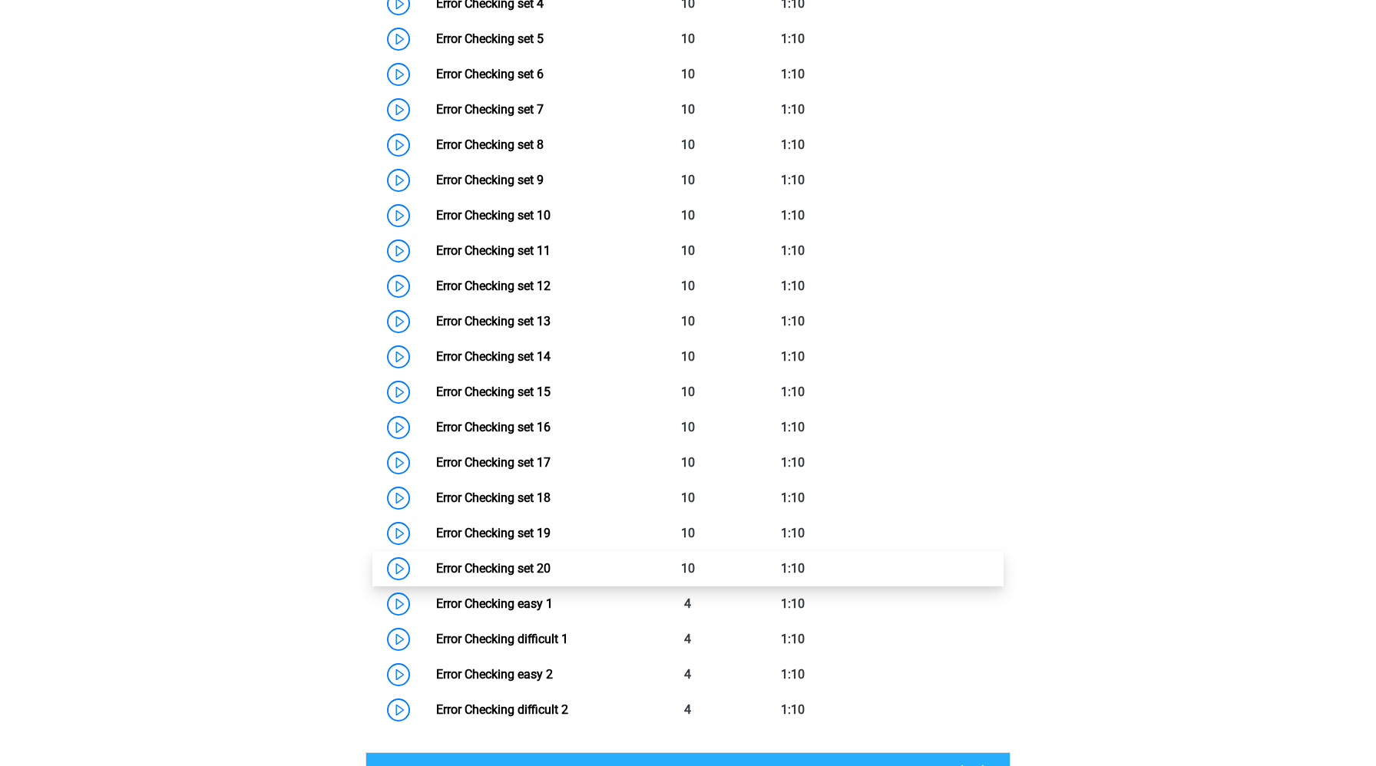
scroll to position [910, 0]
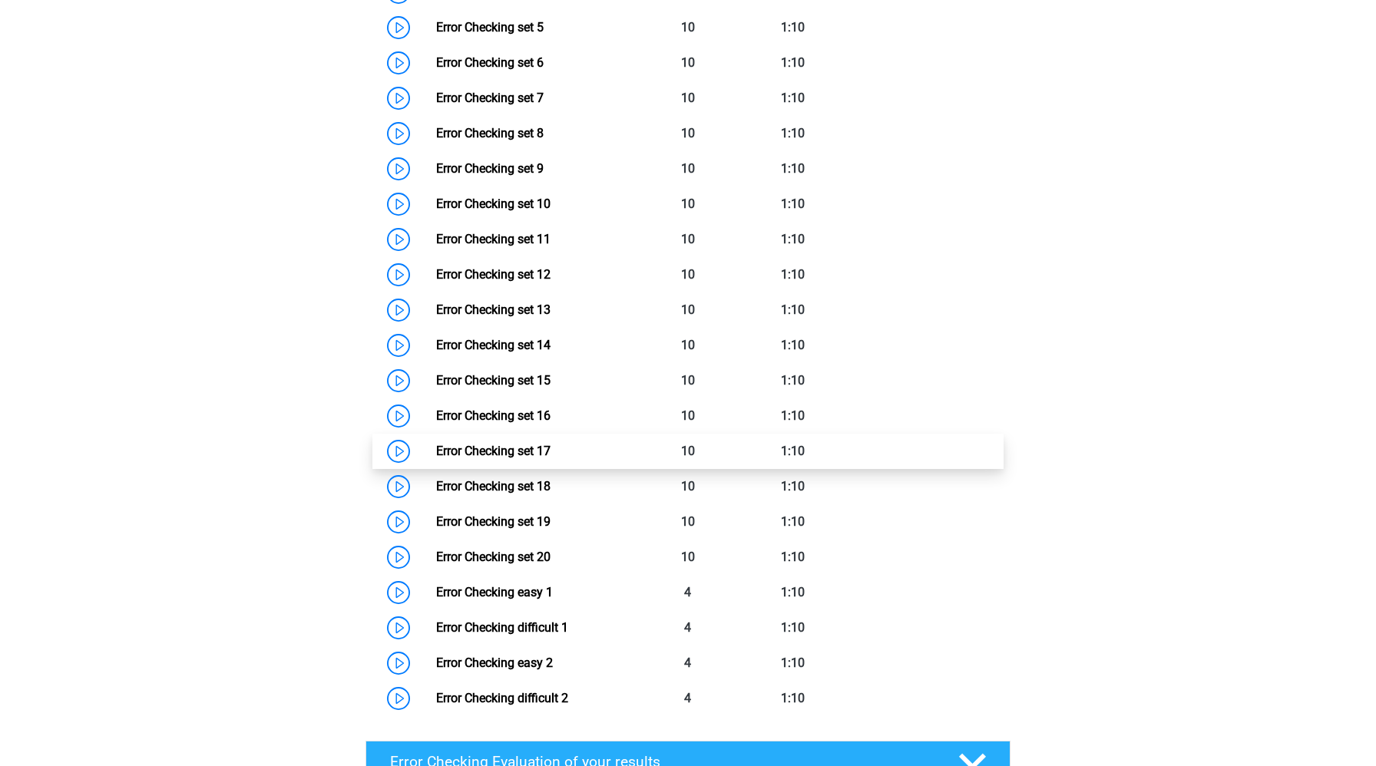
click at [436, 452] on link "Error Checking set 17" at bounding box center [493, 451] width 114 height 15
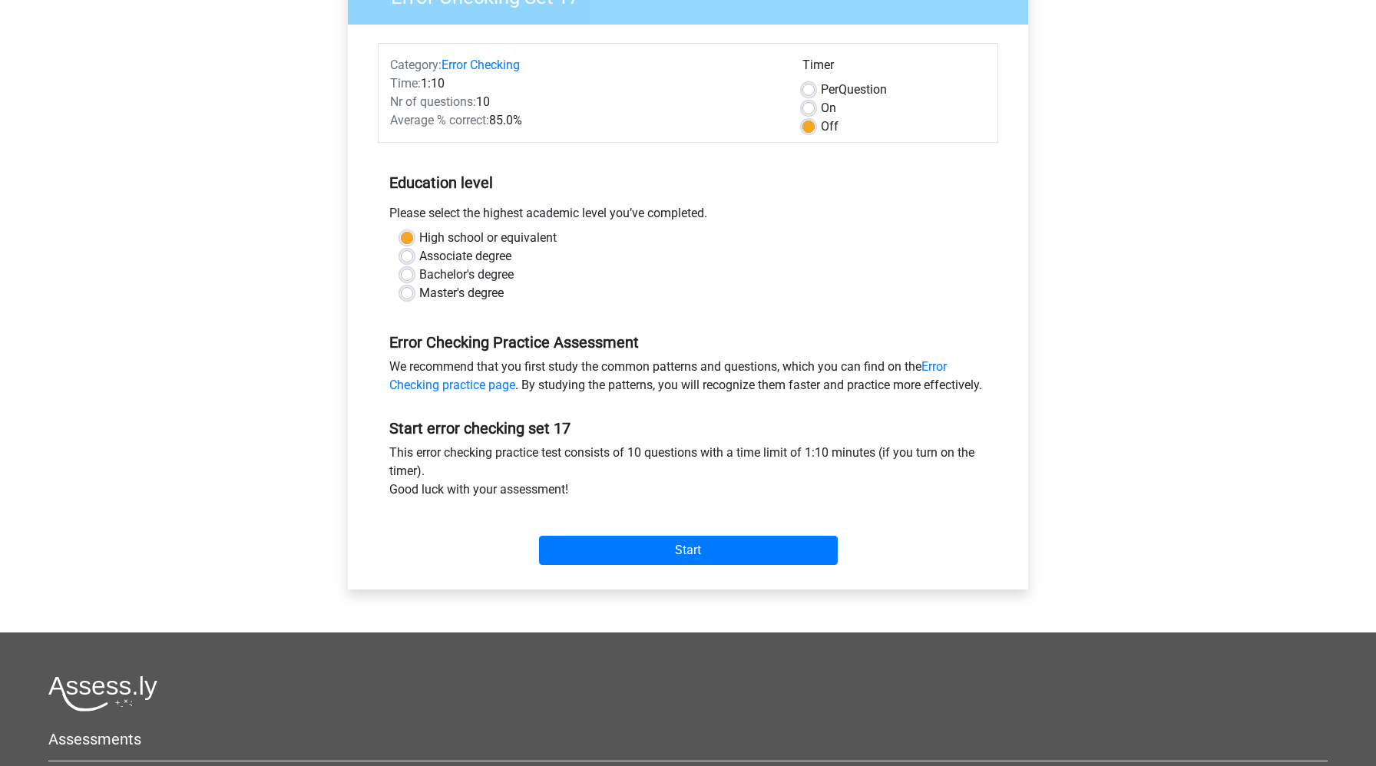
scroll to position [155, 0]
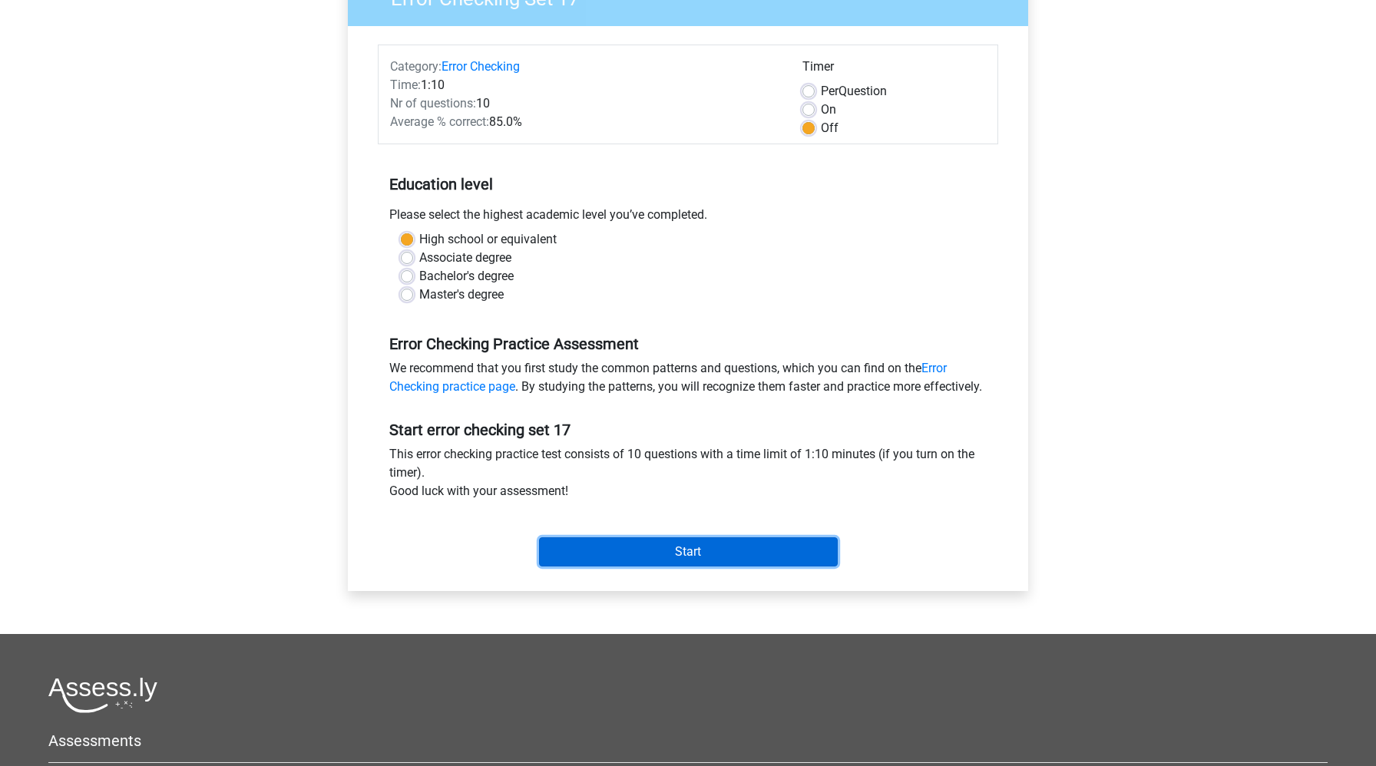
click at [596, 566] on input "Start" at bounding box center [688, 551] width 299 height 29
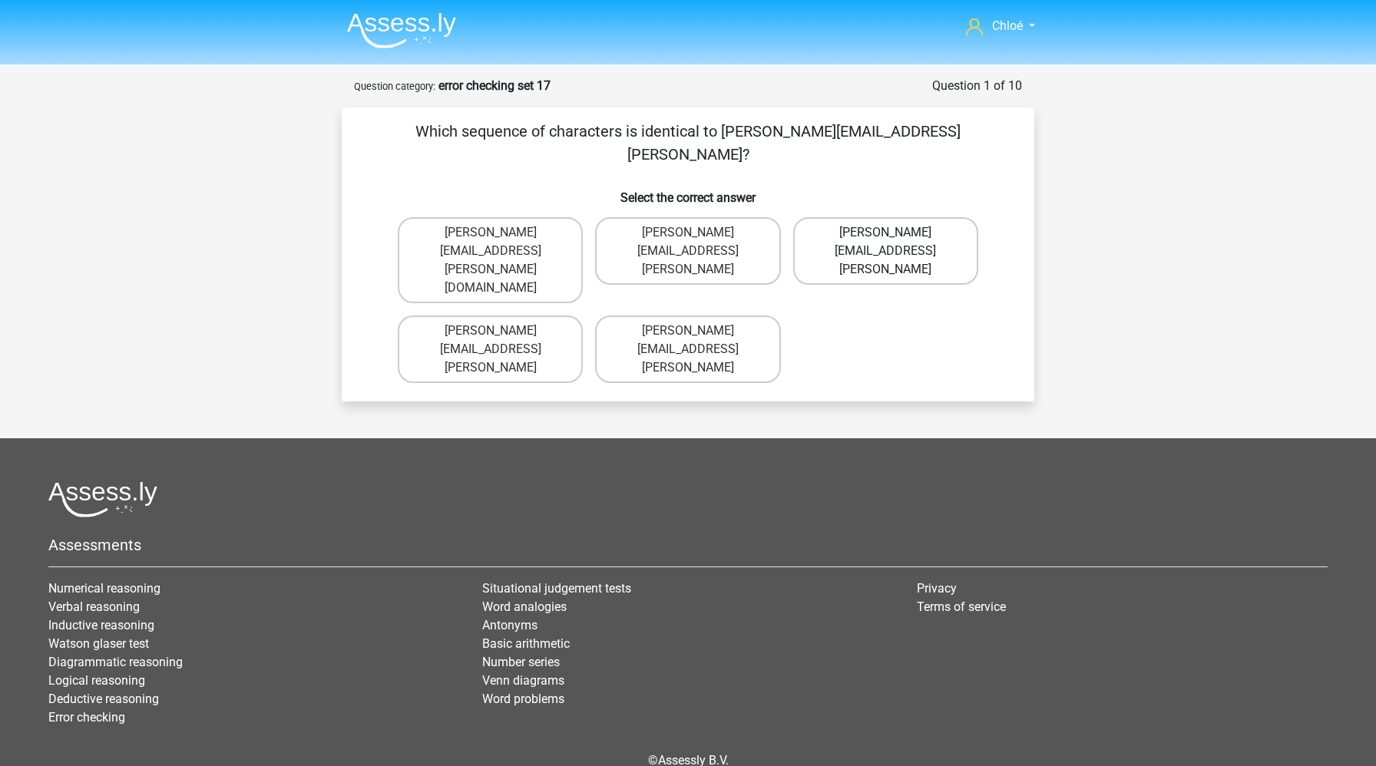
click at [876, 223] on label "Emily.Bellamy@hot-mail.coo" at bounding box center [885, 251] width 185 height 68
click at [885, 233] on input "Emily.Bellamy@hot-mail.coo" at bounding box center [890, 238] width 10 height 10
radio input "true"
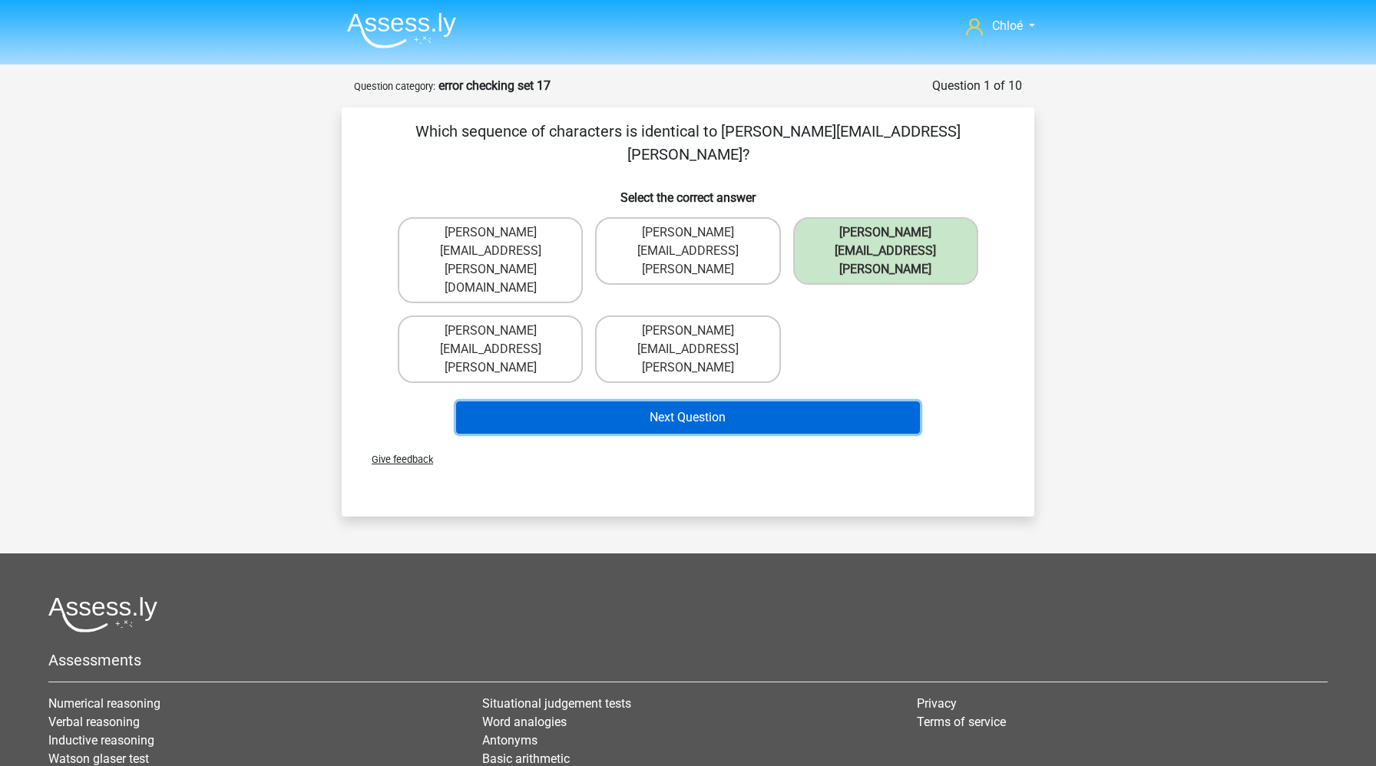
click at [782, 401] on button "Next Question" at bounding box center [688, 417] width 464 height 32
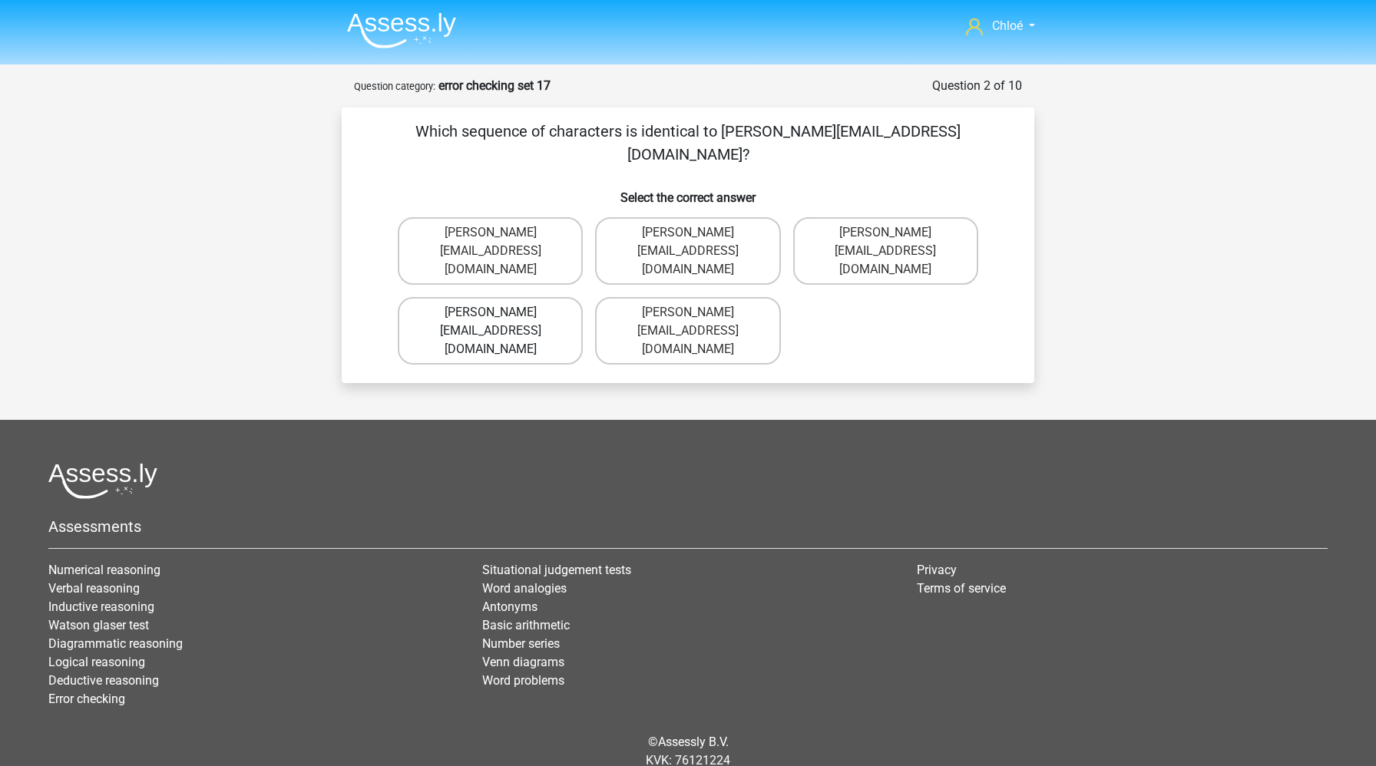
click at [545, 297] on label "Ivy-Purdy@hotmails.co.com" at bounding box center [490, 331] width 185 height 68
click at [500, 312] on input "Ivy-Purdy@hotmails.co.com" at bounding box center [496, 317] width 10 height 10
radio input "true"
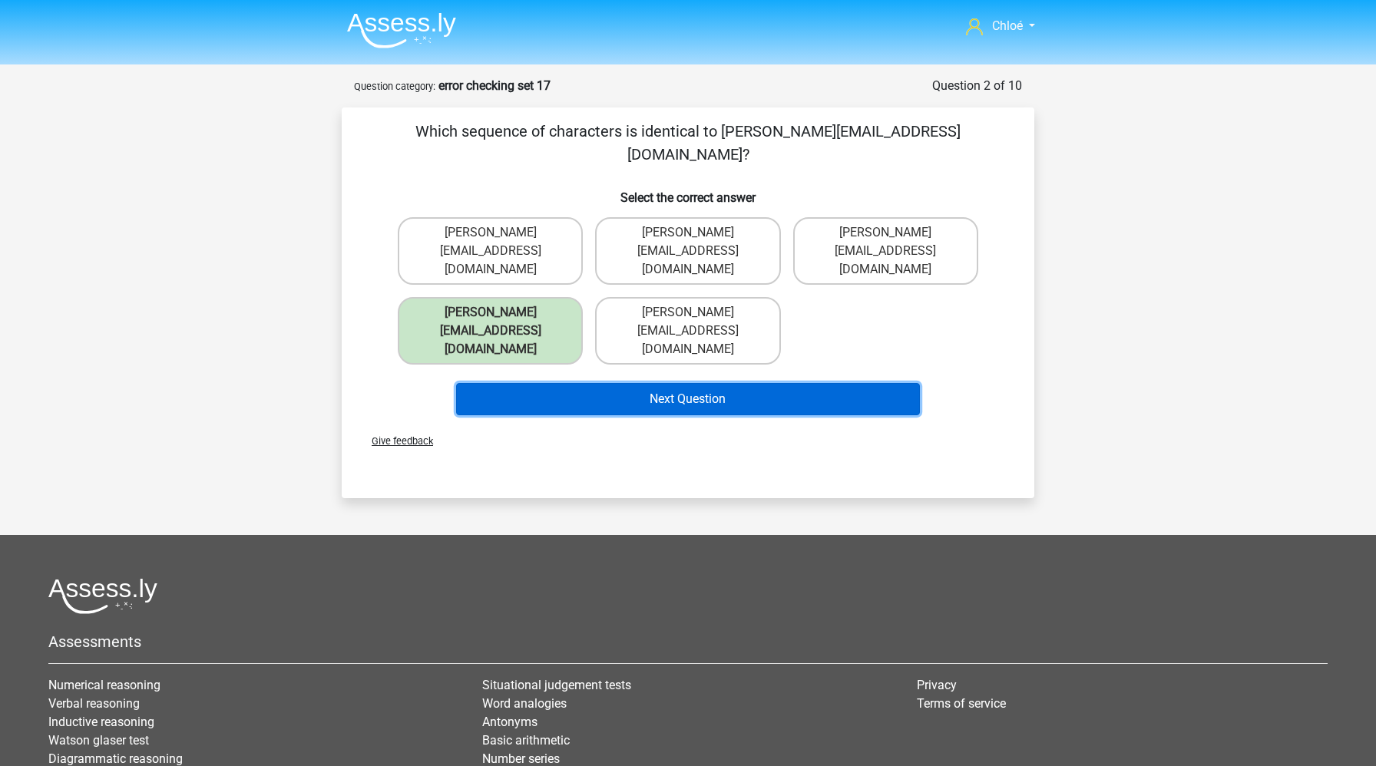
click at [633, 383] on button "Next Question" at bounding box center [688, 399] width 464 height 32
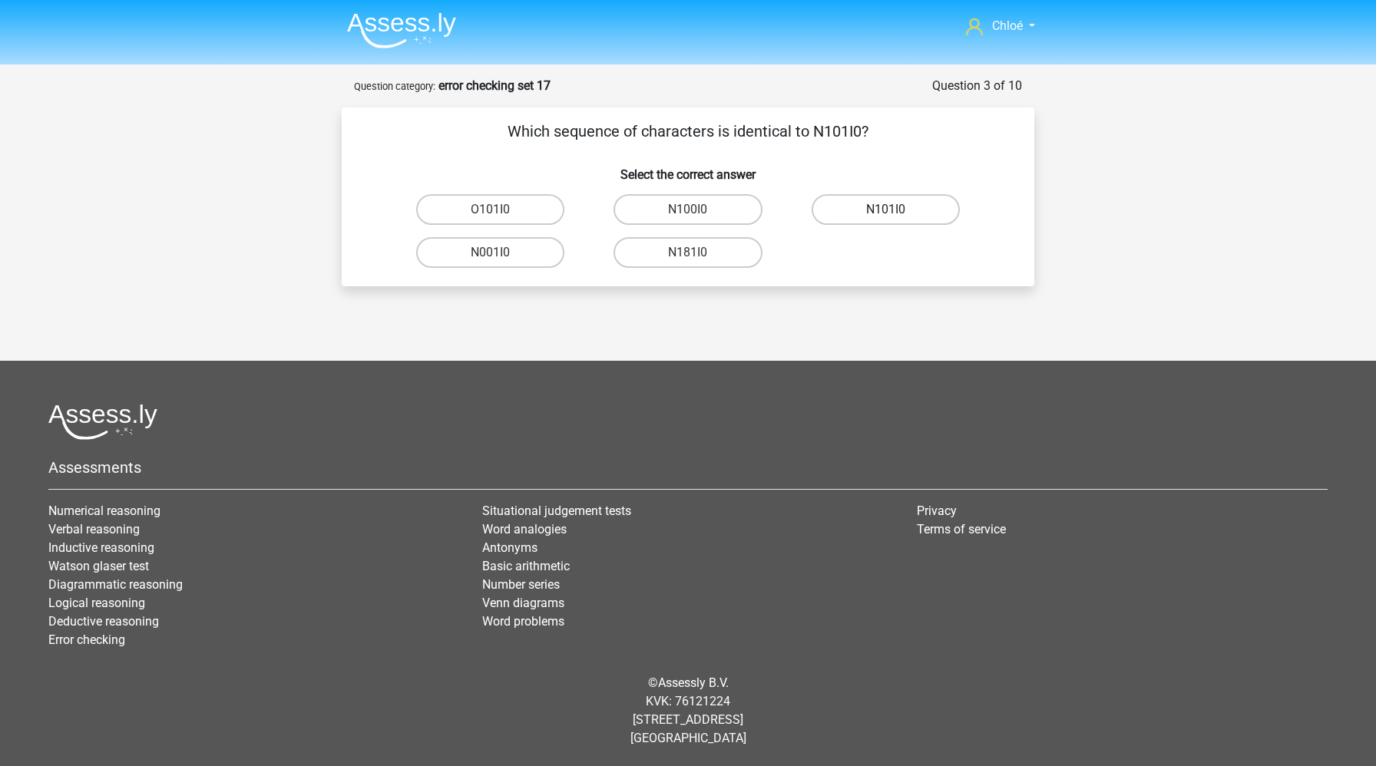
click at [844, 214] on label "N101I0" at bounding box center [885, 209] width 148 height 31
click at [885, 214] on input "N101I0" at bounding box center [890, 215] width 10 height 10
radio input "true"
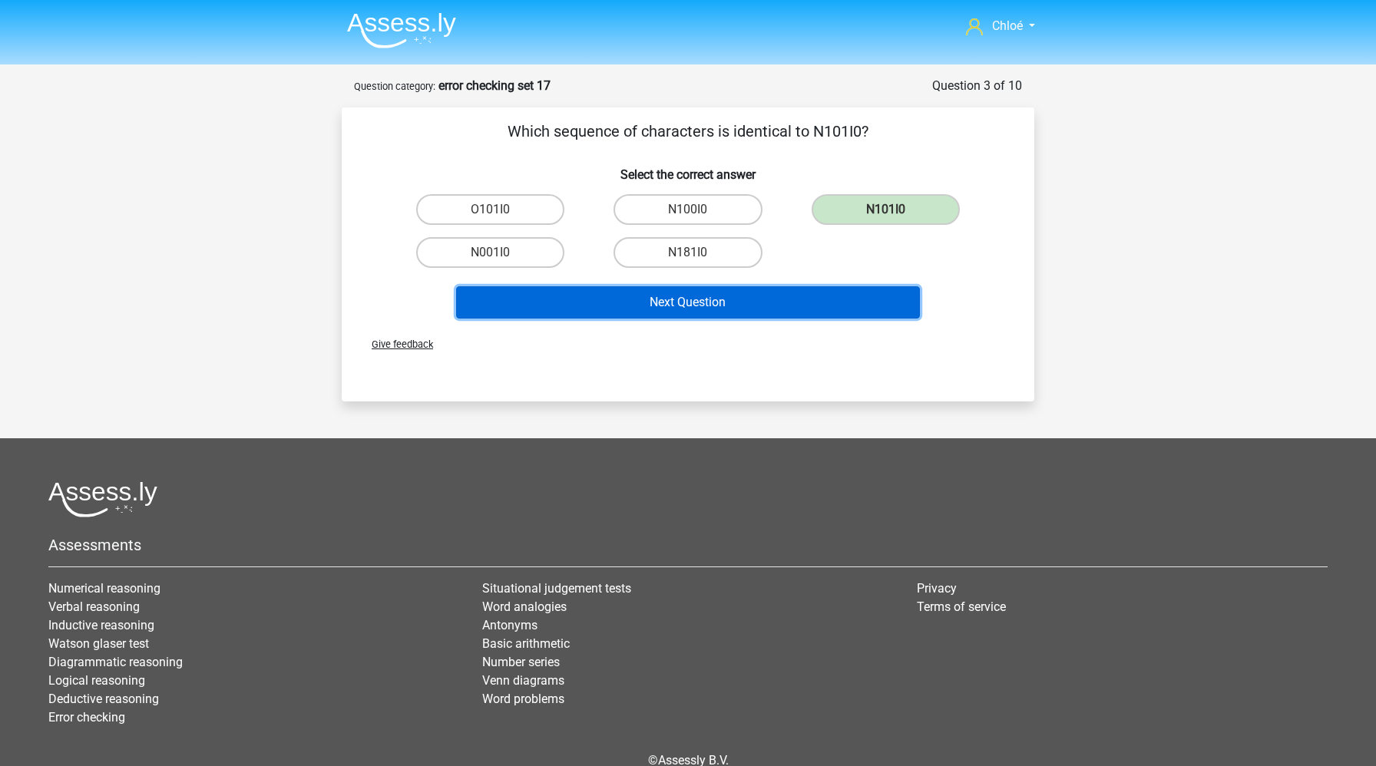
click at [799, 299] on button "Next Question" at bounding box center [688, 302] width 464 height 32
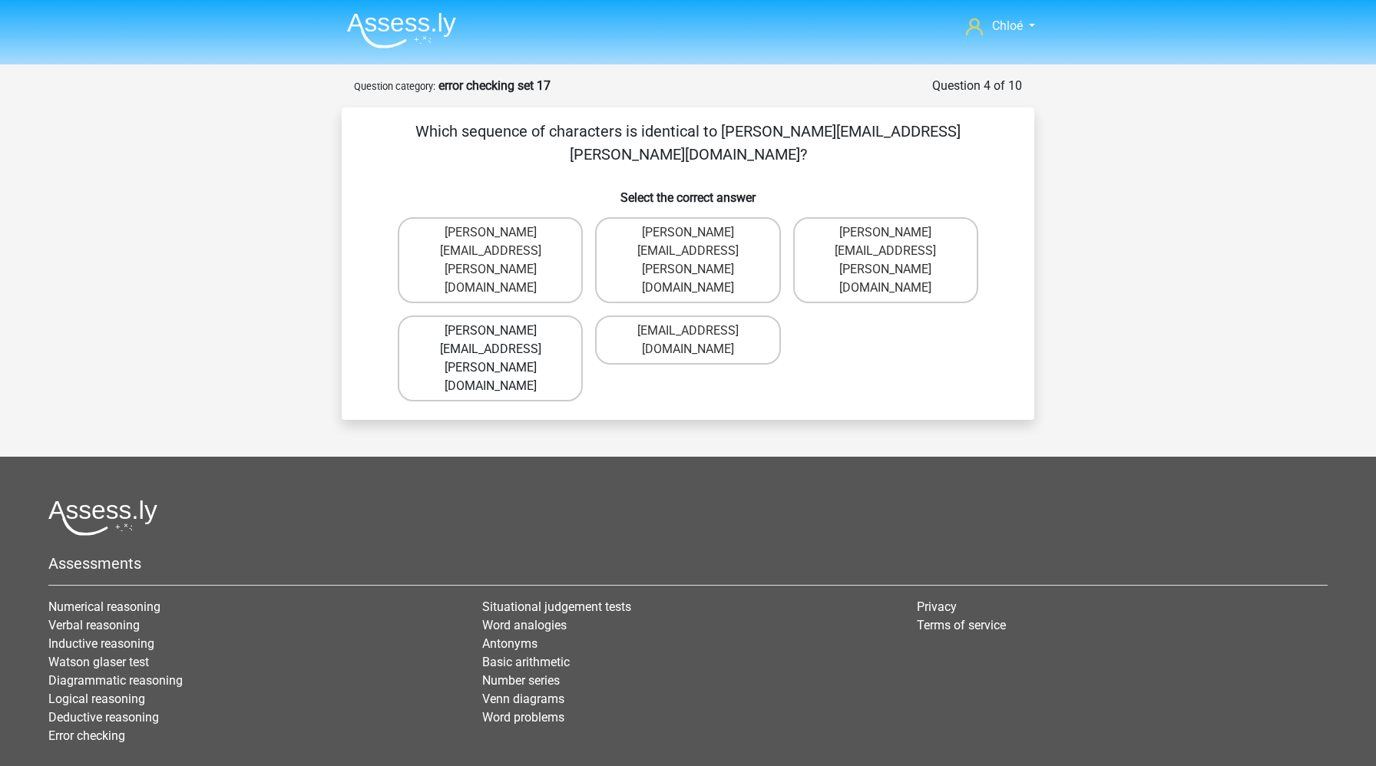
click at [498, 315] on label "John.Davidson@hot-mail.uk.com" at bounding box center [490, 358] width 185 height 86
click at [498, 331] on input "John.Davidson@hot-mail.uk.com" at bounding box center [496, 336] width 10 height 10
radio input "true"
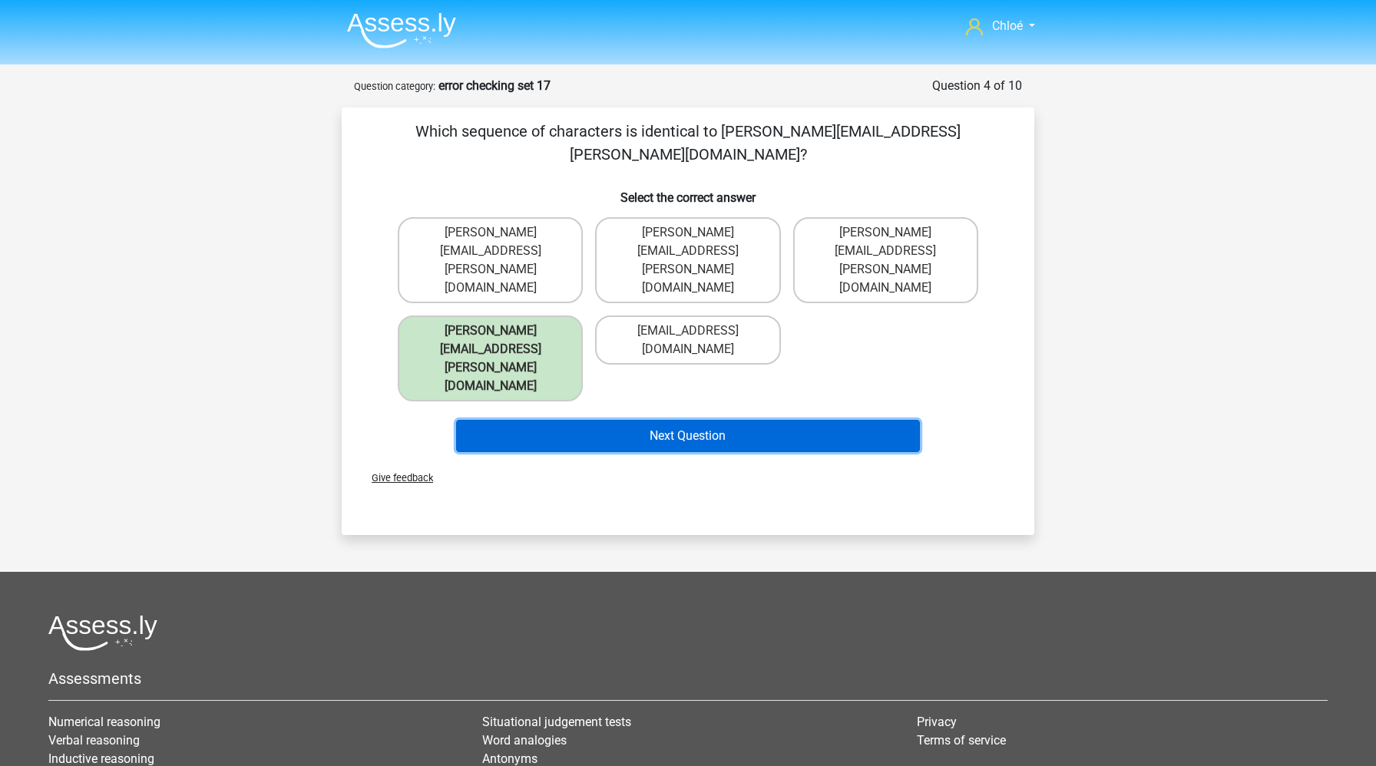
click at [582, 420] on button "Next Question" at bounding box center [688, 436] width 464 height 32
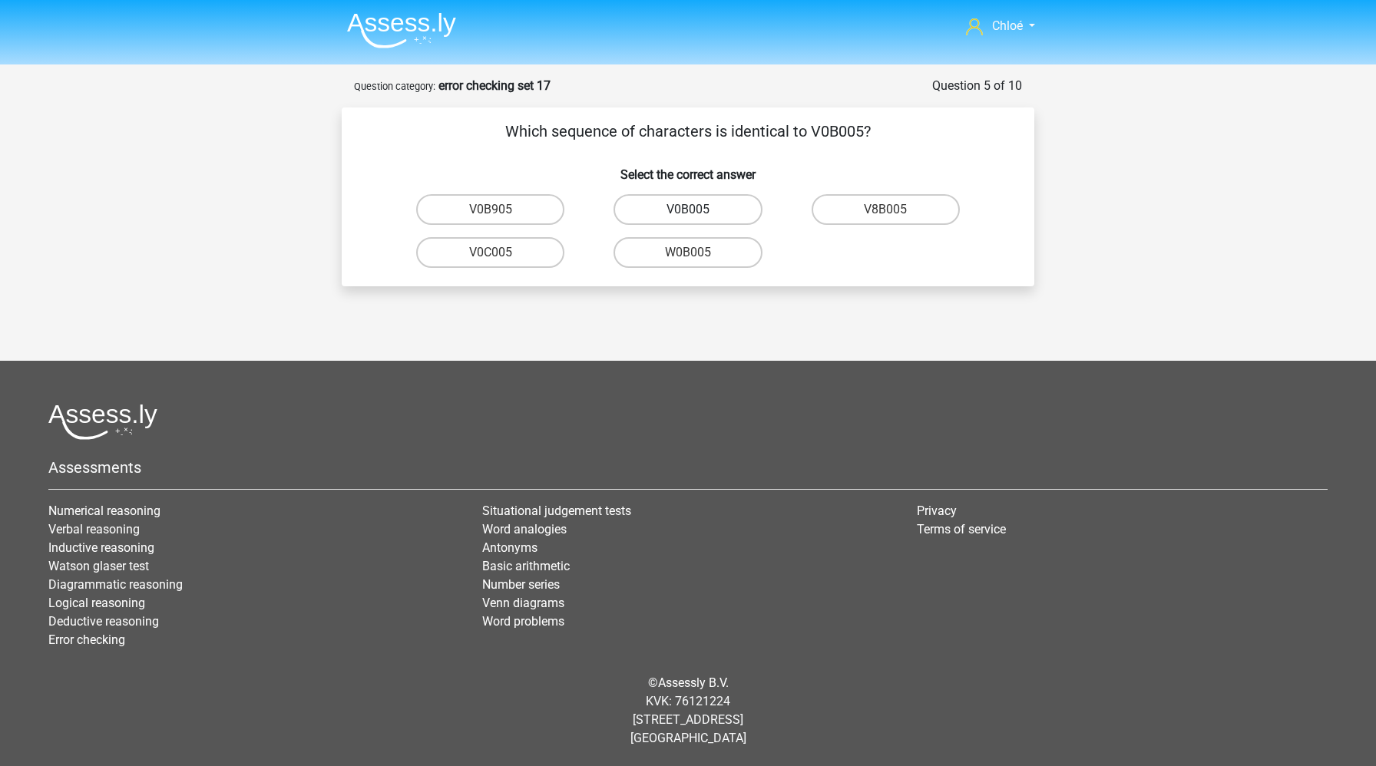
click at [713, 212] on label "V0B005" at bounding box center [687, 209] width 148 height 31
click at [698, 212] on input "V0B005" at bounding box center [693, 215] width 10 height 10
radio input "true"
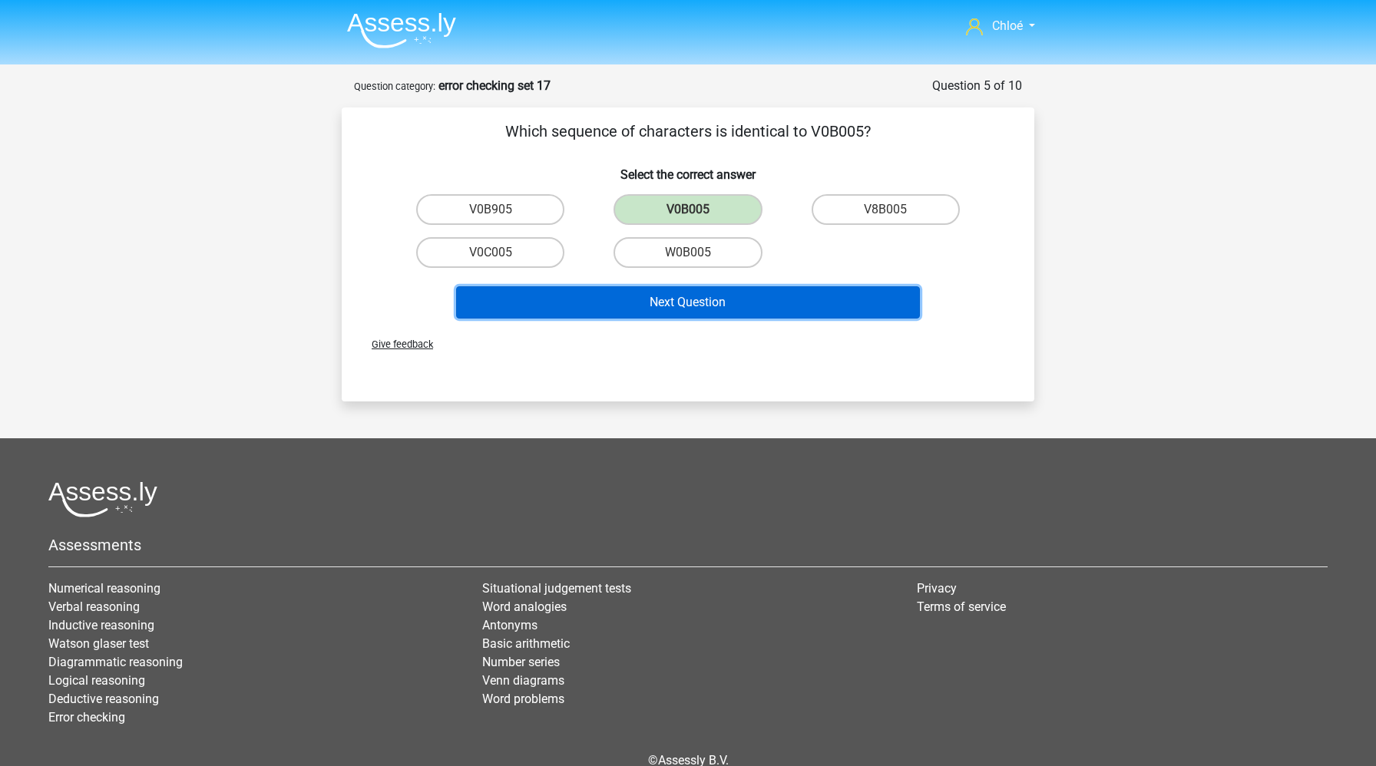
click at [712, 302] on button "Next Question" at bounding box center [688, 302] width 464 height 32
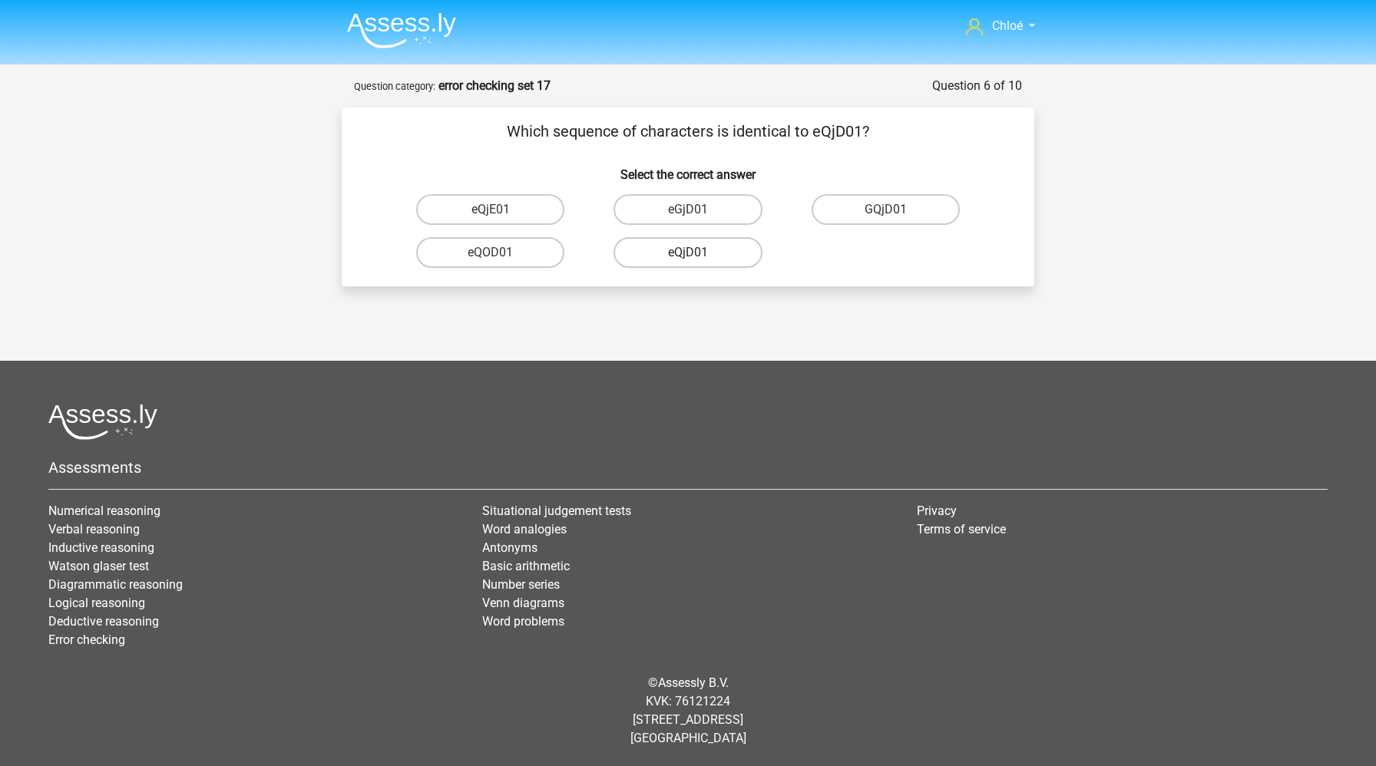
click at [662, 259] on label "eQjD01" at bounding box center [687, 252] width 148 height 31
click at [688, 259] on input "eQjD01" at bounding box center [693, 258] width 10 height 10
radio input "true"
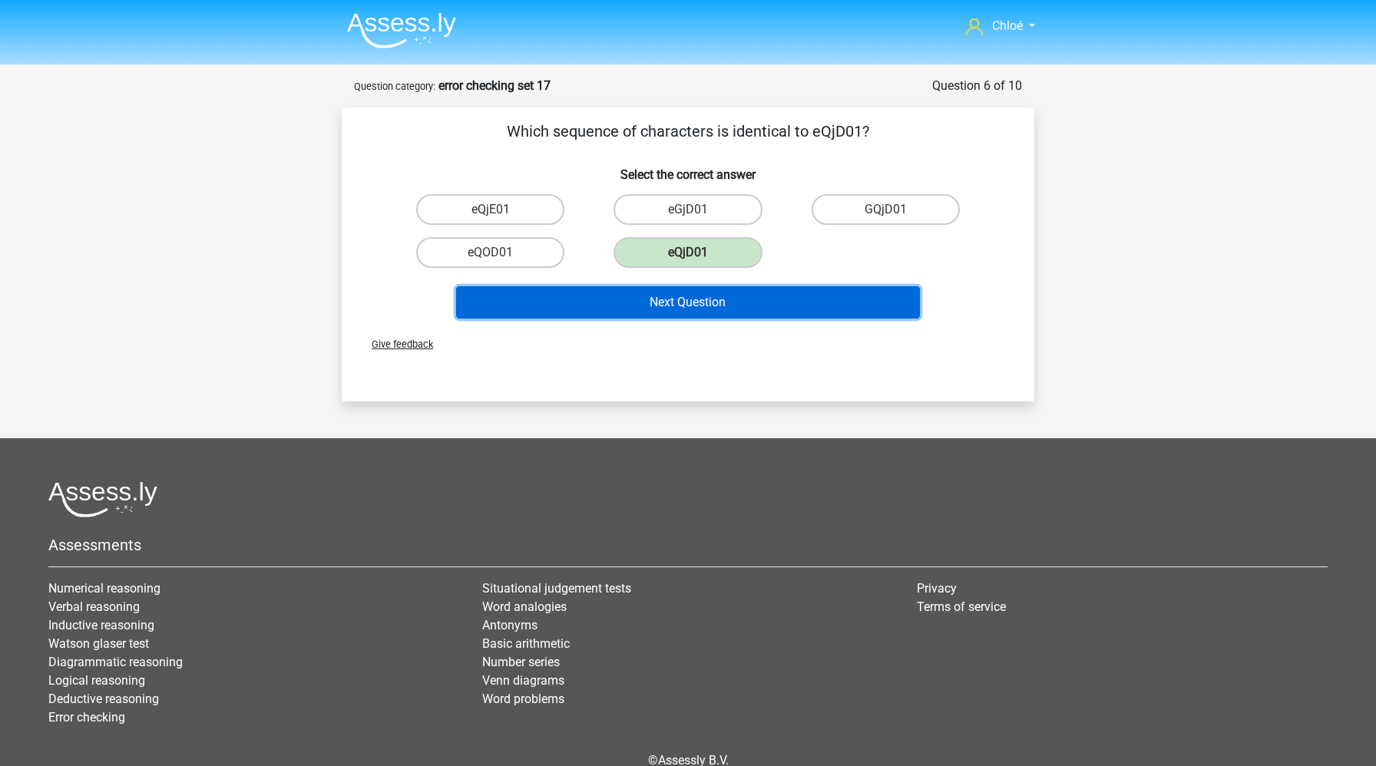
click at [653, 311] on button "Next Question" at bounding box center [688, 302] width 464 height 32
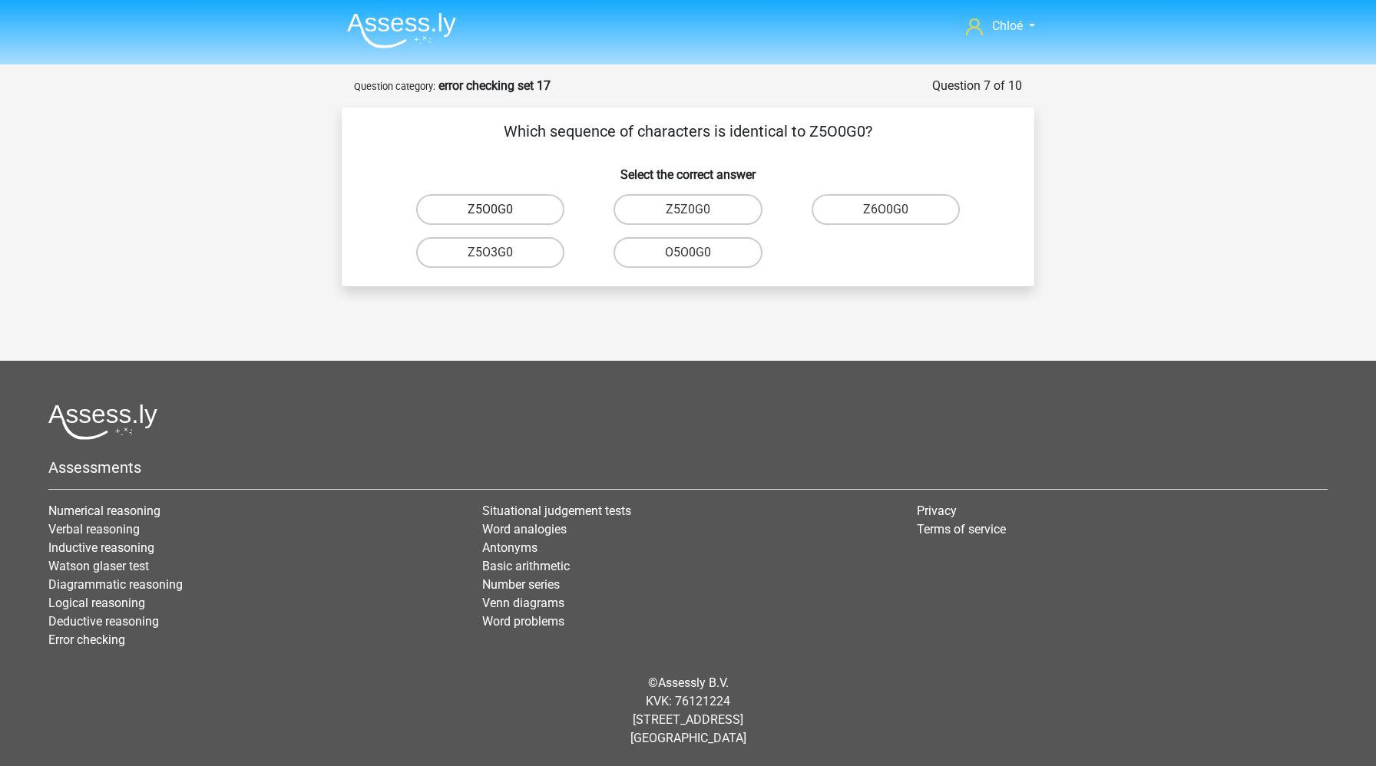
click at [512, 206] on label "Z5O0G0" at bounding box center [490, 209] width 148 height 31
click at [500, 210] on input "Z5O0G0" at bounding box center [496, 215] width 10 height 10
radio input "true"
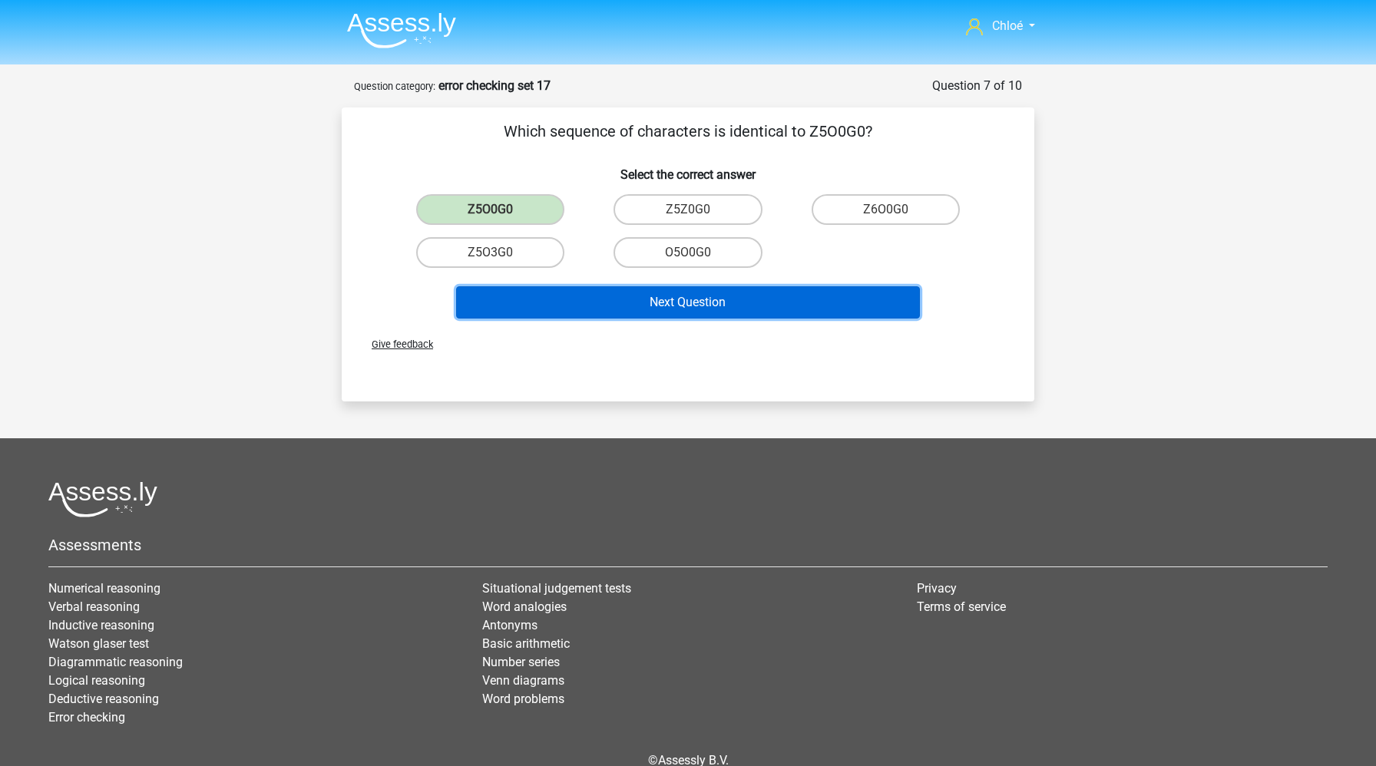
click at [547, 305] on button "Next Question" at bounding box center [688, 302] width 464 height 32
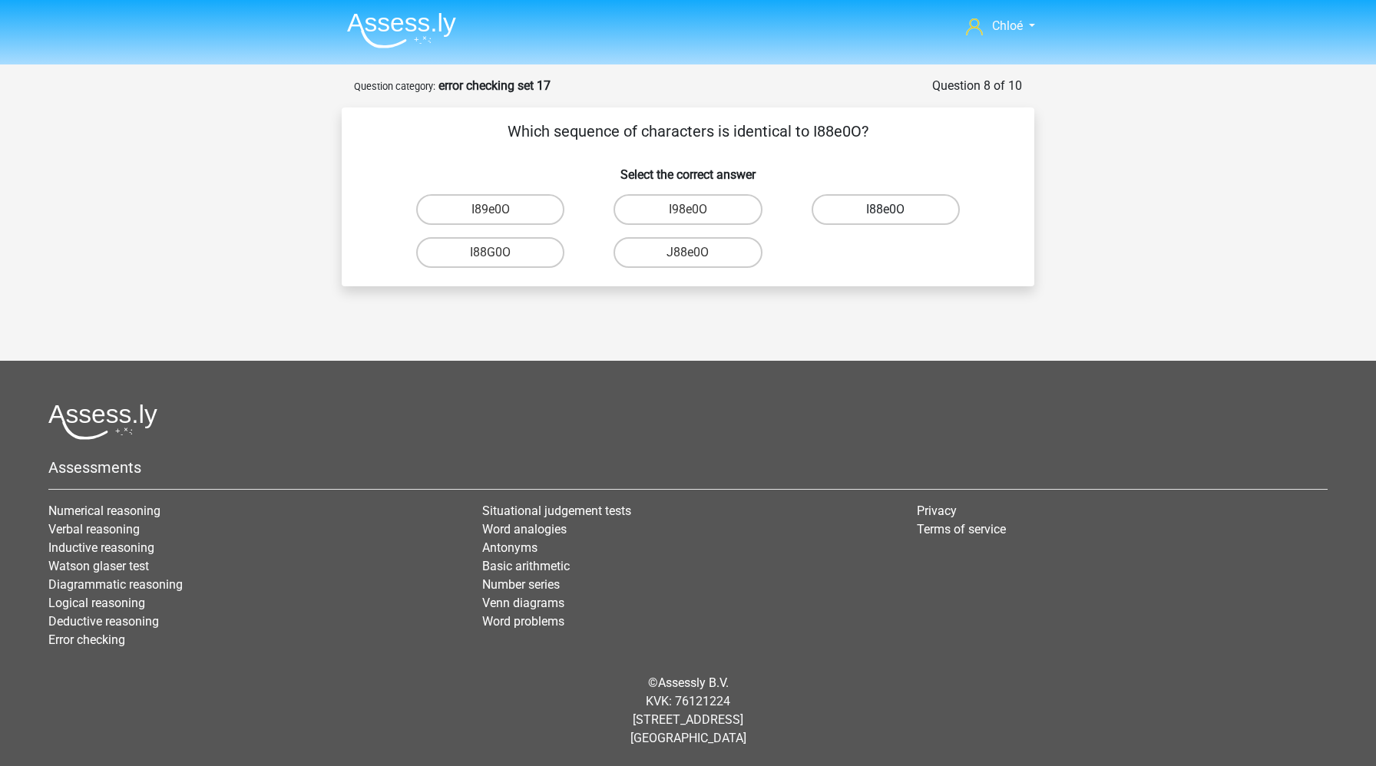
click at [894, 207] on label "I88e0O" at bounding box center [885, 209] width 148 height 31
click at [894, 210] on input "I88e0O" at bounding box center [890, 215] width 10 height 10
radio input "true"
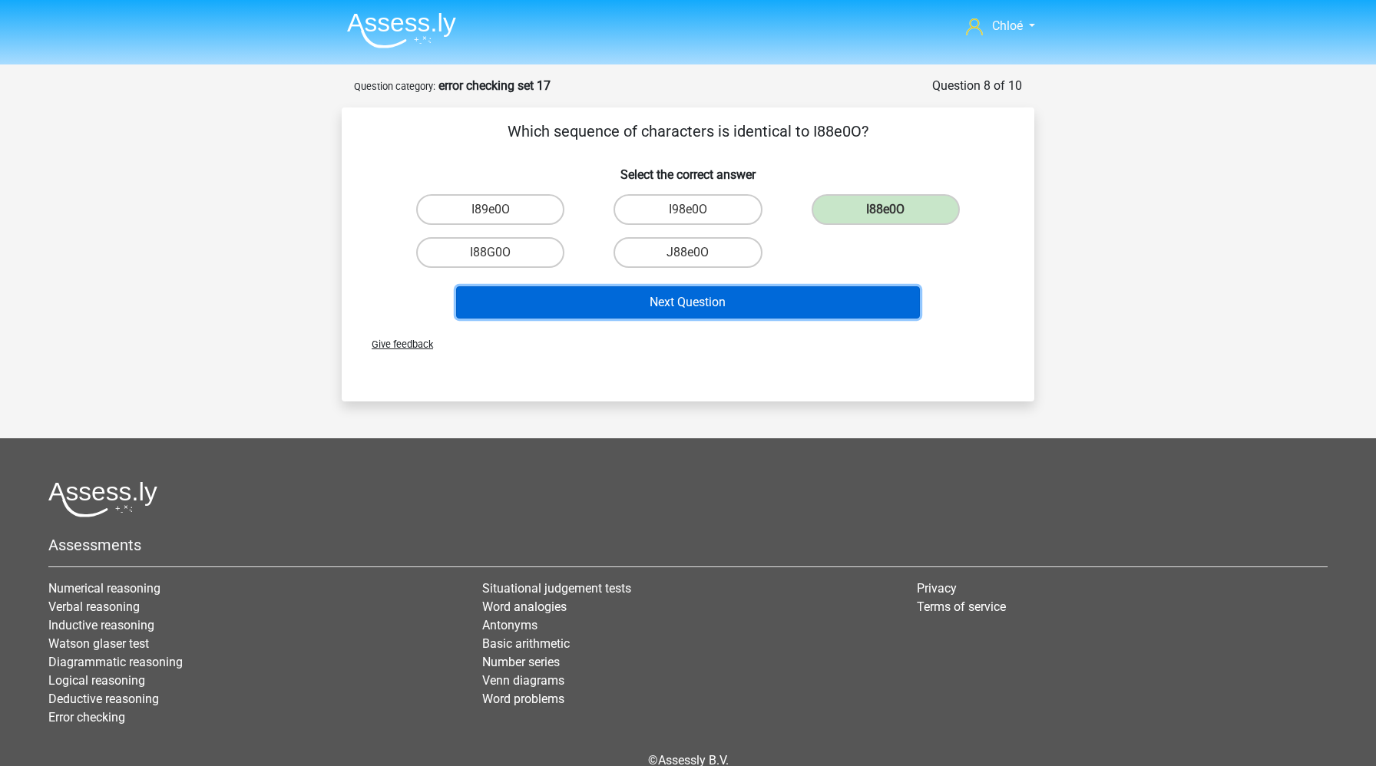
click at [822, 302] on button "Next Question" at bounding box center [688, 302] width 464 height 32
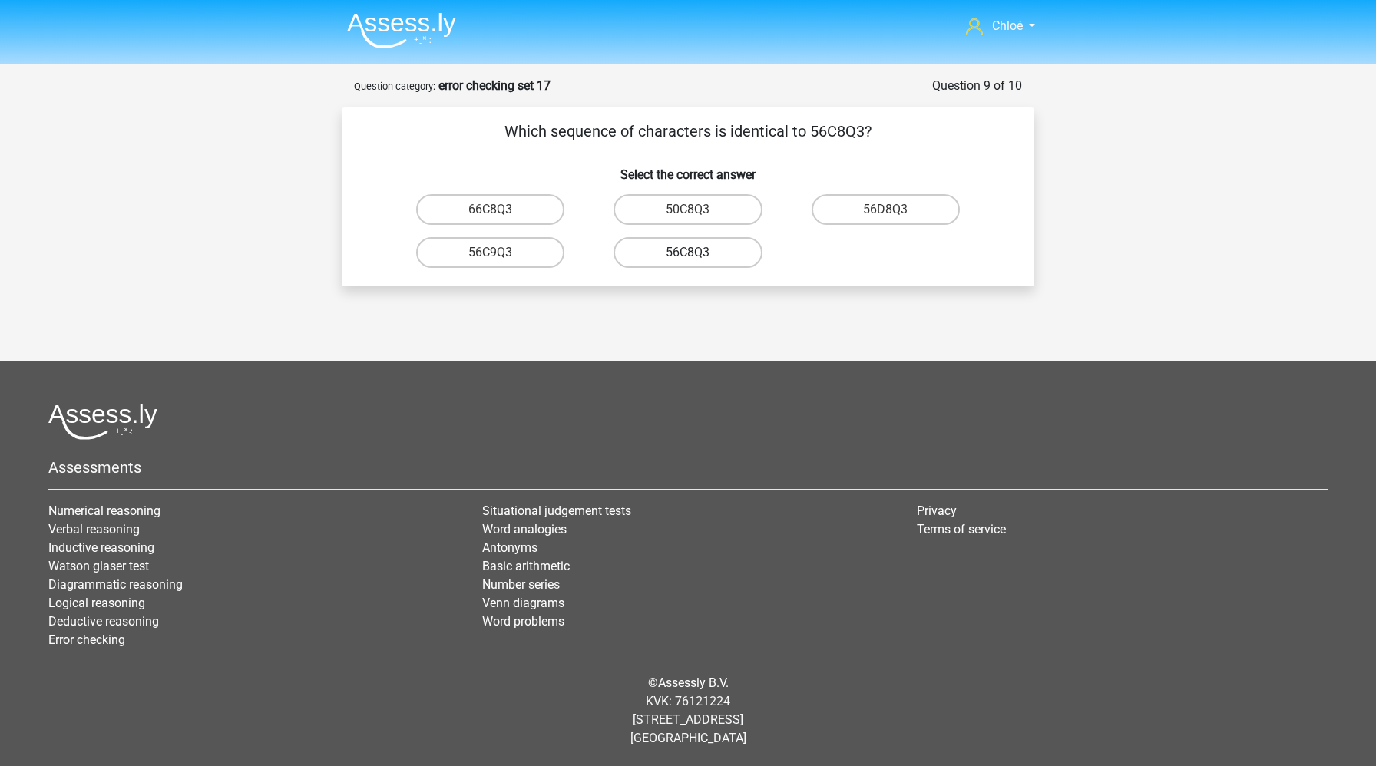
click at [718, 252] on label "56C8Q3" at bounding box center [687, 252] width 148 height 31
click at [698, 253] on input "56C8Q3" at bounding box center [693, 258] width 10 height 10
radio input "true"
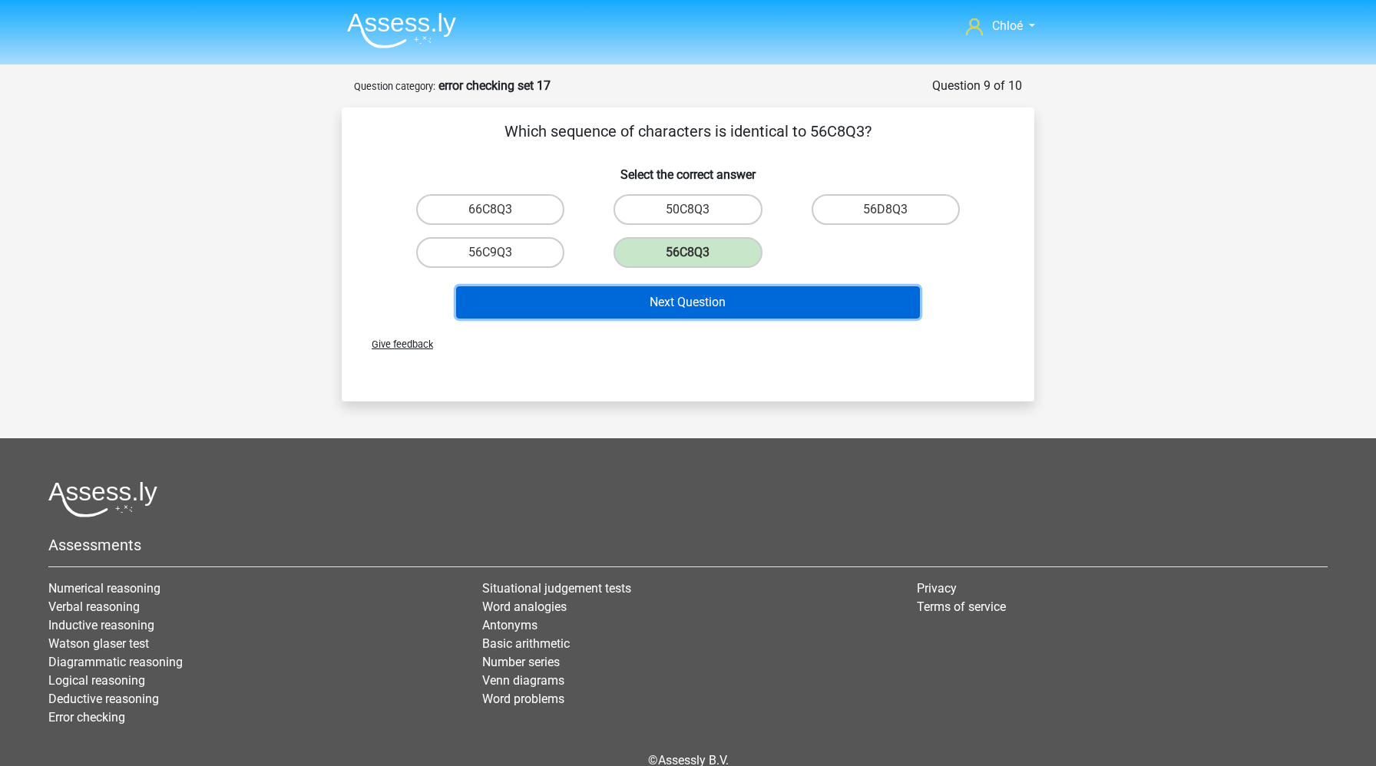
click at [711, 310] on button "Next Question" at bounding box center [688, 302] width 464 height 32
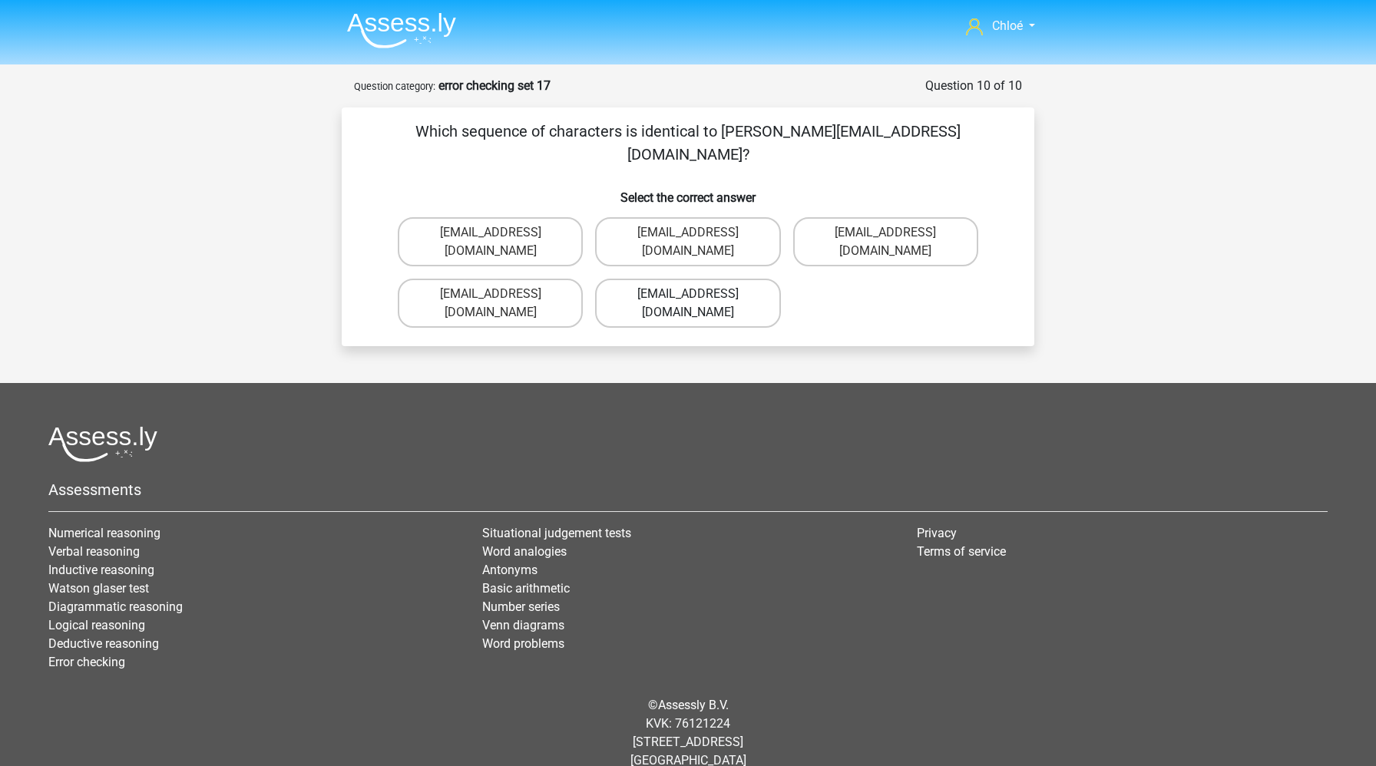
click at [715, 279] on label "Rosie_Woods@e-mail.fr" at bounding box center [687, 303] width 185 height 49
click at [698, 294] on input "Rosie_Woods@e-mail.fr" at bounding box center [693, 299] width 10 height 10
radio input "true"
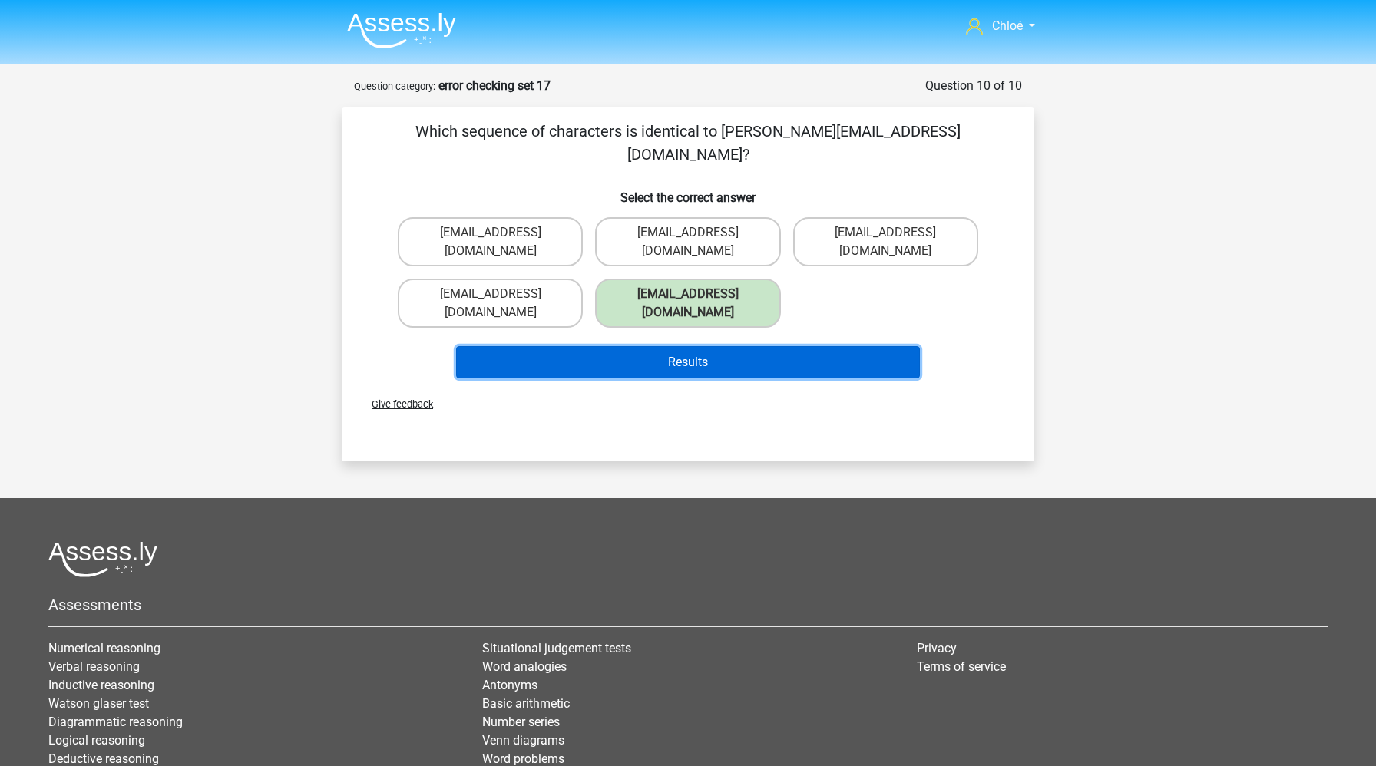
click at [689, 346] on button "Results" at bounding box center [688, 362] width 464 height 32
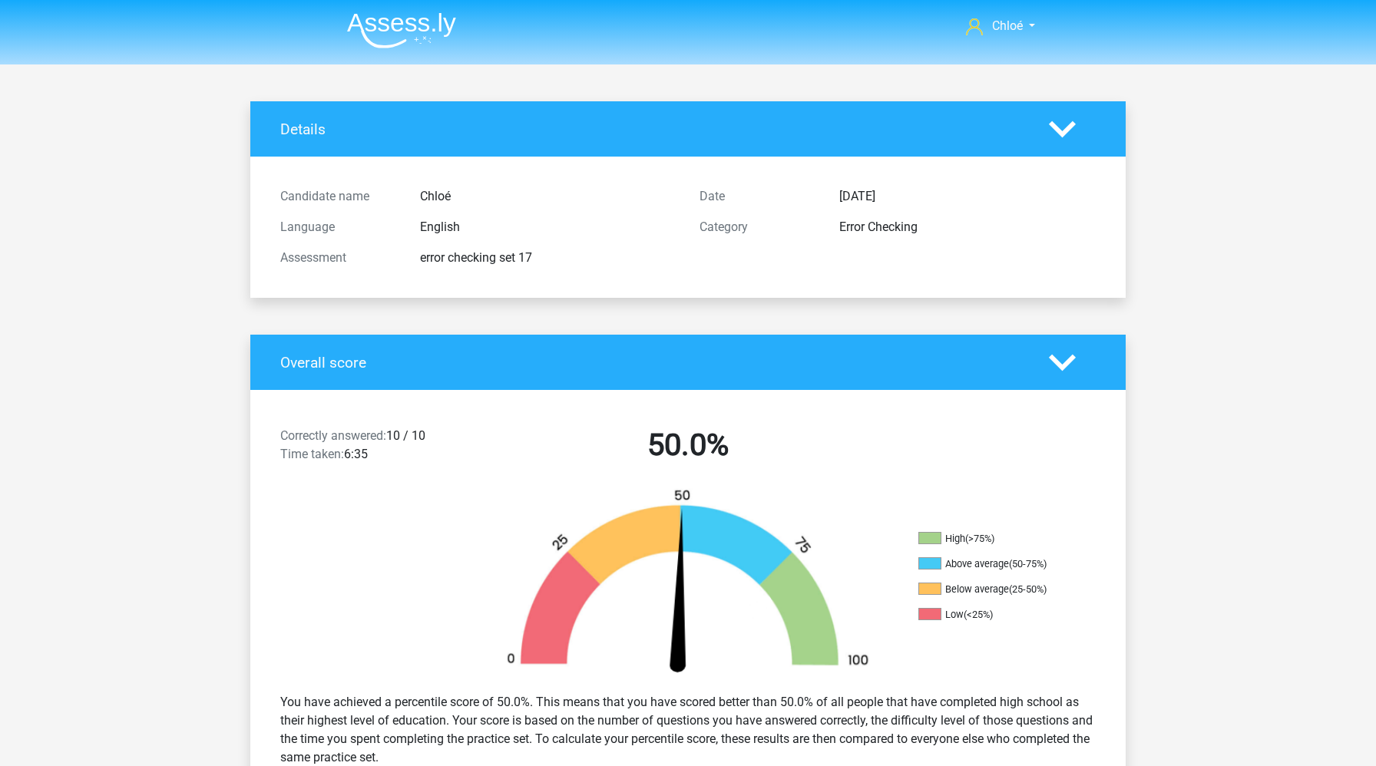
click at [400, 28] on img at bounding box center [401, 30] width 109 height 36
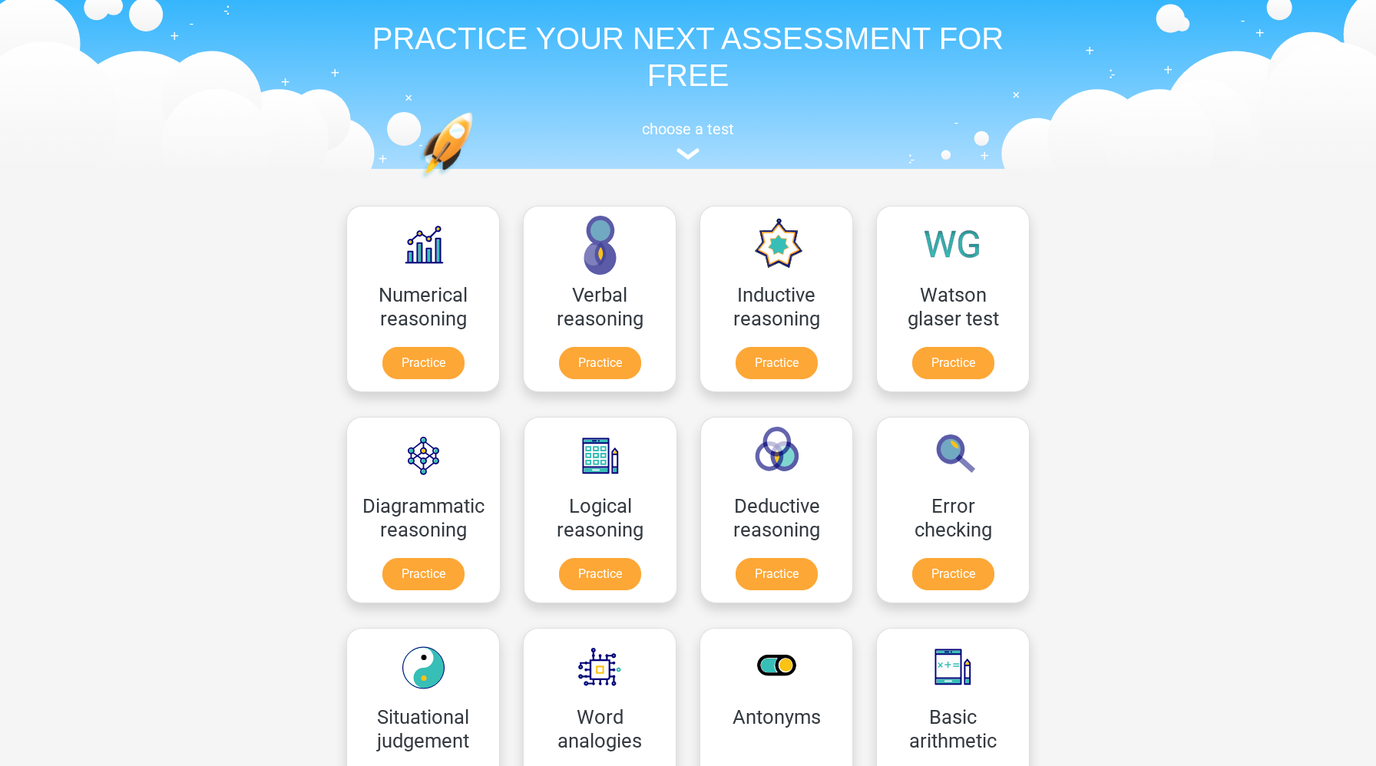
scroll to position [304, 0]
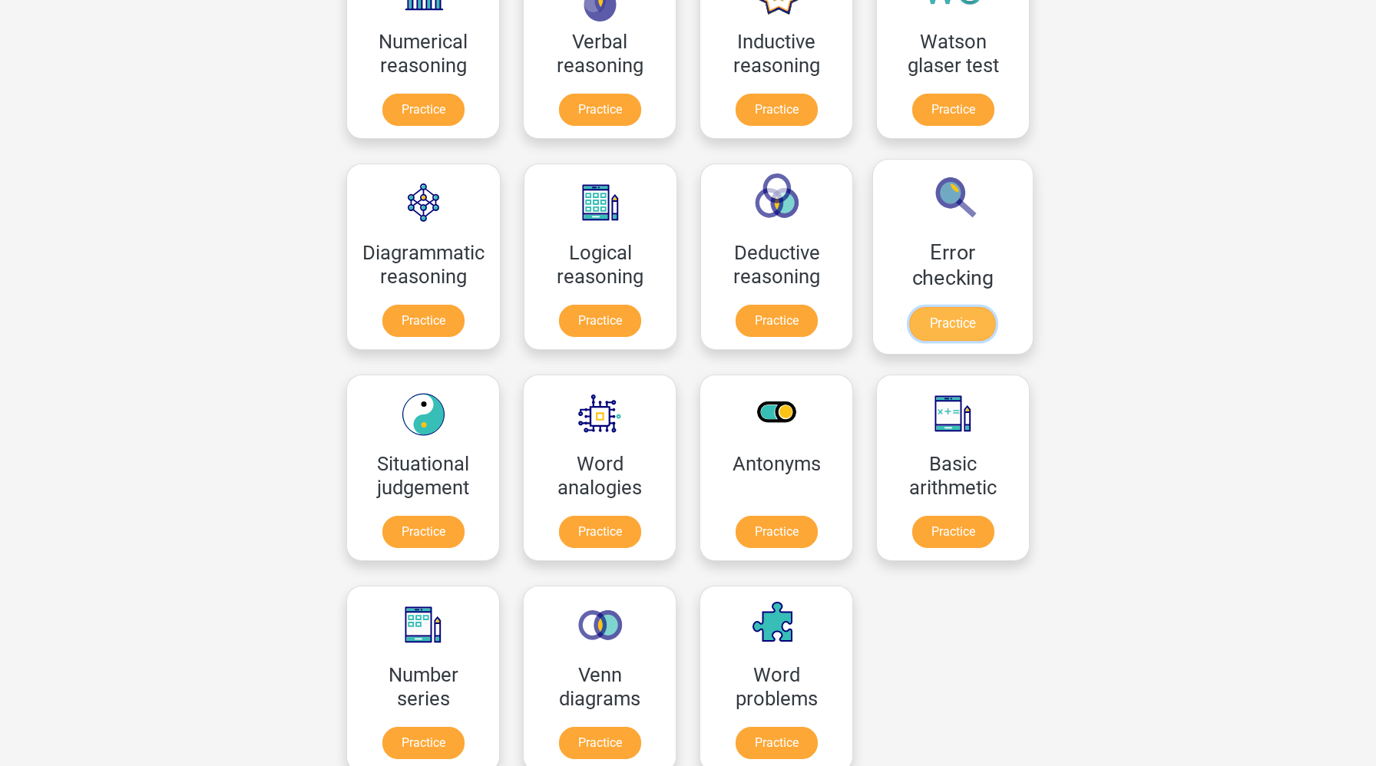
click at [978, 324] on link "Practice" at bounding box center [953, 324] width 86 height 34
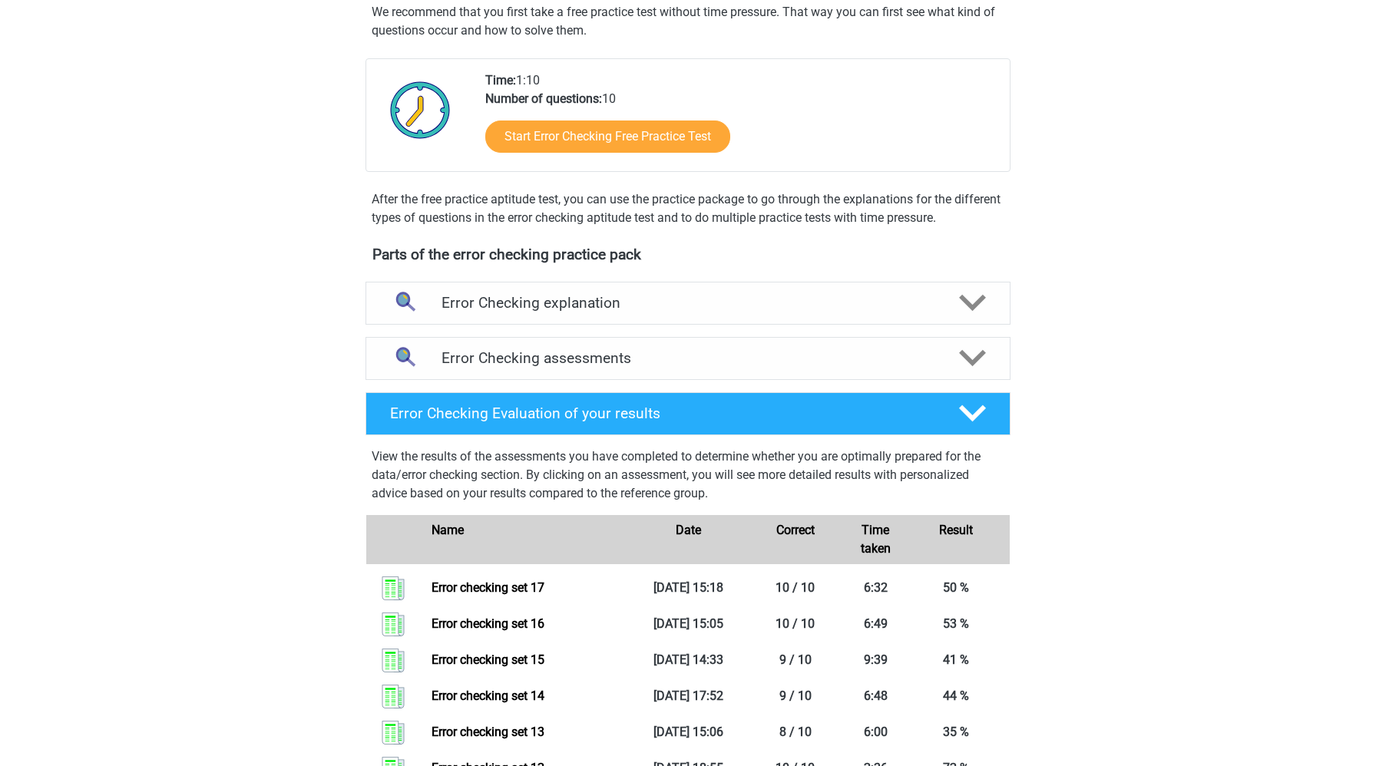
scroll to position [403, 0]
